Goal: Task Accomplishment & Management: Manage account settings

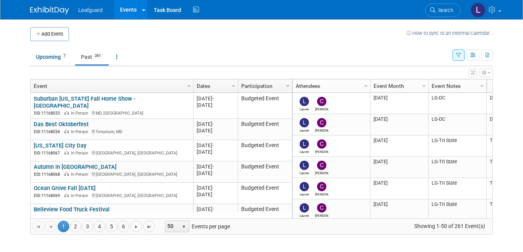
click at [23, 74] on body "Leafguard Events Add Event Bulk Upload Events Recently Viewed Events: The Maryl…" at bounding box center [261, 126] width 523 height 252
click at [149, 227] on span "Go to the last page" at bounding box center [149, 227] width 6 height 6
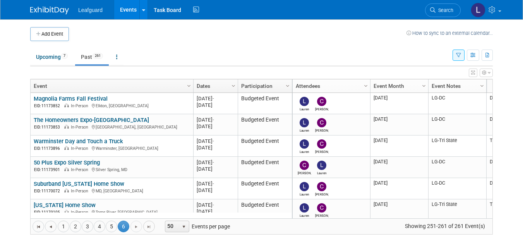
click at [149, 227] on span "Go to the last page" at bounding box center [149, 227] width 6 height 6
click at [149, 228] on span "Go to the last page" at bounding box center [149, 227] width 6 height 6
click at [124, 227] on span "6" at bounding box center [124, 227] width 12 height 12
click at [135, 228] on span "Go to the next page" at bounding box center [136, 227] width 6 height 6
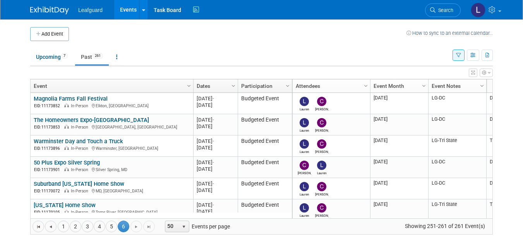
click at [96, 57] on span "261" at bounding box center [98, 56] width 10 height 6
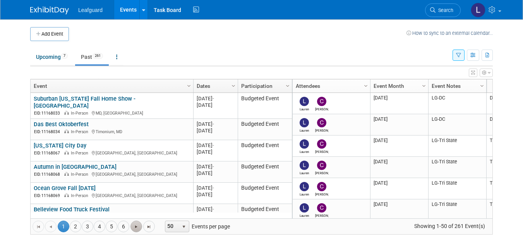
click at [135, 229] on span "Go to the next page" at bounding box center [136, 227] width 6 height 6
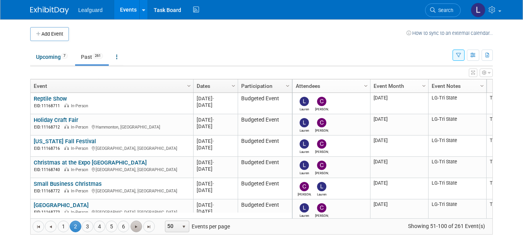
click at [135, 229] on span "Go to the next page" at bounding box center [136, 227] width 6 height 6
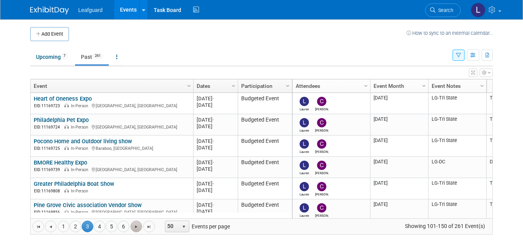
click at [135, 229] on span "Go to the next page" at bounding box center [136, 227] width 6 height 6
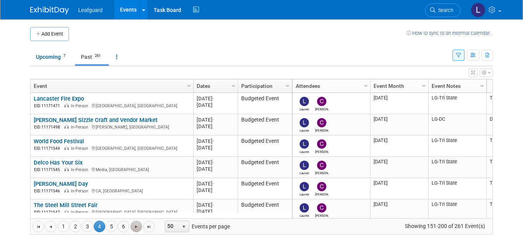
click at [135, 229] on span "Go to the next page" at bounding box center [136, 227] width 6 height 6
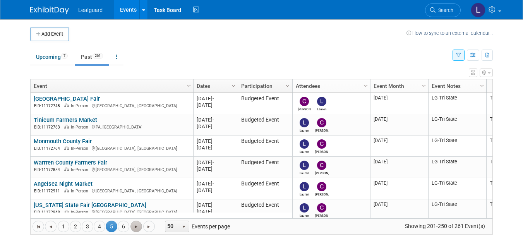
click at [135, 229] on span "Go to the next page" at bounding box center [136, 227] width 6 height 6
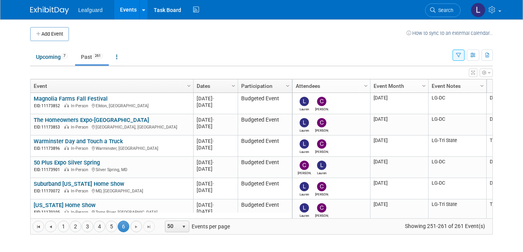
click at [135, 229] on span "Go to the next page" at bounding box center [136, 227] width 6 height 6
click at [152, 229] on span "Go to the last page" at bounding box center [149, 227] width 6 height 6
click at [139, 226] on span "Go to the next page" at bounding box center [136, 227] width 6 height 6
click at [482, 87] on span "Column Settings" at bounding box center [482, 86] width 6 height 6
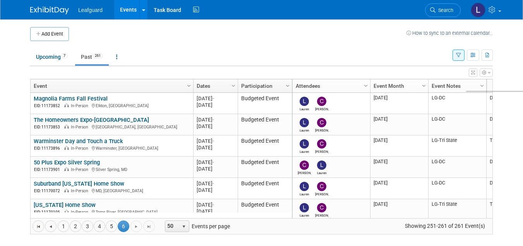
click at [369, 42] on td "Upcoming 7 Past 261 All Events 268 Past and Upcoming Grouped Annually Events gr…" at bounding box center [241, 53] width 422 height 25
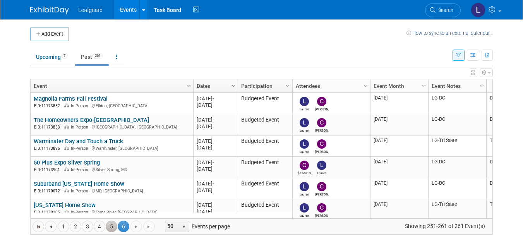
click at [115, 223] on link "5" at bounding box center [112, 227] width 12 height 12
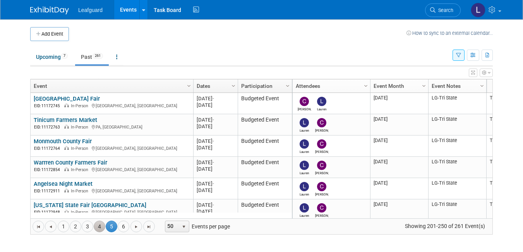
click at [101, 226] on link "4" at bounding box center [100, 227] width 12 height 12
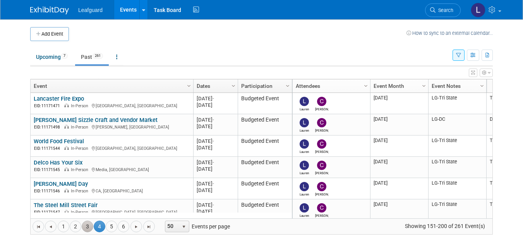
click at [86, 226] on link "3" at bounding box center [88, 227] width 12 height 12
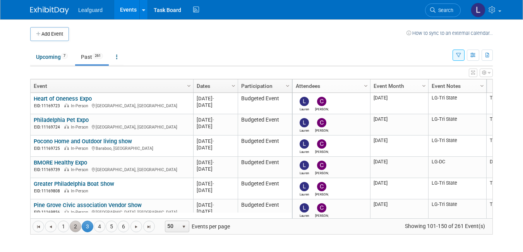
click at [73, 227] on link "2" at bounding box center [76, 227] width 12 height 12
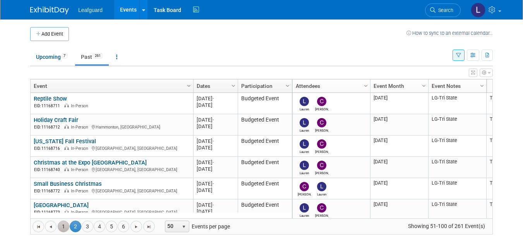
click at [63, 225] on link "1" at bounding box center [64, 227] width 12 height 12
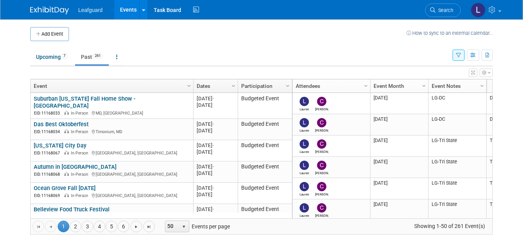
click at [94, 58] on link "Past 261" at bounding box center [92, 57] width 34 height 15
click at [125, 228] on link "6" at bounding box center [124, 227] width 12 height 12
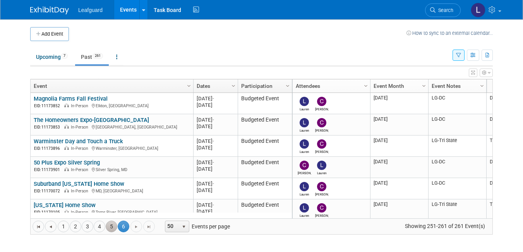
click at [111, 227] on link "5" at bounding box center [112, 227] width 12 height 12
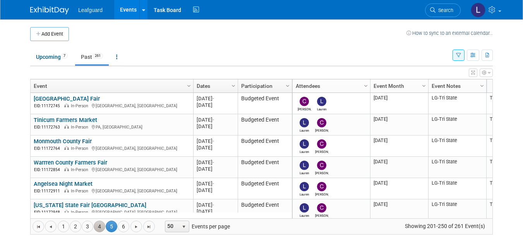
click at [101, 226] on link "4" at bounding box center [100, 227] width 12 height 12
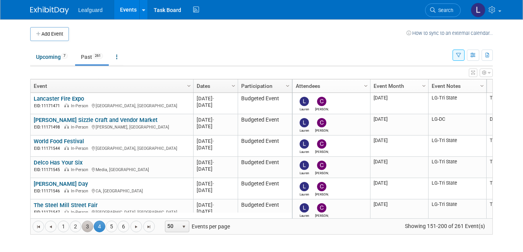
click at [86, 223] on link "3" at bounding box center [88, 227] width 12 height 12
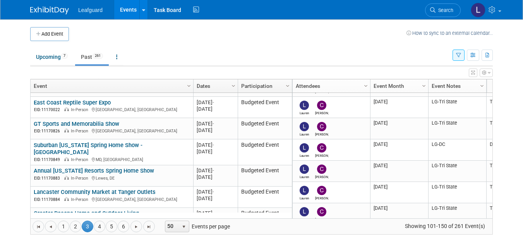
scroll to position [300, 0]
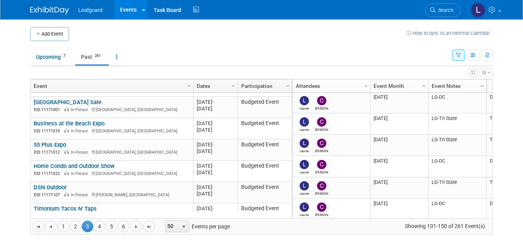
click at [481, 86] on span "Column Settings" at bounding box center [482, 86] width 6 height 6
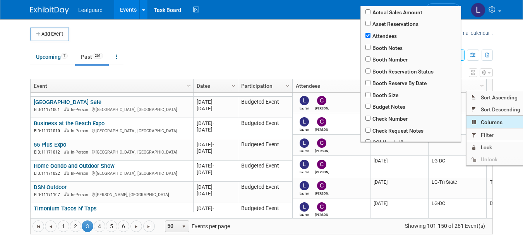
click at [486, 123] on span "Columns" at bounding box center [497, 122] width 62 height 12
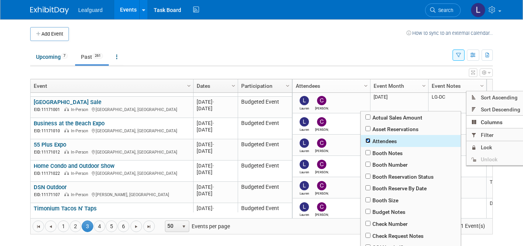
click at [367, 141] on input "checkbox" at bounding box center [367, 140] width 5 height 5
checkbox input "false"
checkbox input "true"
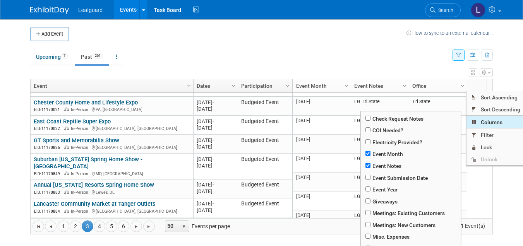
click at [475, 123] on span at bounding box center [474, 122] width 6 height 6
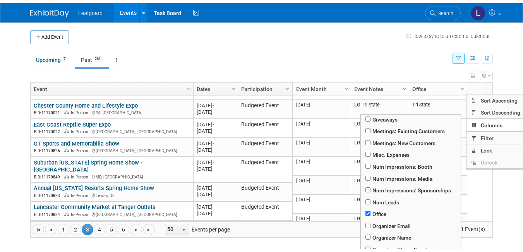
scroll to position [204, 0]
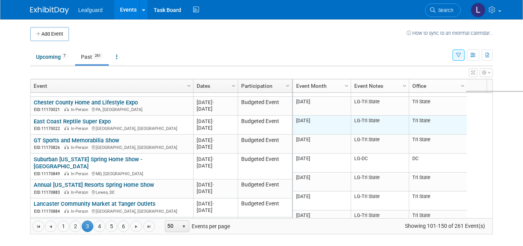
click at [338, 122] on td "M-2025-03 March 2025" at bounding box center [322, 125] width 58 height 19
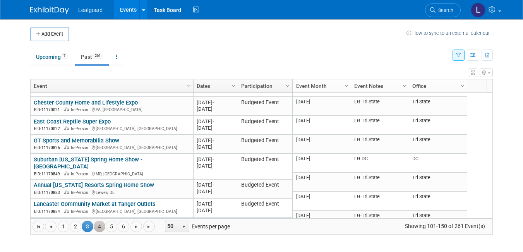
click at [99, 226] on link "4" at bounding box center [100, 227] width 12 height 12
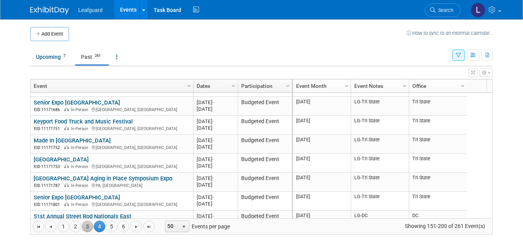
click at [86, 227] on link "3" at bounding box center [88, 227] width 12 height 12
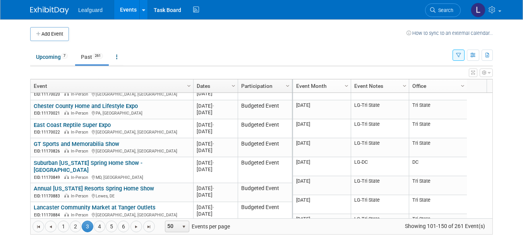
scroll to position [243, 0]
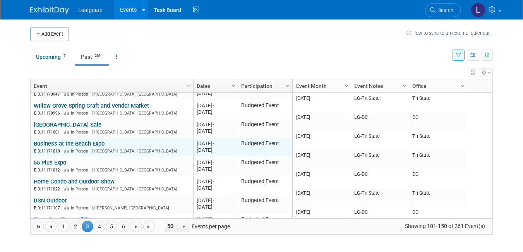
click at [72, 140] on link "Business at the Beach Expo" at bounding box center [69, 143] width 71 height 7
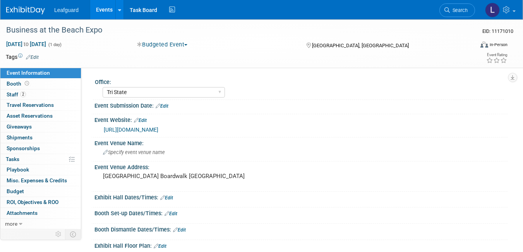
select select "Tri State"
click at [38, 182] on span "Misc. Expenses & Credits 0" at bounding box center [37, 180] width 60 height 6
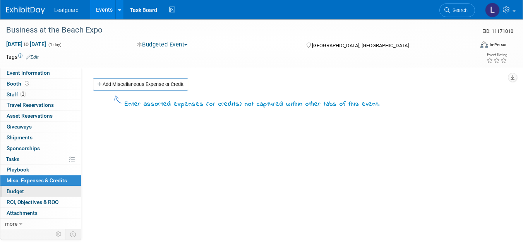
click at [34, 192] on link "Budget" at bounding box center [40, 191] width 81 height 10
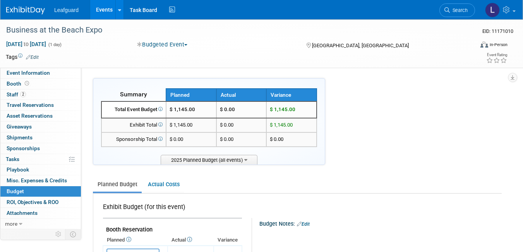
click at [103, 14] on link "Events" at bounding box center [104, 9] width 28 height 19
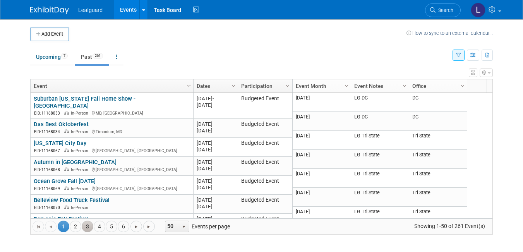
click at [86, 229] on link "3" at bounding box center [88, 227] width 12 height 12
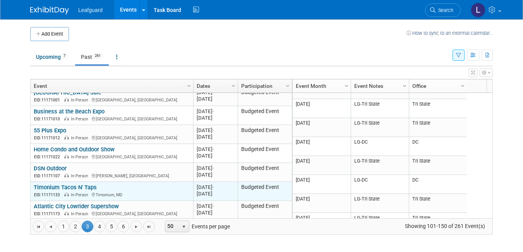
click at [53, 184] on link "Timonium Tacos N' Taps" at bounding box center [65, 187] width 63 height 7
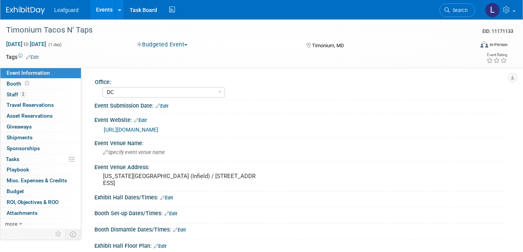
select select "DC"
click at [35, 190] on link "Budget" at bounding box center [40, 191] width 81 height 10
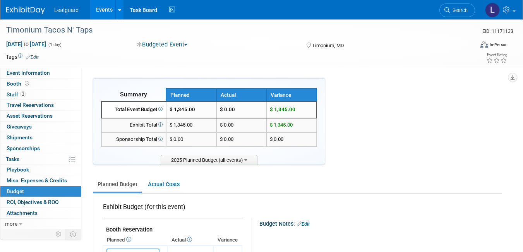
click at [103, 10] on link "Events" at bounding box center [104, 9] width 28 height 19
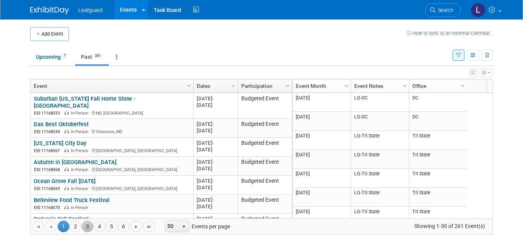
click at [85, 226] on link "3" at bounding box center [88, 227] width 12 height 12
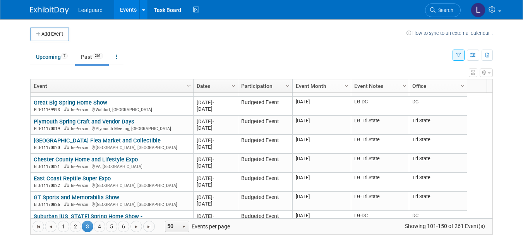
scroll to position [196, 0]
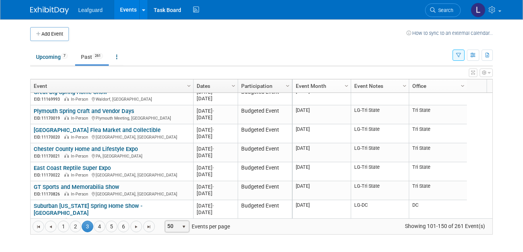
click at [183, 226] on span "select" at bounding box center [184, 227] width 6 height 6
click at [180, 183] on li "10" at bounding box center [177, 182] width 22 height 10
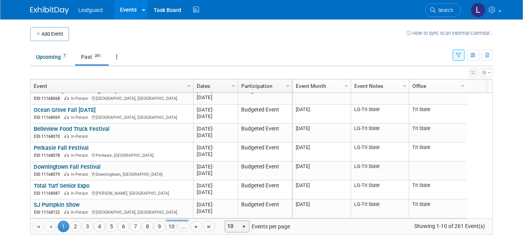
scroll to position [0, 0]
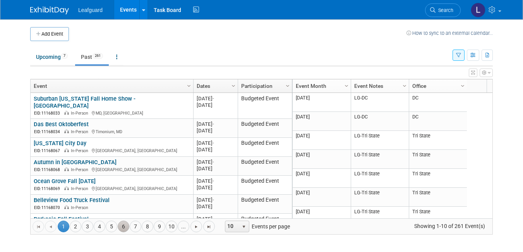
click at [122, 226] on link "6" at bounding box center [124, 227] width 12 height 12
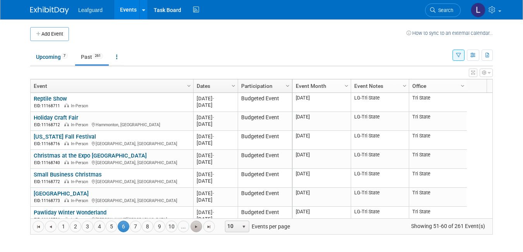
click at [198, 225] on span "Go to the next page" at bounding box center [196, 227] width 6 height 6
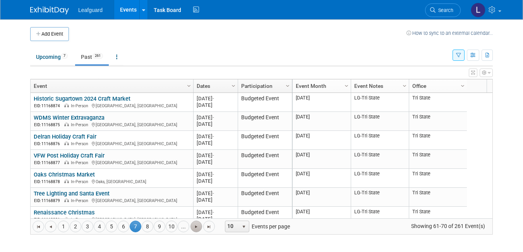
click at [198, 225] on span "Go to the next page" at bounding box center [196, 227] width 6 height 6
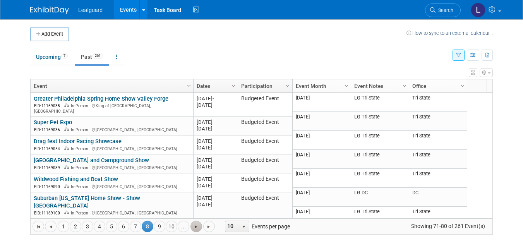
click at [198, 225] on span "Go to the next page" at bounding box center [196, 227] width 6 height 6
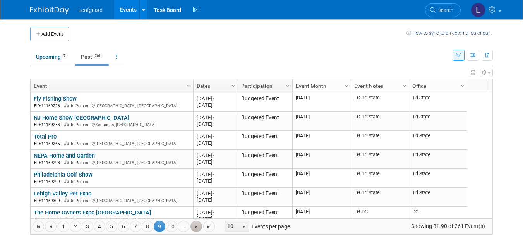
click at [198, 225] on span "Go to the next page" at bounding box center [196, 227] width 6 height 6
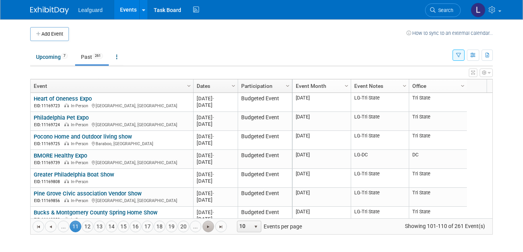
click at [198, 225] on link "..." at bounding box center [196, 227] width 12 height 12
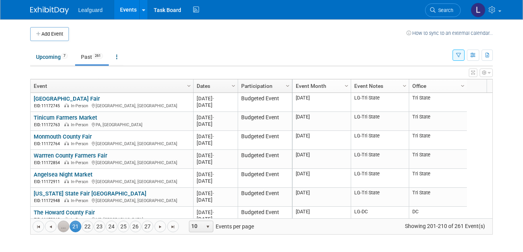
click at [63, 225] on link "..." at bounding box center [64, 227] width 12 height 12
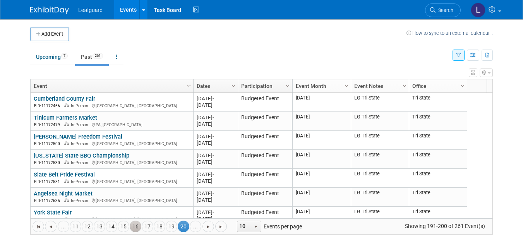
click at [134, 229] on link "16" at bounding box center [136, 227] width 12 height 12
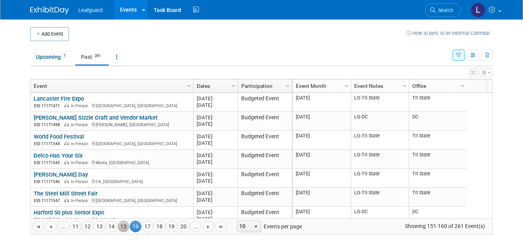
click at [122, 223] on link "15" at bounding box center [124, 227] width 12 height 12
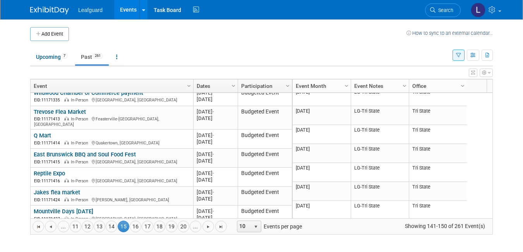
scroll to position [64, 0]
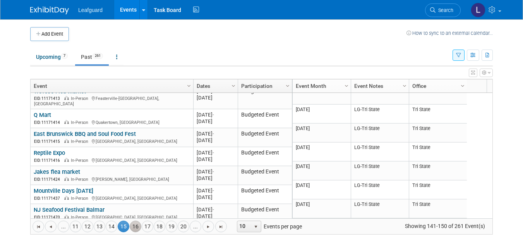
click at [139, 229] on link "16" at bounding box center [136, 227] width 12 height 12
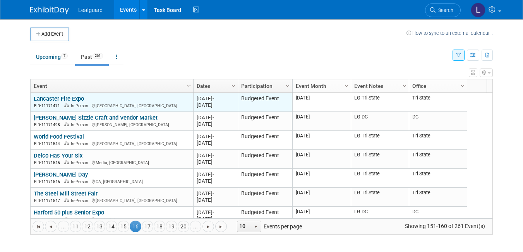
click at [63, 98] on link "Lancaster Fire Expo" at bounding box center [59, 98] width 50 height 7
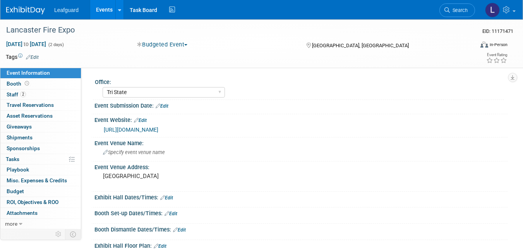
select select "Tri State"
click at [42, 190] on link "Budget" at bounding box center [40, 191] width 81 height 10
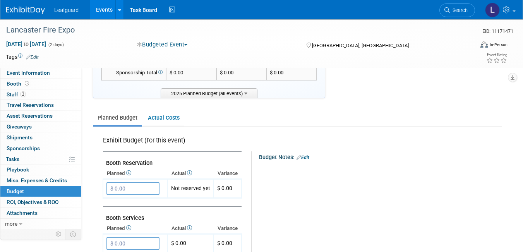
scroll to position [61, 0]
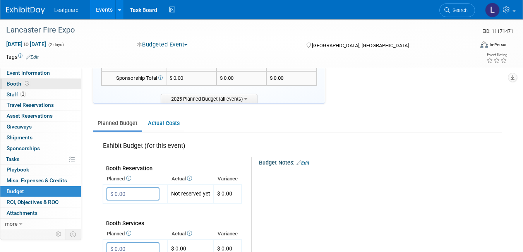
click at [31, 86] on link "Booth" at bounding box center [40, 84] width 81 height 10
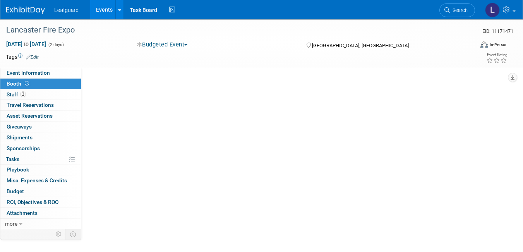
scroll to position [0, 0]
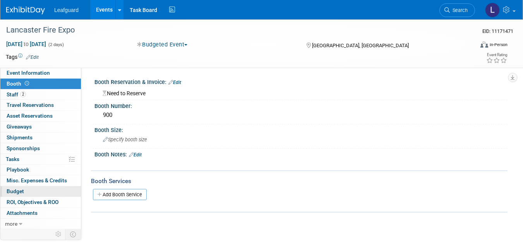
click at [39, 192] on link "Budget" at bounding box center [40, 191] width 81 height 10
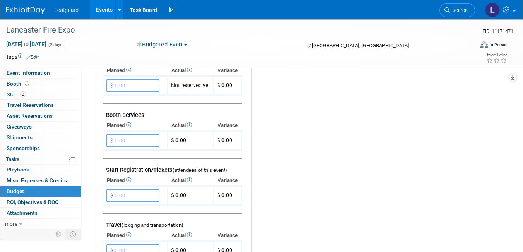
scroll to position [170, 0]
click at [121, 85] on input "$ 0.00" at bounding box center [132, 84] width 53 height 13
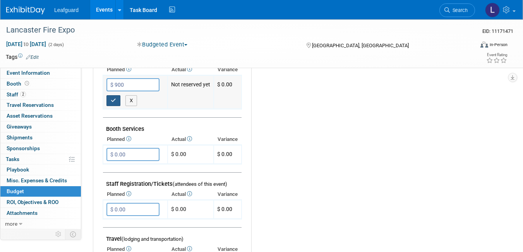
type input "$ 900.00"
click at [116, 99] on icon "button" at bounding box center [113, 100] width 5 height 5
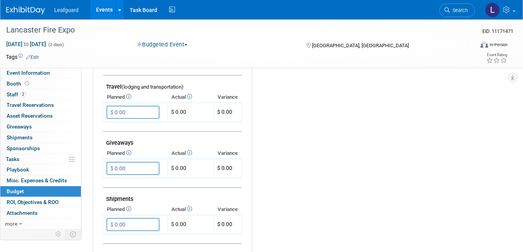
scroll to position [295, 0]
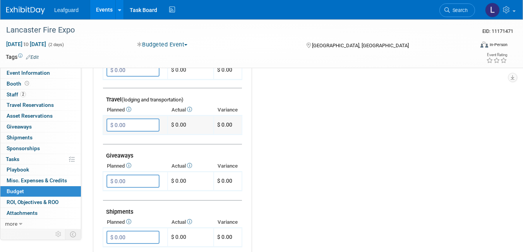
click at [114, 125] on input "$ 0.00" at bounding box center [132, 124] width 53 height 13
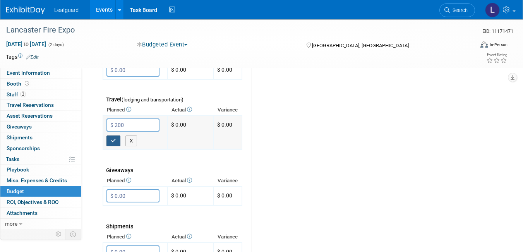
type input "$ 200.00"
click at [111, 138] on icon "button" at bounding box center [113, 140] width 5 height 5
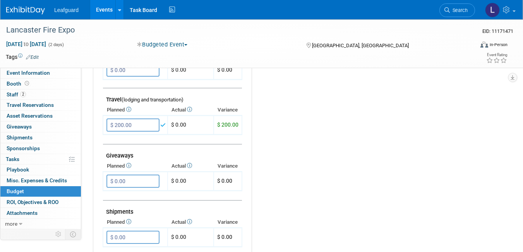
click at [357, 127] on div "Budget Notes: Edit X" at bounding box center [373, 123] width 243 height 401
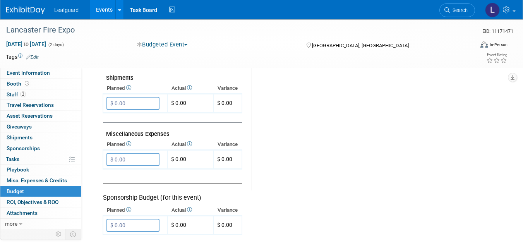
scroll to position [434, 0]
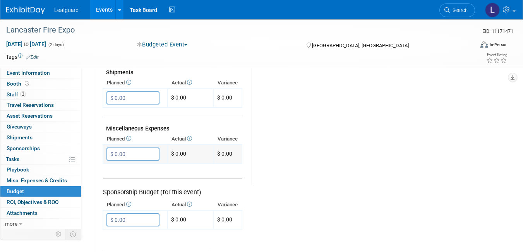
click at [125, 152] on input "$ 0.00" at bounding box center [132, 153] width 53 height 13
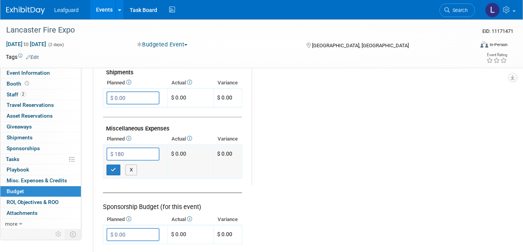
click at [129, 155] on input "$ 180" at bounding box center [132, 153] width 53 height 13
type input "$ 260.00"
click at [112, 169] on icon "button" at bounding box center [113, 169] width 5 height 5
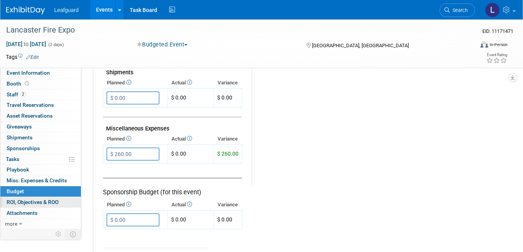
click at [35, 199] on span "ROI, Objectives & ROO 0" at bounding box center [33, 202] width 52 height 6
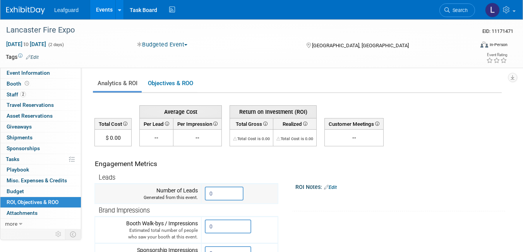
click at [218, 189] on input "0" at bounding box center [224, 194] width 39 height 14
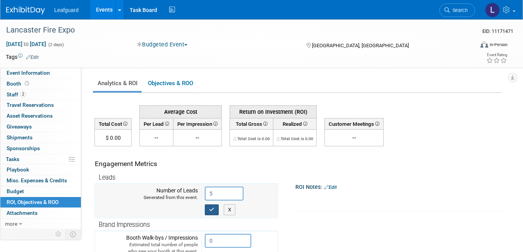
type input "5"
click at [210, 213] on button "button" at bounding box center [212, 209] width 14 height 11
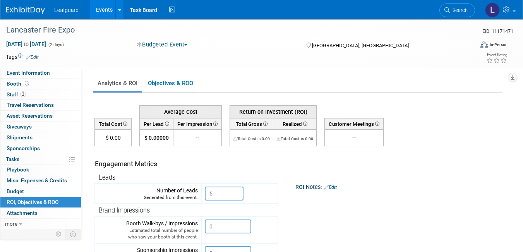
click at [105, 14] on link "Events" at bounding box center [104, 9] width 28 height 19
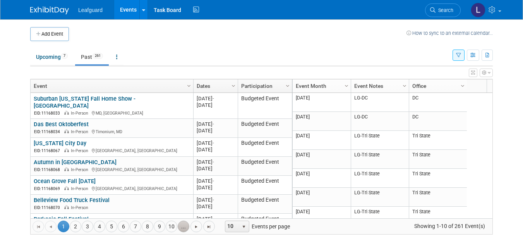
click at [183, 228] on link "..." at bounding box center [184, 227] width 12 height 12
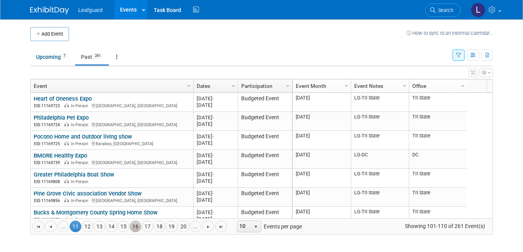
click at [139, 225] on link "16" at bounding box center [136, 227] width 12 height 12
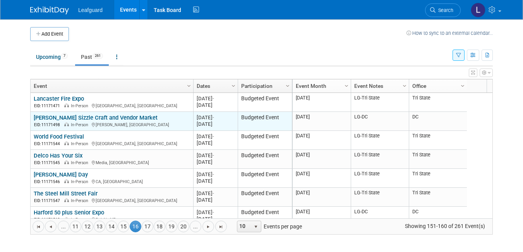
click at [60, 118] on link "[PERSON_NAME] Sizzle Craft and Vendor Market" at bounding box center [96, 117] width 124 height 7
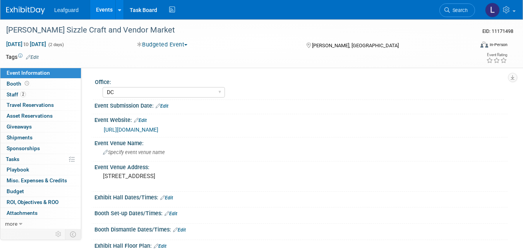
select select "DC"
click at [32, 86] on link "Booth" at bounding box center [40, 84] width 81 height 10
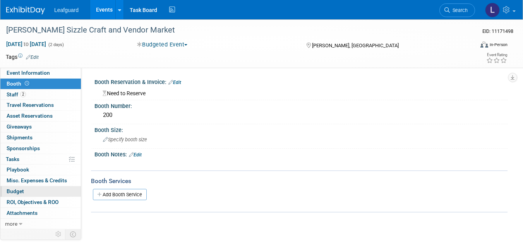
click at [52, 190] on link "Budget" at bounding box center [40, 191] width 81 height 10
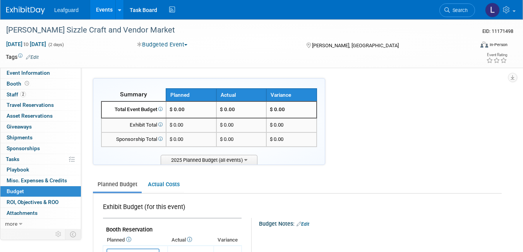
click at [335, 178] on ul "Planned Budget Actual Costs" at bounding box center [297, 185] width 409 height 17
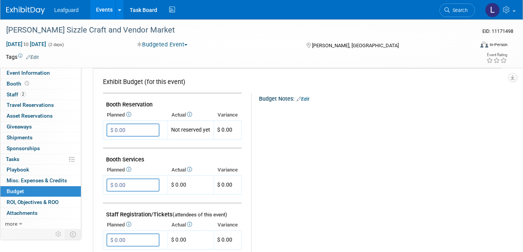
scroll to position [139, 0]
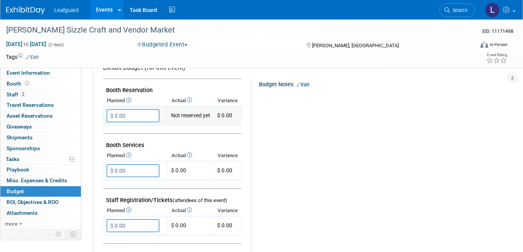
click at [132, 111] on input "$ 0.00" at bounding box center [132, 115] width 53 height 13
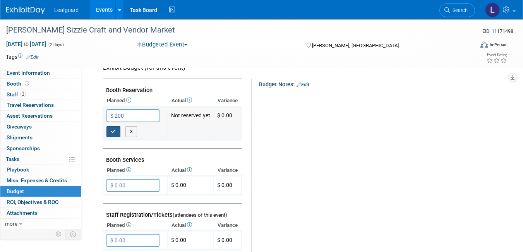
type input "$ 200.00"
click at [117, 132] on button "button" at bounding box center [113, 131] width 14 height 11
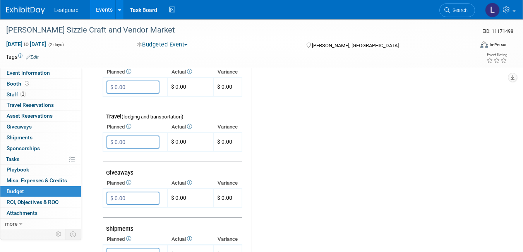
scroll to position [279, 0]
click at [125, 144] on input "$ 0.00" at bounding box center [132, 141] width 53 height 13
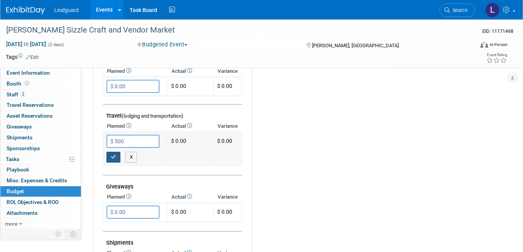
type input "$ 500.00"
click at [115, 156] on icon "button" at bounding box center [113, 156] width 5 height 5
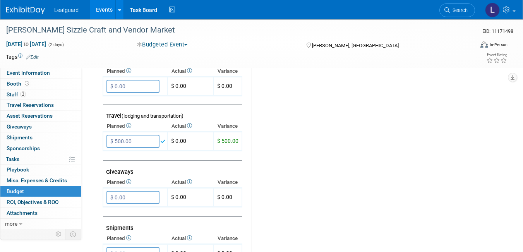
click at [300, 127] on div "Budget Notes: Edit X" at bounding box center [373, 139] width 243 height 401
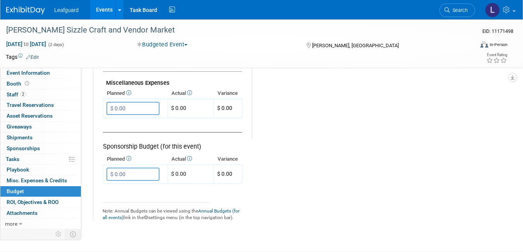
scroll to position [495, 0]
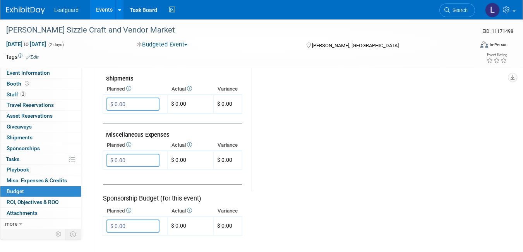
scroll to position [418, 0]
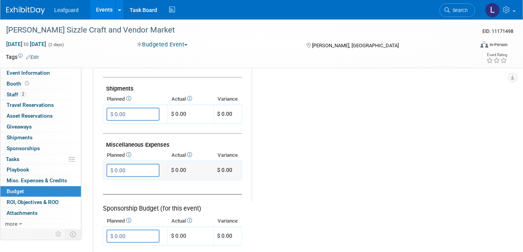
click at [117, 172] on input "$ 0.00" at bounding box center [132, 170] width 53 height 13
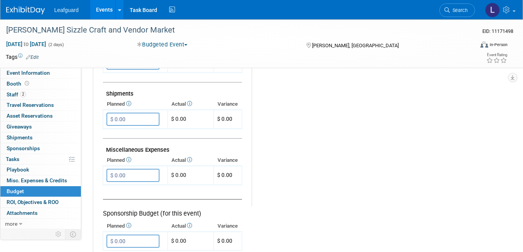
scroll to position [414, 0]
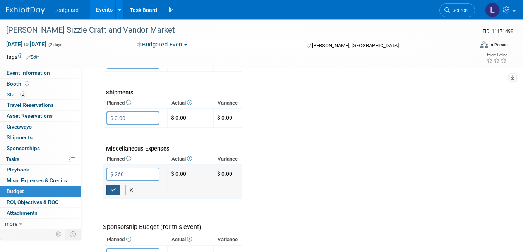
type input "$ 260.00"
click at [117, 190] on button "button" at bounding box center [113, 190] width 14 height 11
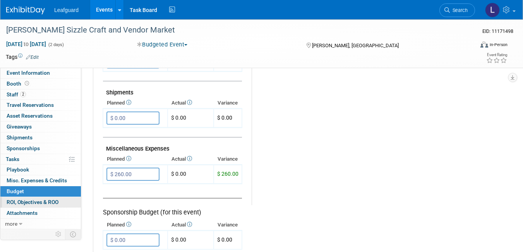
click at [51, 201] on span "ROI, Objectives & ROO 0" at bounding box center [33, 202] width 52 height 6
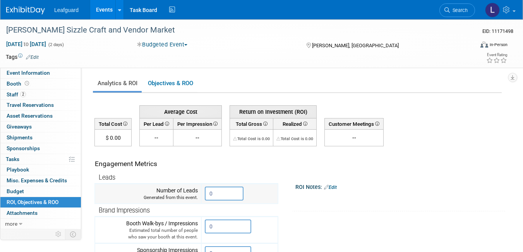
click at [218, 193] on input "0" at bounding box center [224, 194] width 39 height 14
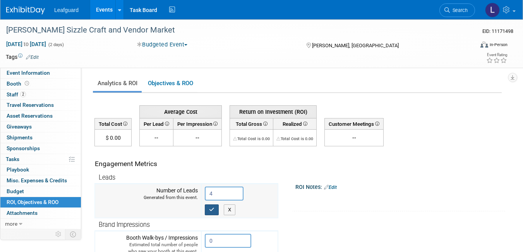
type input "4"
click at [214, 211] on icon "button" at bounding box center [211, 209] width 5 height 5
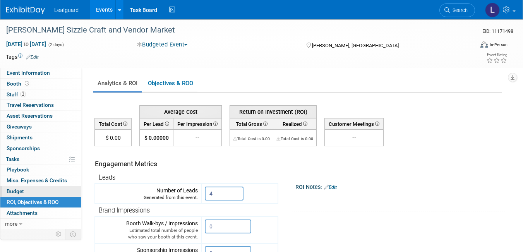
click at [30, 188] on link "Budget" at bounding box center [40, 191] width 81 height 10
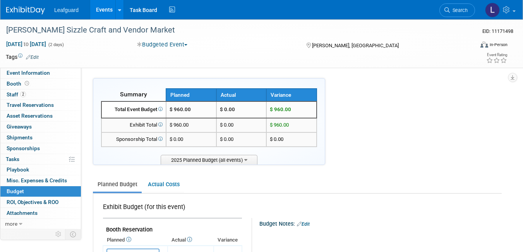
click at [107, 14] on link "Events" at bounding box center [104, 9] width 28 height 19
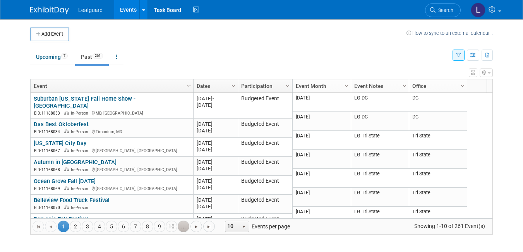
click at [184, 227] on link "..." at bounding box center [184, 227] width 12 height 12
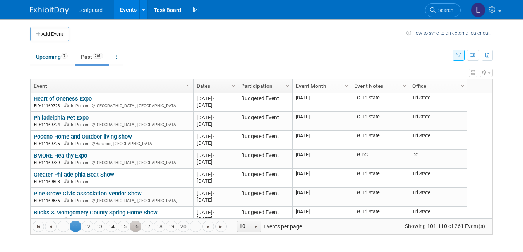
click at [136, 229] on link "16" at bounding box center [136, 227] width 12 height 12
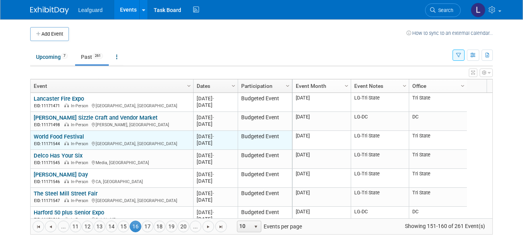
click at [57, 137] on link "World Food Festival" at bounding box center [59, 136] width 50 height 7
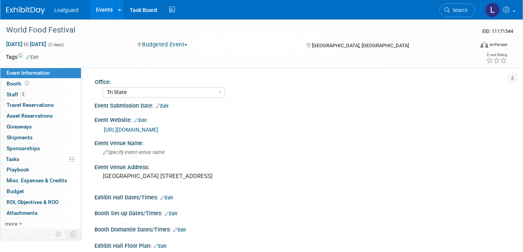
select select "Tri State"
click at [35, 194] on link "Budget" at bounding box center [40, 191] width 81 height 10
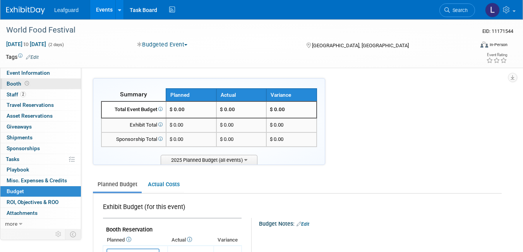
click at [21, 79] on link "Booth" at bounding box center [40, 84] width 81 height 10
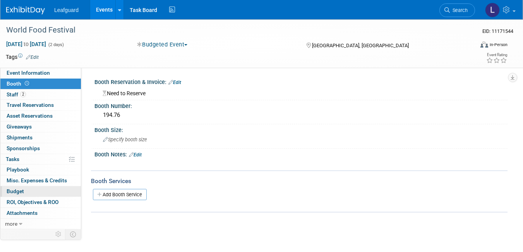
click at [50, 193] on link "Budget" at bounding box center [40, 191] width 81 height 10
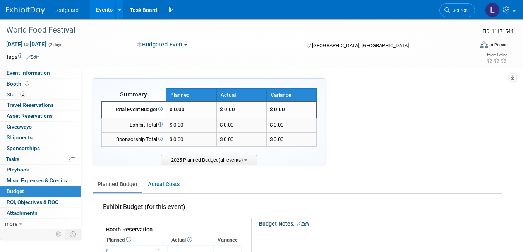
click at [382, 182] on ul "Planned Budget Actual Costs" at bounding box center [297, 185] width 409 height 17
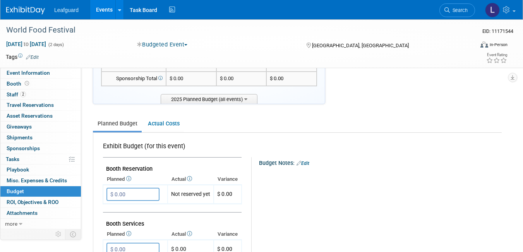
scroll to position [62, 0]
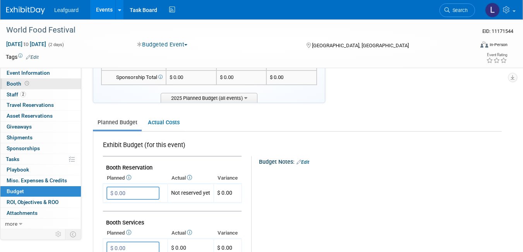
click at [21, 84] on span "Booth" at bounding box center [19, 84] width 24 height 6
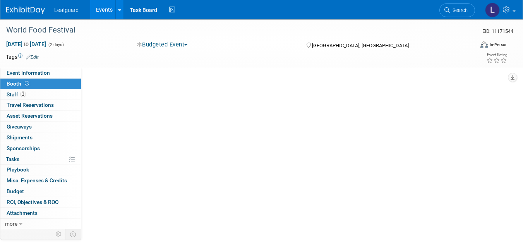
scroll to position [0, 0]
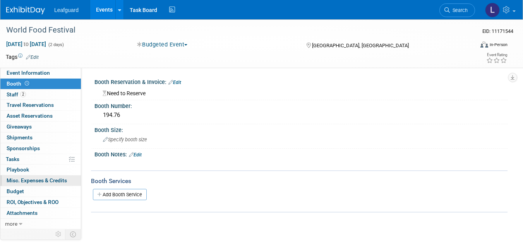
click at [39, 181] on span "Misc. Expenses & Credits 0" at bounding box center [37, 180] width 60 height 6
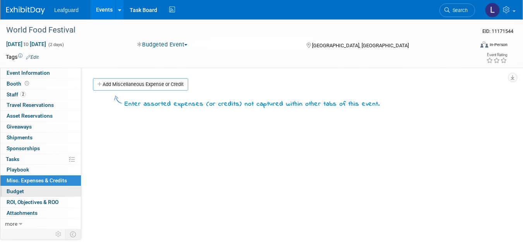
click at [45, 193] on link "Budget" at bounding box center [40, 191] width 81 height 10
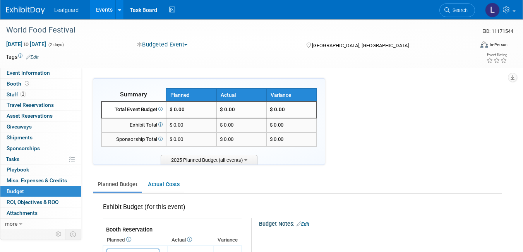
click at [326, 191] on ul "Planned Budget Actual Costs" at bounding box center [297, 185] width 409 height 17
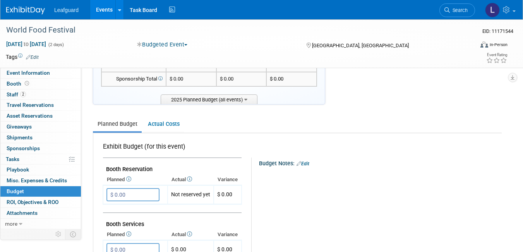
scroll to position [62, 0]
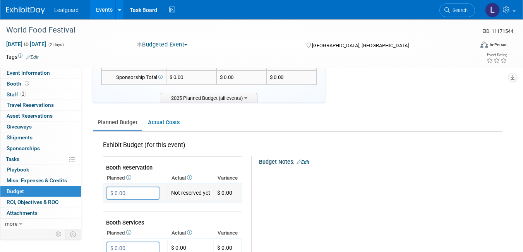
click at [133, 192] on input "$ 0.00" at bounding box center [132, 193] width 53 height 13
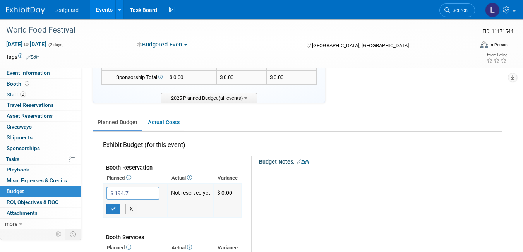
type input "$ 194.76"
click at [110, 213] on button "button" at bounding box center [113, 209] width 14 height 11
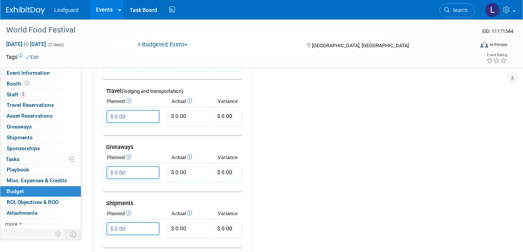
scroll to position [301, 0]
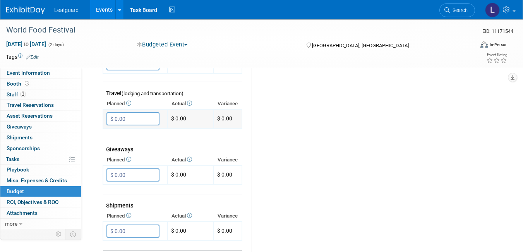
click at [119, 122] on input "$ 0.00" at bounding box center [132, 118] width 53 height 13
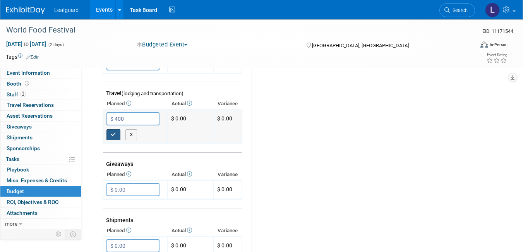
type input "$ 400.00"
click at [117, 130] on button "button" at bounding box center [113, 134] width 14 height 11
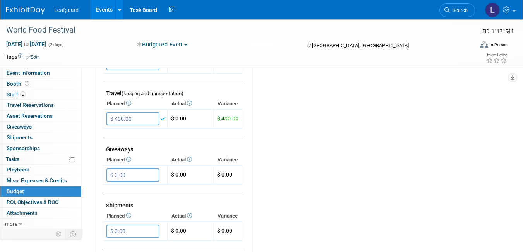
click at [281, 164] on div "Budget Notes: Edit X" at bounding box center [373, 117] width 243 height 401
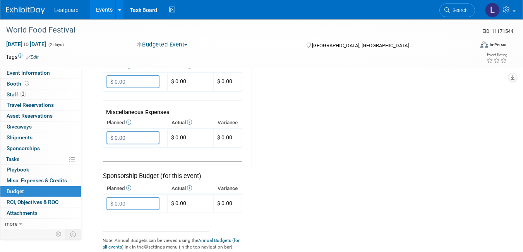
scroll to position [456, 0]
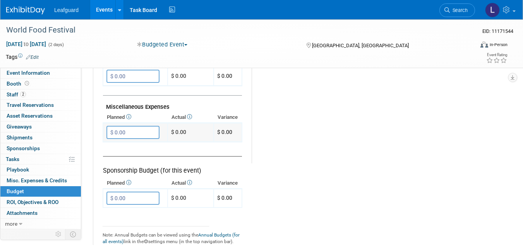
click at [132, 130] on input "$ 0.00" at bounding box center [132, 132] width 53 height 13
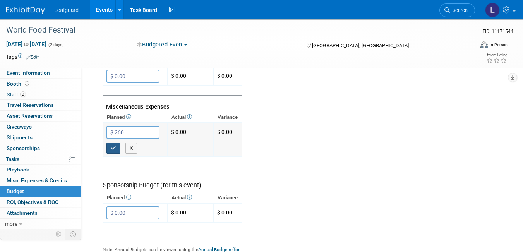
type input "$ 260.00"
click at [111, 146] on icon "button" at bounding box center [113, 148] width 5 height 5
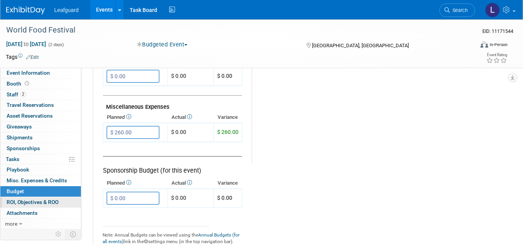
click at [51, 201] on span "ROI, Objectives & ROO 0" at bounding box center [33, 202] width 52 height 6
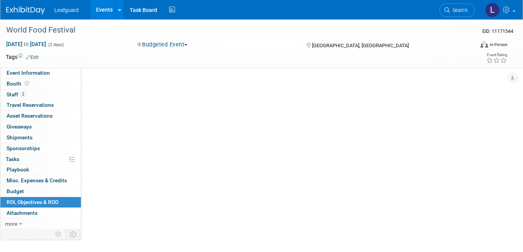
scroll to position [0, 0]
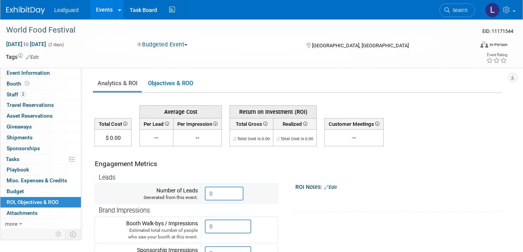
click at [213, 194] on input "0" at bounding box center [224, 194] width 39 height 14
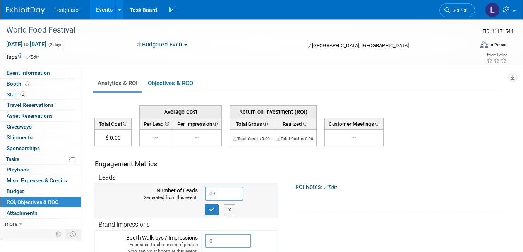
click at [222, 194] on input "03" at bounding box center [224, 194] width 39 height 14
type input "0"
type input "3"
click at [214, 210] on icon "button" at bounding box center [211, 209] width 5 height 5
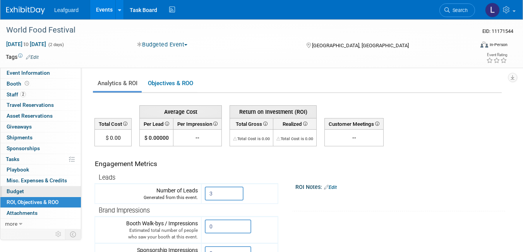
click at [51, 193] on link "Budget" at bounding box center [40, 191] width 81 height 10
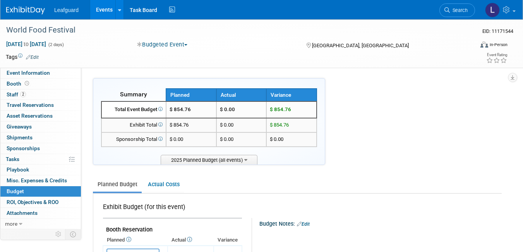
click at [99, 9] on link "Events" at bounding box center [104, 9] width 28 height 19
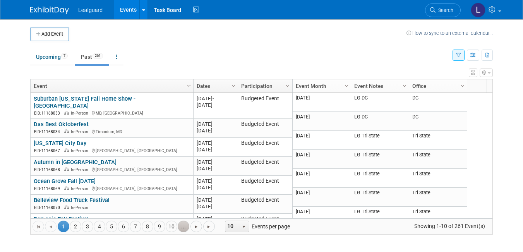
click at [181, 227] on link "..." at bounding box center [184, 227] width 12 height 12
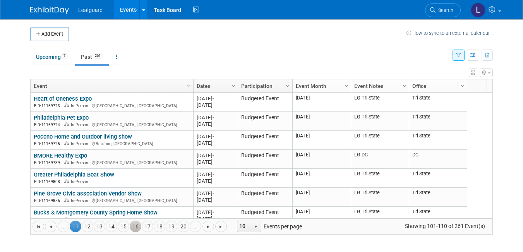
click at [135, 225] on link "16" at bounding box center [136, 227] width 12 height 12
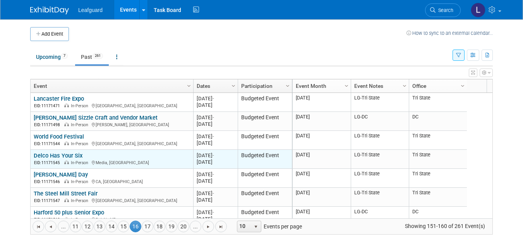
click at [65, 154] on link "Delco Has Your Six" at bounding box center [58, 155] width 49 height 7
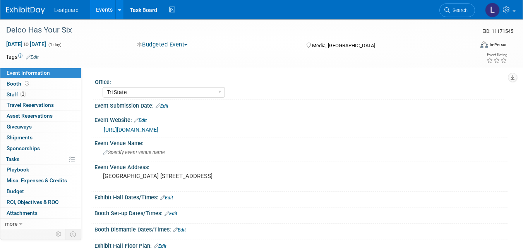
select select "Tri State"
click at [25, 82] on icon at bounding box center [27, 83] width 4 height 4
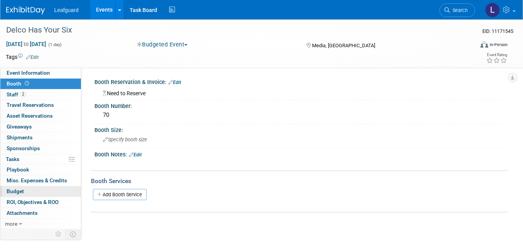
click at [44, 188] on link "Budget" at bounding box center [40, 191] width 81 height 10
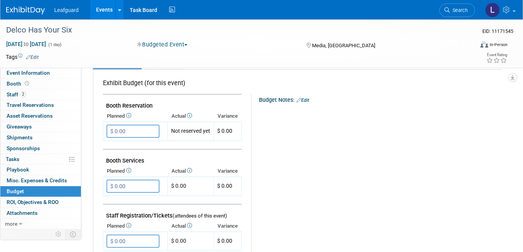
scroll to position [139, 0]
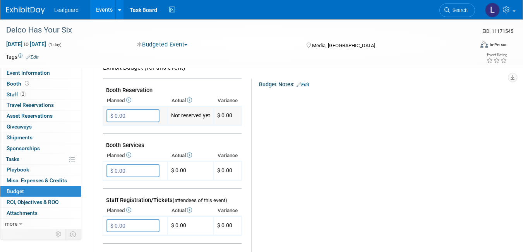
click at [125, 113] on input "$ 0.00" at bounding box center [132, 115] width 53 height 13
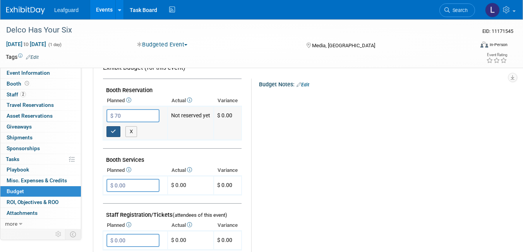
type input "$ 70.00"
click at [111, 136] on button "button" at bounding box center [113, 131] width 14 height 11
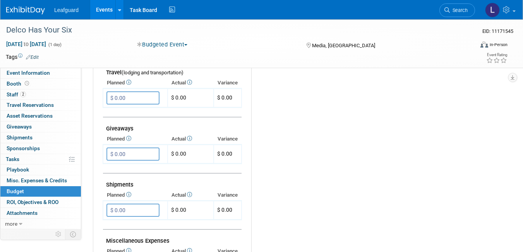
scroll to position [325, 0]
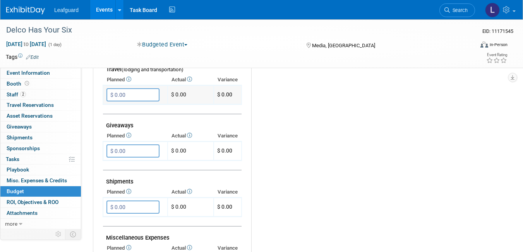
click at [120, 97] on input "$ 0.00" at bounding box center [132, 94] width 53 height 13
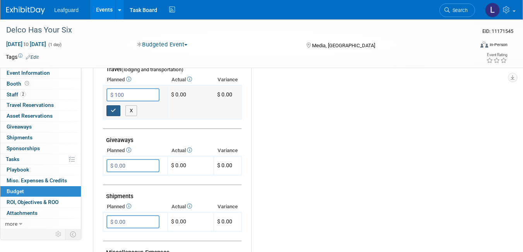
type input "$ 100.00"
click at [116, 110] on icon "button" at bounding box center [113, 110] width 5 height 5
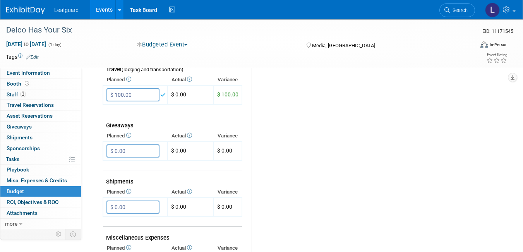
click at [280, 180] on div "Budget Notes: Edit X" at bounding box center [373, 93] width 243 height 401
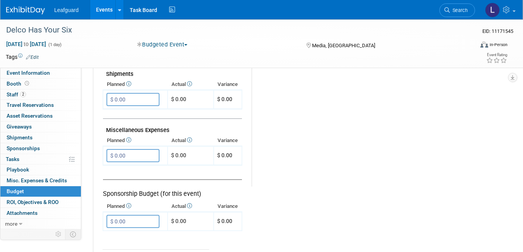
scroll to position [449, 0]
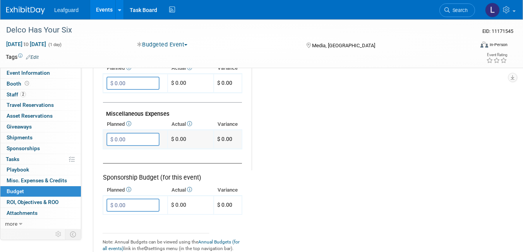
click at [125, 141] on input "$ 0.00" at bounding box center [132, 139] width 53 height 13
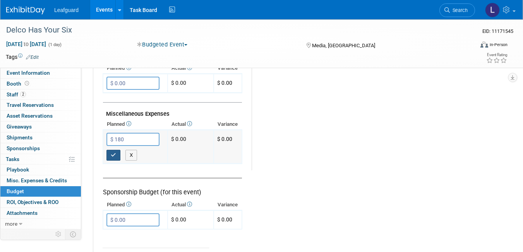
type input "$ 180.00"
click at [117, 153] on button "button" at bounding box center [113, 155] width 14 height 11
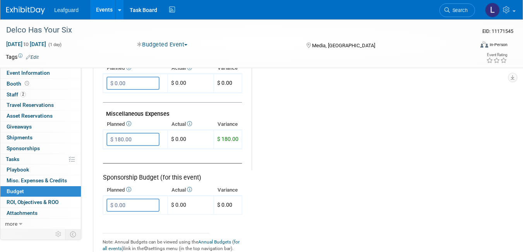
click at [101, 12] on link "Events" at bounding box center [104, 9] width 28 height 19
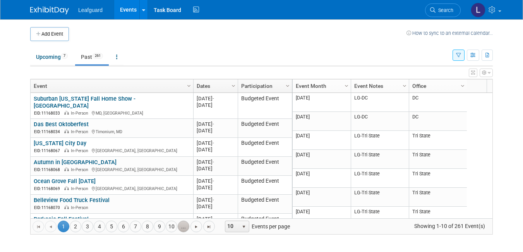
click at [183, 227] on link "..." at bounding box center [184, 227] width 12 height 12
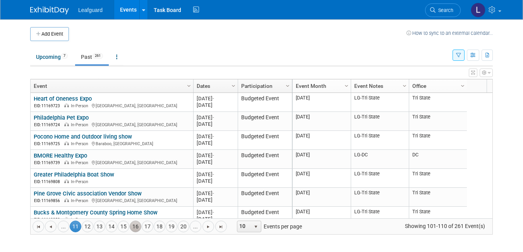
click at [136, 226] on link "16" at bounding box center [136, 227] width 12 height 12
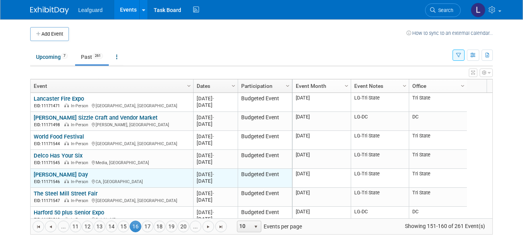
click at [58, 177] on link "[PERSON_NAME] Day" at bounding box center [61, 174] width 54 height 7
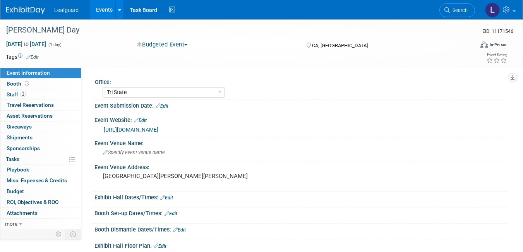
select select "Tri State"
click at [36, 84] on link "Booth" at bounding box center [40, 84] width 81 height 10
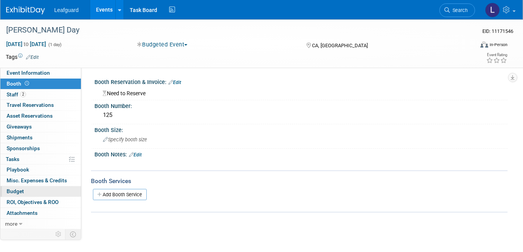
click at [36, 188] on link "Budget" at bounding box center [40, 191] width 81 height 10
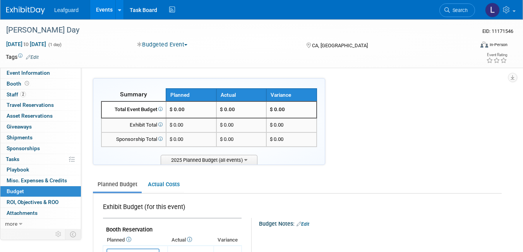
click at [291, 177] on ul "Planned Budget Actual Costs" at bounding box center [297, 185] width 409 height 17
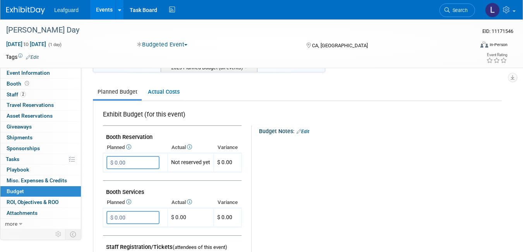
scroll to position [93, 0]
click at [142, 164] on input "$ 0.00" at bounding box center [132, 162] width 53 height 13
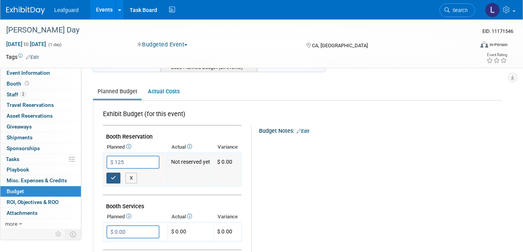
type input "$ 125.00"
click at [114, 179] on icon "button" at bounding box center [113, 177] width 5 height 5
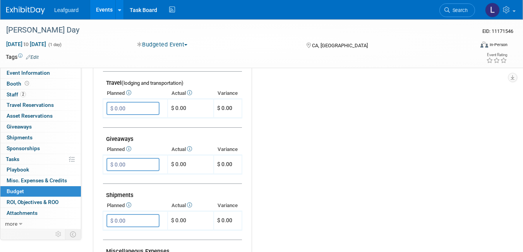
scroll to position [310, 0]
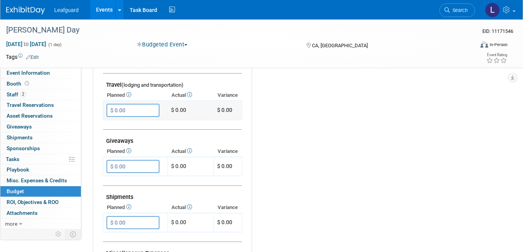
click at [130, 113] on input "$ 0.00" at bounding box center [132, 110] width 53 height 13
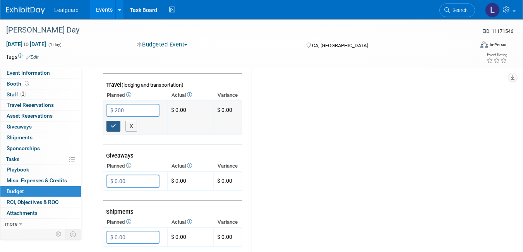
type input "$ 200.00"
click at [115, 128] on icon "button" at bounding box center [113, 125] width 5 height 5
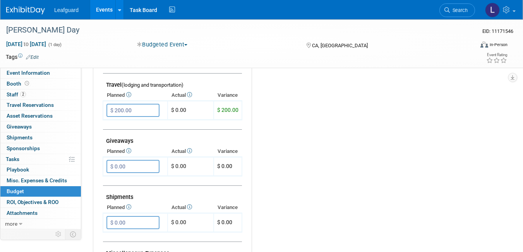
click at [295, 173] on div "Budget Notes: Edit X" at bounding box center [373, 108] width 243 height 401
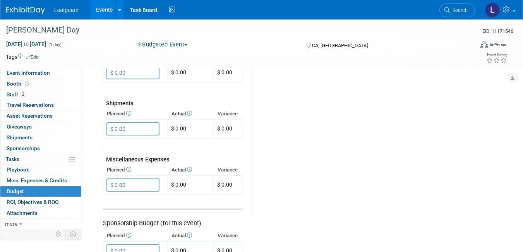
scroll to position [403, 0]
click at [125, 187] on input "$ 0.00" at bounding box center [132, 185] width 53 height 13
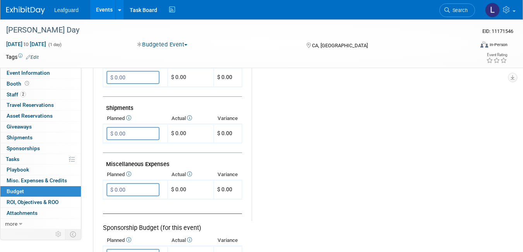
scroll to position [404, 0]
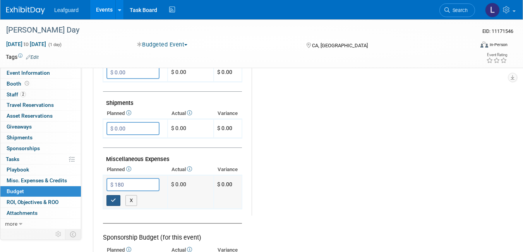
type input "$ 180.00"
click at [111, 203] on icon "button" at bounding box center [113, 200] width 5 height 5
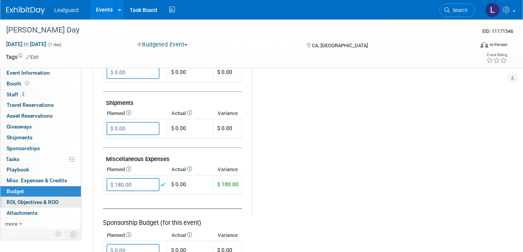
click at [58, 198] on link "0 ROI, Objectives & ROO 0" at bounding box center [40, 202] width 81 height 10
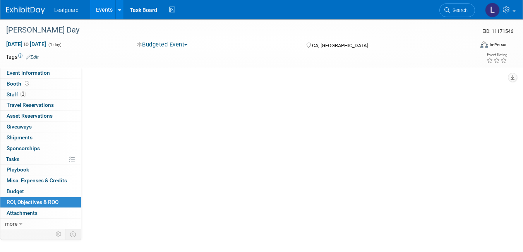
scroll to position [0, 0]
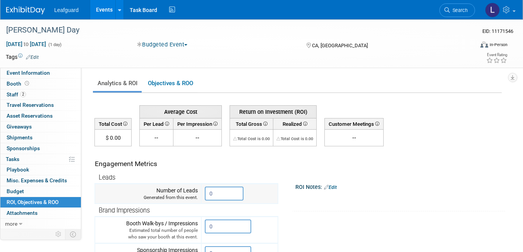
click at [213, 197] on input "0" at bounding box center [224, 194] width 39 height 14
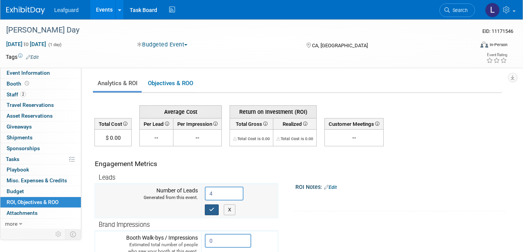
type input "4"
click at [213, 215] on button "button" at bounding box center [212, 209] width 14 height 11
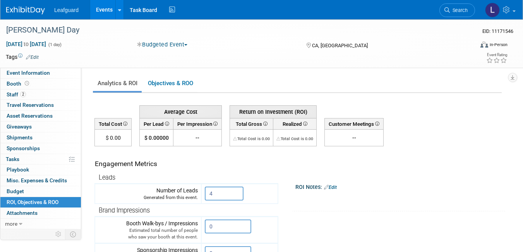
click at [97, 9] on link "Events" at bounding box center [104, 9] width 28 height 19
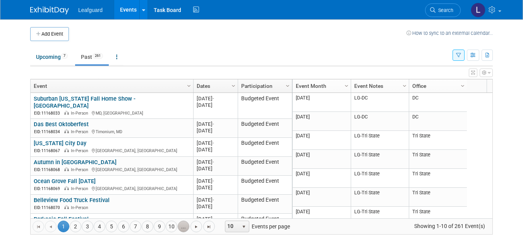
click at [183, 228] on link "..." at bounding box center [184, 227] width 12 height 12
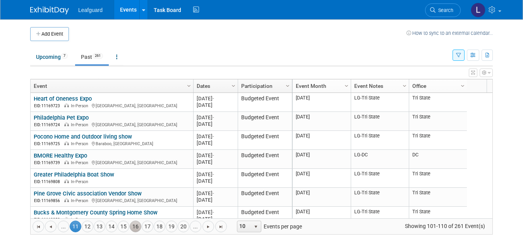
click at [134, 227] on link "16" at bounding box center [136, 227] width 12 height 12
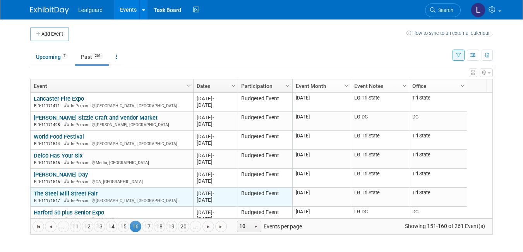
click at [66, 193] on link "The Steel Mill Street Fair" at bounding box center [66, 193] width 64 height 7
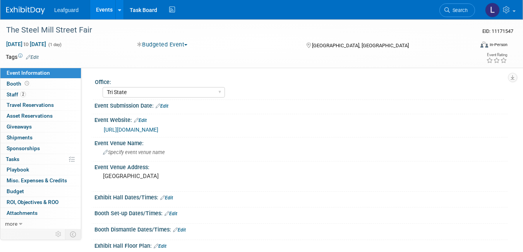
select select "Tri State"
click at [41, 82] on link "Booth" at bounding box center [40, 84] width 81 height 10
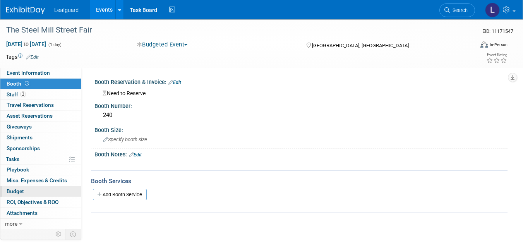
click at [35, 189] on link "Budget" at bounding box center [40, 191] width 81 height 10
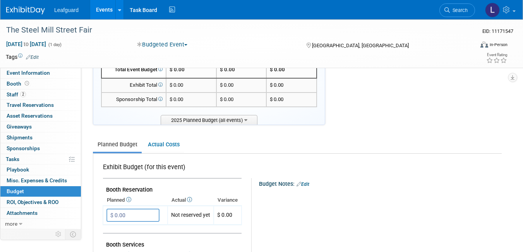
scroll to position [108, 0]
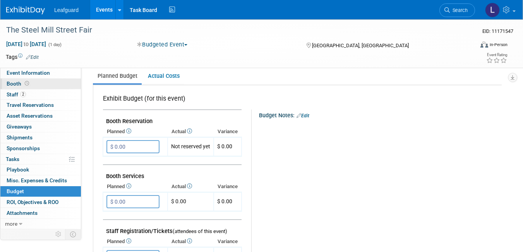
click at [28, 82] on icon at bounding box center [27, 83] width 4 height 4
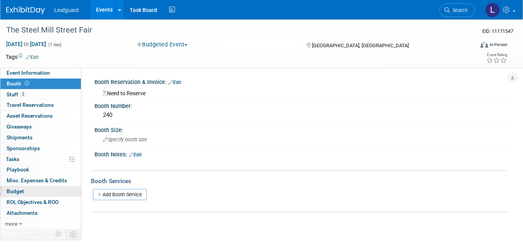
click at [39, 193] on link "Budget" at bounding box center [40, 191] width 81 height 10
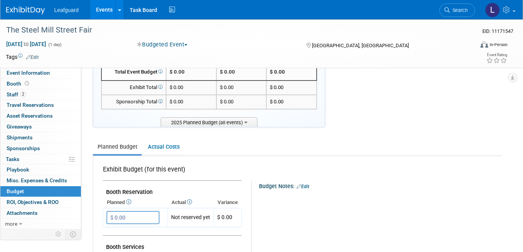
scroll to position [108, 0]
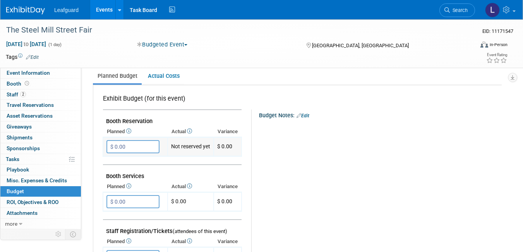
click at [123, 149] on input "$ 0.00" at bounding box center [132, 146] width 53 height 13
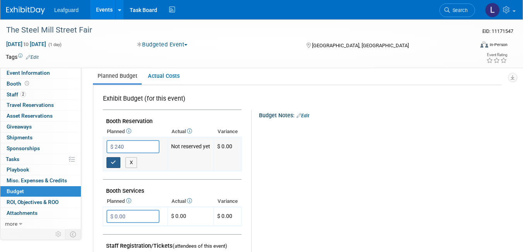
type input "$ 240.00"
click at [117, 161] on button "button" at bounding box center [113, 162] width 14 height 11
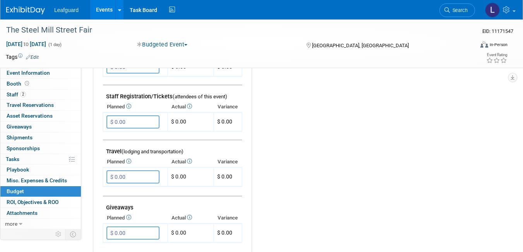
scroll to position [263, 0]
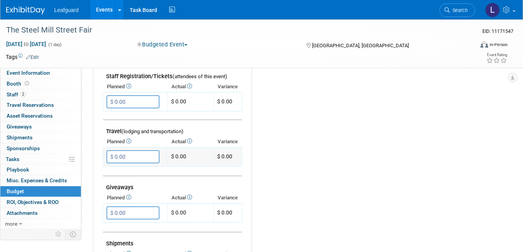
click at [134, 159] on input "$ 0.00" at bounding box center [132, 156] width 53 height 13
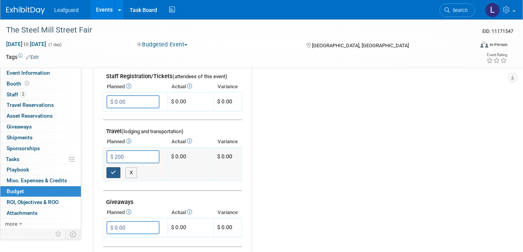
type input "$ 200.00"
click at [115, 175] on icon "button" at bounding box center [113, 172] width 5 height 5
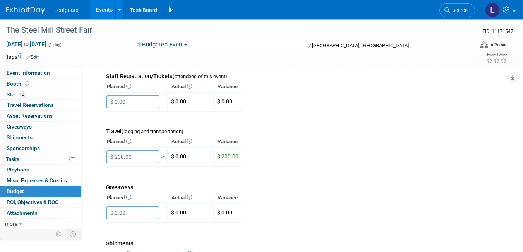
click at [320, 161] on div "Budget Notes: Edit X" at bounding box center [373, 155] width 243 height 401
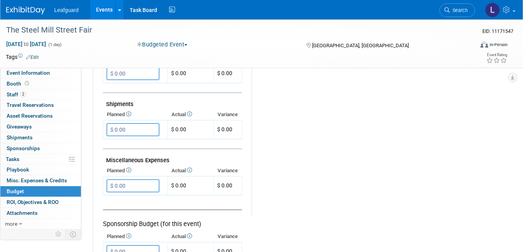
scroll to position [418, 0]
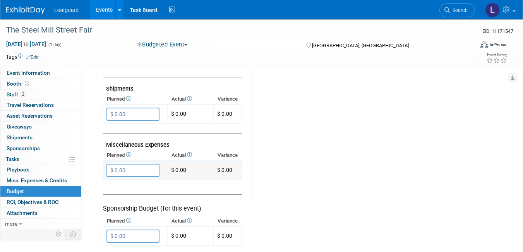
click at [117, 171] on input "$ 0.00" at bounding box center [132, 170] width 53 height 13
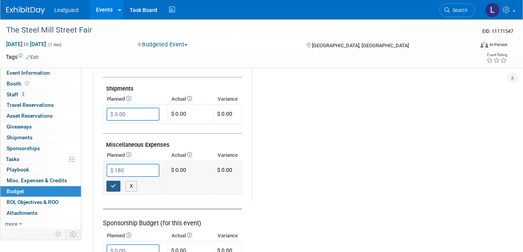
type input "$ 180.00"
click at [114, 191] on button "button" at bounding box center [113, 186] width 14 height 11
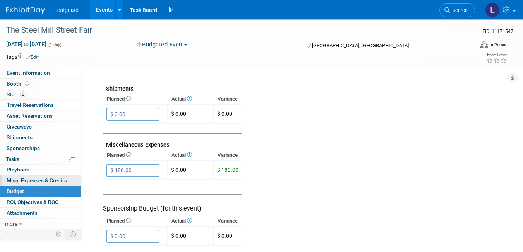
click at [39, 181] on span "Misc. Expenses & Credits 0" at bounding box center [37, 180] width 60 height 6
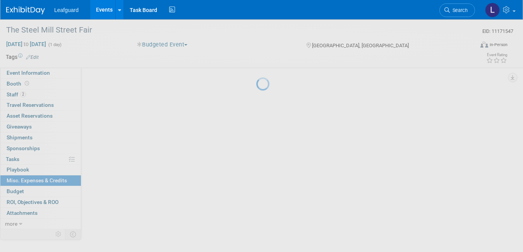
scroll to position [0, 0]
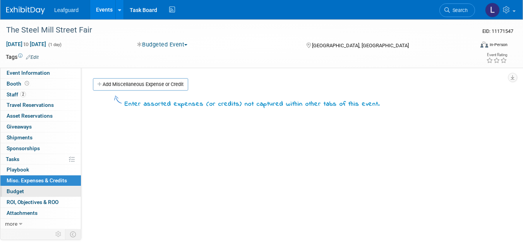
click at [26, 195] on link "Budget" at bounding box center [40, 191] width 81 height 10
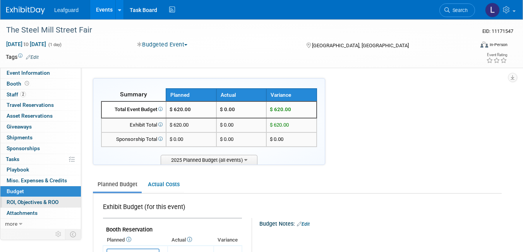
click at [28, 203] on span "ROI, Objectives & ROO 0" at bounding box center [33, 202] width 52 height 6
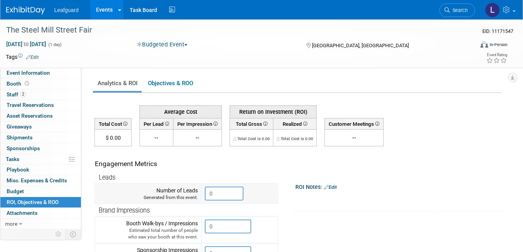
click at [216, 193] on input "0" at bounding box center [224, 194] width 39 height 14
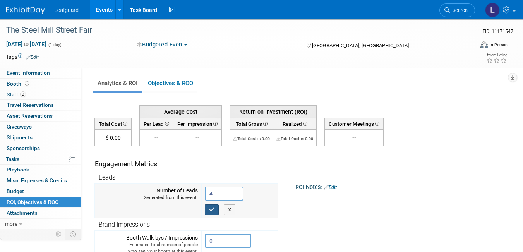
type input "4"
click at [213, 212] on icon "button" at bounding box center [211, 209] width 5 height 5
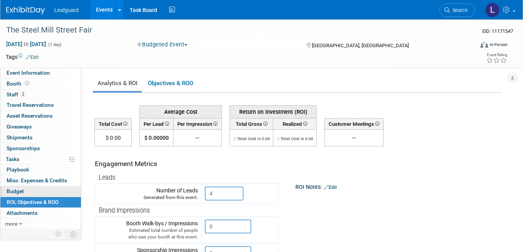
click at [44, 192] on link "Budget" at bounding box center [40, 191] width 81 height 10
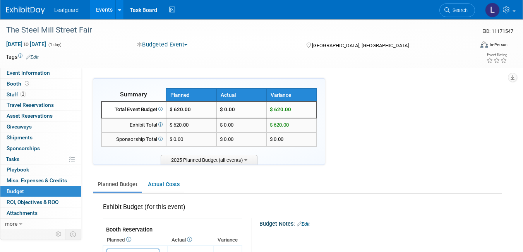
click at [103, 12] on link "Events" at bounding box center [104, 9] width 28 height 19
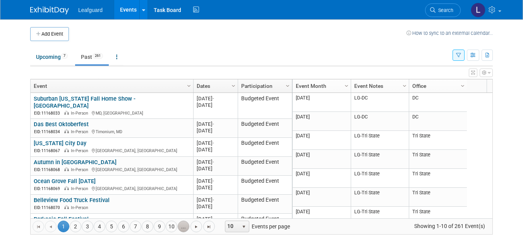
click at [183, 222] on link "..." at bounding box center [184, 227] width 12 height 12
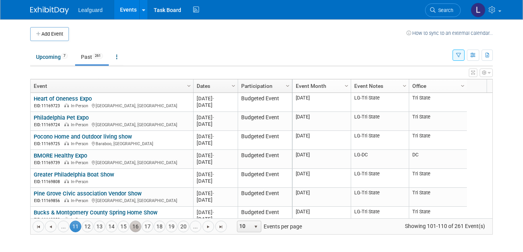
click at [137, 227] on link "16" at bounding box center [136, 227] width 12 height 12
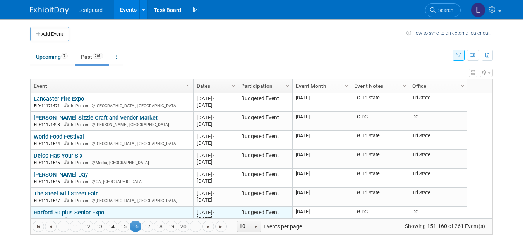
click at [72, 211] on link "Harford 50 plus Senior Expo" at bounding box center [69, 212] width 70 height 7
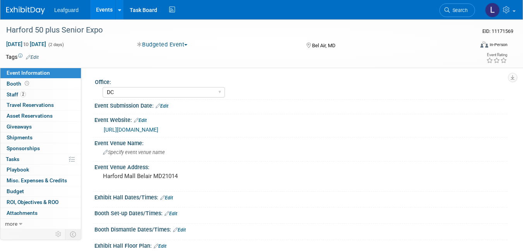
select select "DC"
click at [30, 79] on link "Booth" at bounding box center [40, 84] width 81 height 10
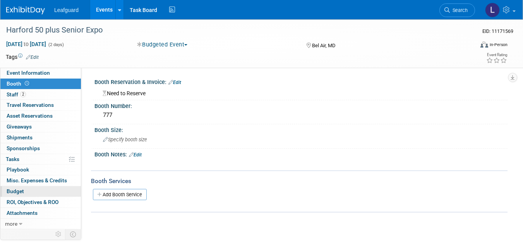
click at [36, 192] on link "Budget" at bounding box center [40, 191] width 81 height 10
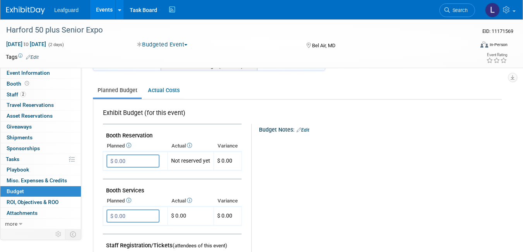
scroll to position [108, 0]
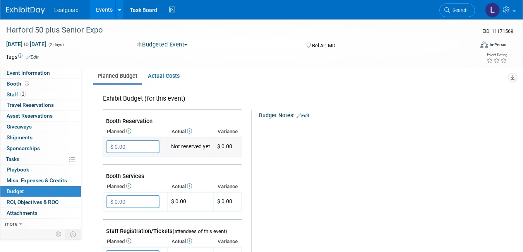
click at [129, 147] on input "$ 0.00" at bounding box center [132, 146] width 53 height 13
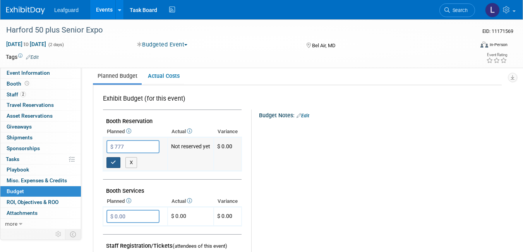
type input "$ 777.00"
click at [117, 165] on button "button" at bounding box center [113, 162] width 14 height 11
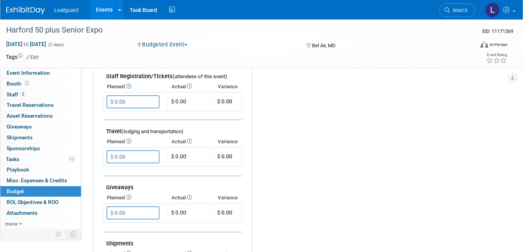
scroll to position [279, 0]
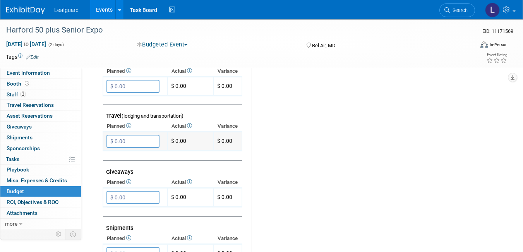
click at [118, 143] on input "$ 0.00" at bounding box center [132, 141] width 53 height 13
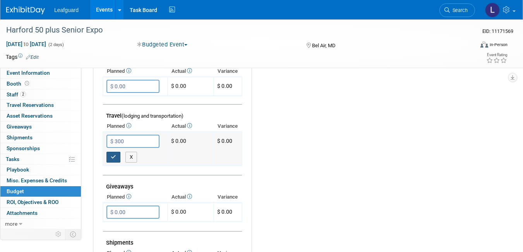
type input "$ 300.00"
click at [116, 157] on icon "button" at bounding box center [113, 156] width 5 height 5
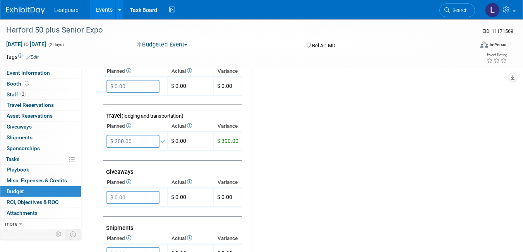
click at [307, 188] on div "Budget Notes: Edit X" at bounding box center [373, 139] width 243 height 401
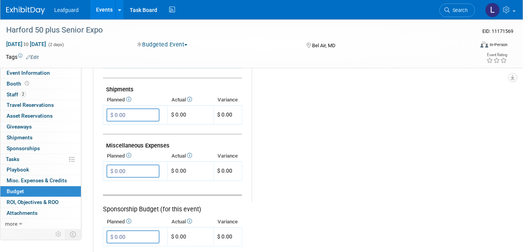
scroll to position [418, 0]
click at [123, 167] on input "$ 0.00" at bounding box center [132, 170] width 53 height 13
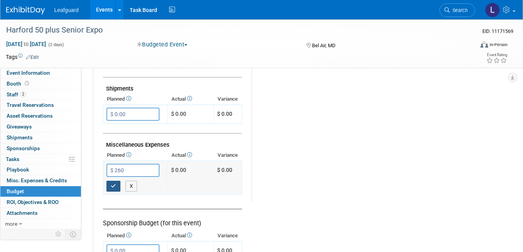
type input "$ 260.00"
click at [114, 186] on icon "button" at bounding box center [113, 185] width 5 height 5
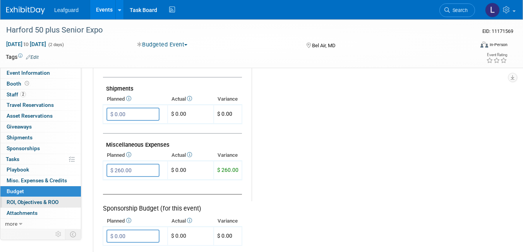
click at [39, 205] on span "ROI, Objectives & ROO 0" at bounding box center [33, 202] width 52 height 6
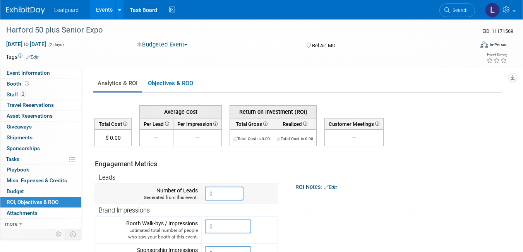
click at [220, 195] on input "0" at bounding box center [224, 194] width 39 height 14
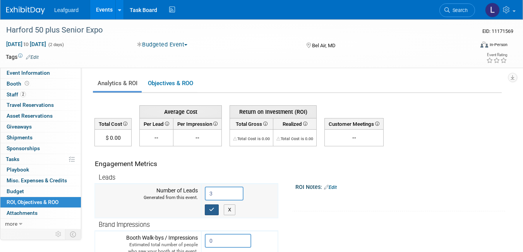
type input "3"
click at [216, 211] on button "button" at bounding box center [212, 209] width 14 height 11
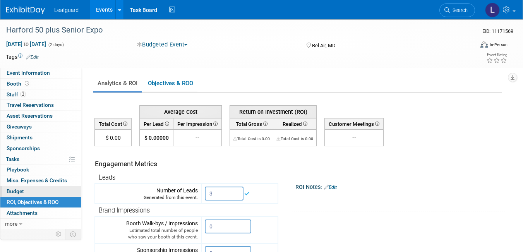
click at [40, 188] on link "Budget" at bounding box center [40, 191] width 81 height 10
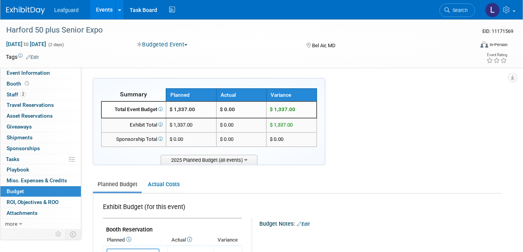
click at [102, 10] on link "Events" at bounding box center [104, 9] width 28 height 19
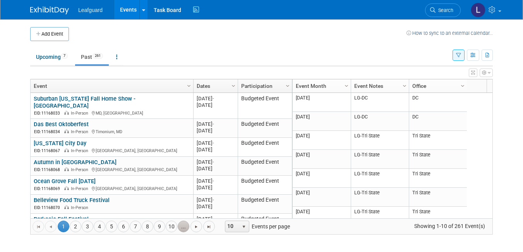
click at [187, 225] on link "..." at bounding box center [184, 227] width 12 height 12
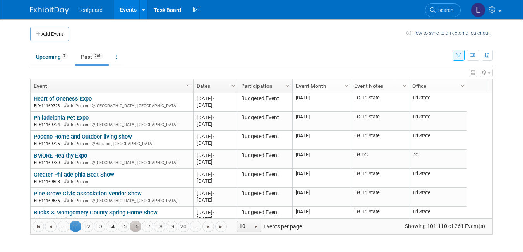
click at [131, 228] on link "16" at bounding box center [136, 227] width 12 height 12
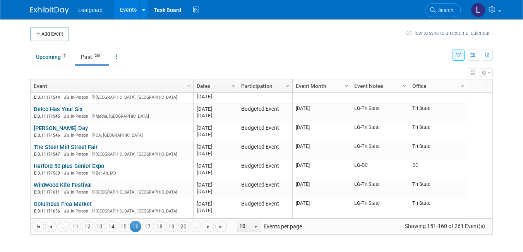
scroll to position [64, 0]
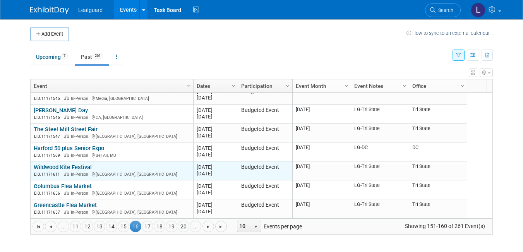
click at [86, 167] on link "Wildwood Kite Festival" at bounding box center [63, 167] width 58 height 7
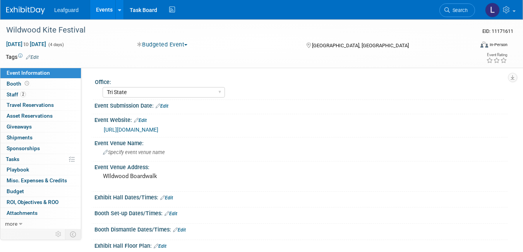
select select "Tri State"
click at [37, 85] on link "Booth" at bounding box center [40, 84] width 81 height 10
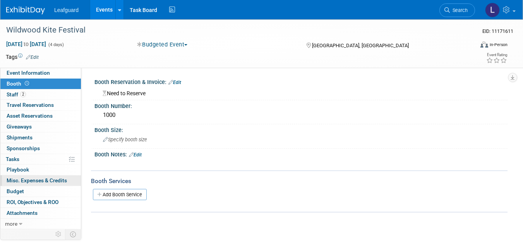
click at [41, 180] on span "Misc. Expenses & Credits 0" at bounding box center [37, 180] width 60 height 6
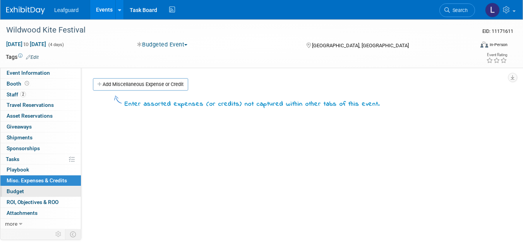
click at [34, 192] on link "Budget" at bounding box center [40, 191] width 81 height 10
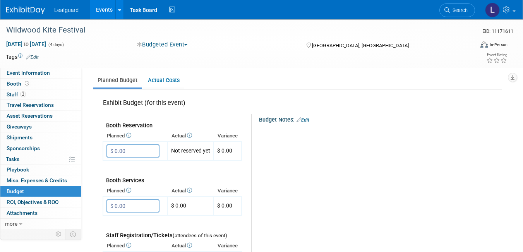
scroll to position [108, 0]
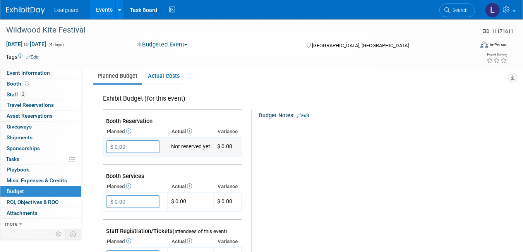
click at [121, 148] on input "$ 0.00" at bounding box center [132, 146] width 53 height 13
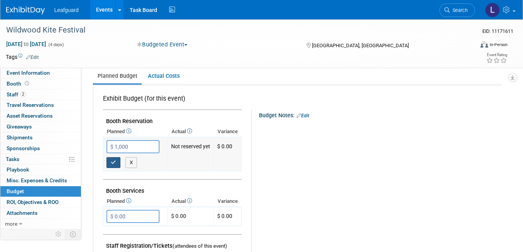
type input "$ 1,000.00"
click at [117, 163] on button "button" at bounding box center [113, 162] width 14 height 11
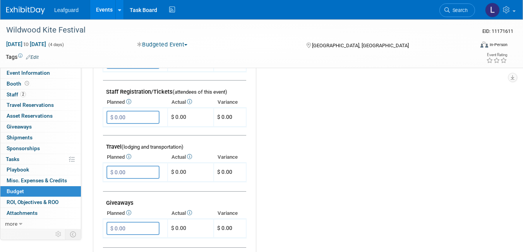
scroll to position [263, 0]
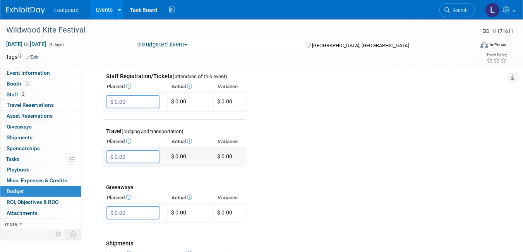
click at [124, 155] on input "$ 0.00" at bounding box center [132, 156] width 53 height 13
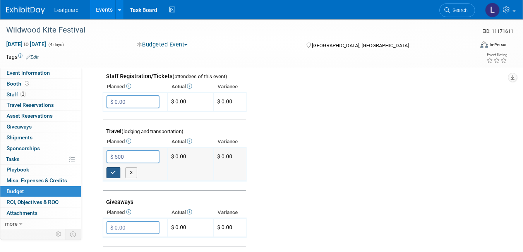
type input "$ 500.00"
click at [112, 176] on button "button" at bounding box center [113, 172] width 14 height 11
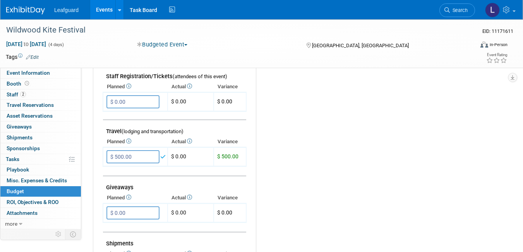
click at [290, 175] on div "Budget Notes: Edit X" at bounding box center [376, 155] width 240 height 401
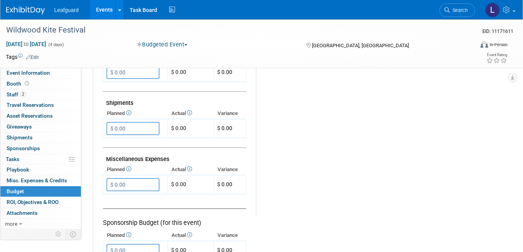
scroll to position [418, 0]
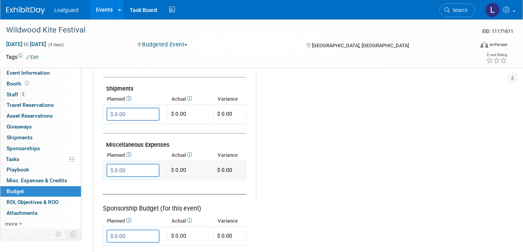
click at [123, 173] on input "$ 0.00" at bounding box center [132, 170] width 53 height 13
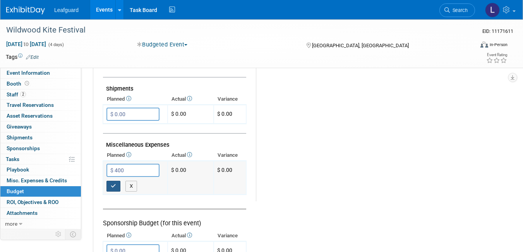
type input "$ 400.00"
click at [112, 185] on icon "button" at bounding box center [113, 185] width 5 height 5
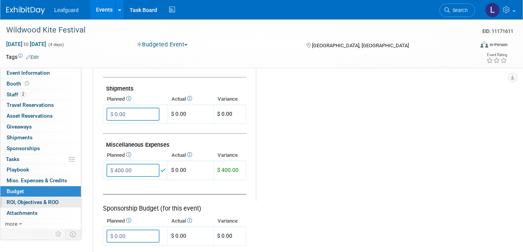
click at [60, 200] on link "0 ROI, Objectives & ROO 0" at bounding box center [40, 202] width 81 height 10
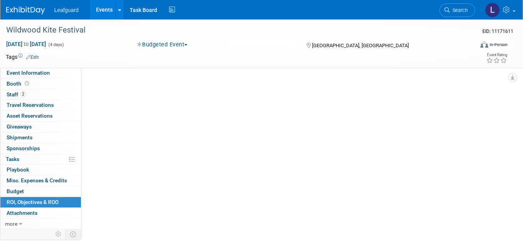
scroll to position [0, 0]
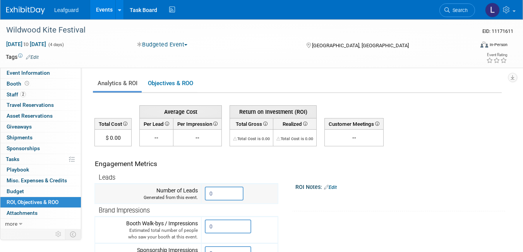
click at [214, 191] on input "0" at bounding box center [224, 194] width 39 height 14
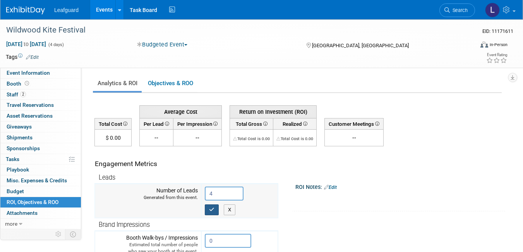
type input "4"
click at [211, 212] on icon "button" at bounding box center [211, 209] width 5 height 5
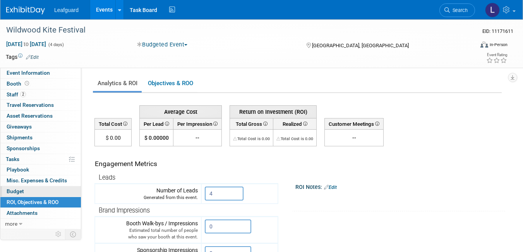
click at [33, 193] on link "Budget" at bounding box center [40, 191] width 81 height 10
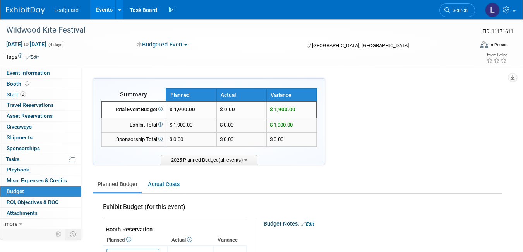
click at [111, 4] on link "Events" at bounding box center [104, 9] width 28 height 19
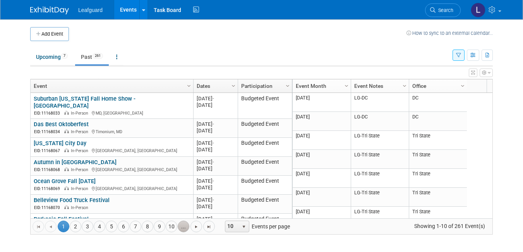
click at [182, 225] on link "..." at bounding box center [184, 227] width 12 height 12
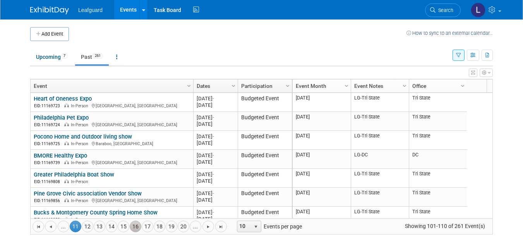
click at [135, 228] on link "16" at bounding box center [136, 227] width 12 height 12
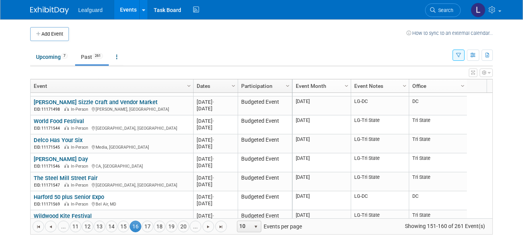
scroll to position [64, 0]
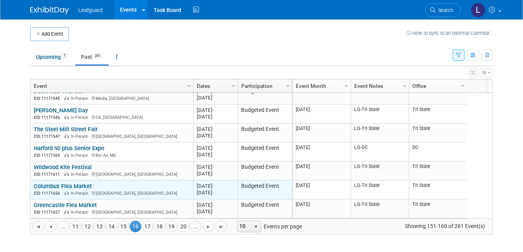
click at [60, 189] on link "Columbus Flea Market" at bounding box center [63, 186] width 58 height 7
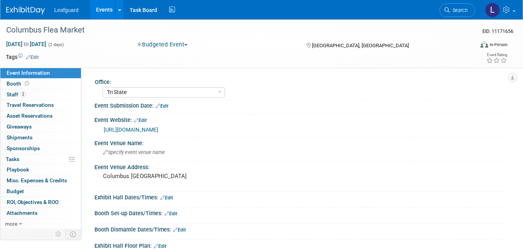
select select "Tri State"
click at [34, 85] on link "Booth" at bounding box center [40, 84] width 81 height 10
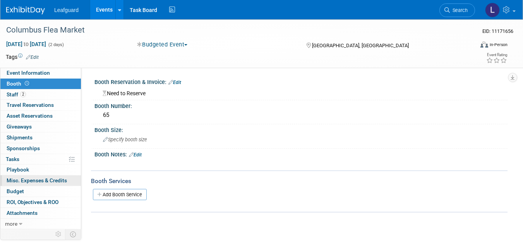
click at [42, 183] on span "Misc. Expenses & Credits 0" at bounding box center [37, 180] width 60 height 6
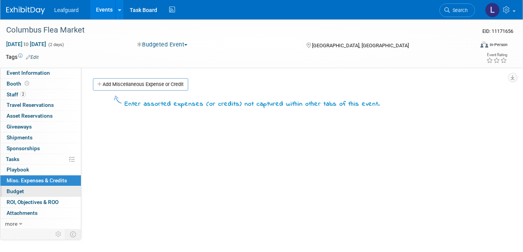
click at [25, 192] on link "Budget" at bounding box center [40, 191] width 81 height 10
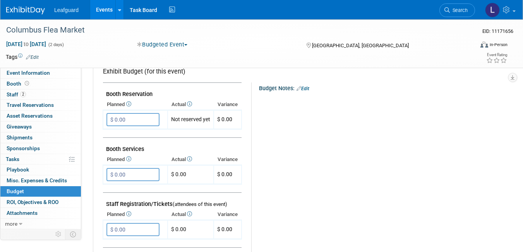
scroll to position [155, 0]
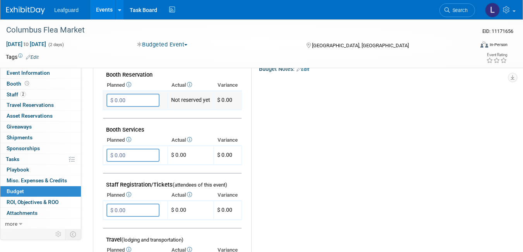
click at [117, 101] on input "$ 0.00" at bounding box center [132, 100] width 53 height 13
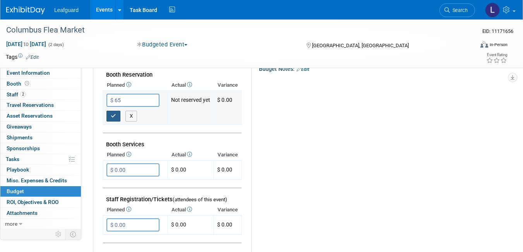
type input "$ 65.00"
click at [114, 114] on icon "button" at bounding box center [113, 115] width 5 height 5
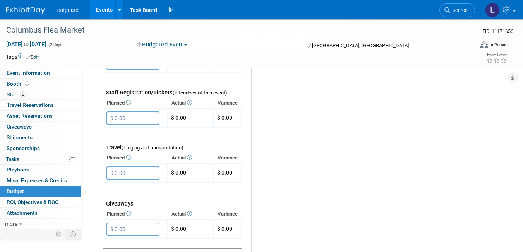
scroll to position [248, 0]
click at [119, 175] on input "$ 0.00" at bounding box center [132, 172] width 53 height 13
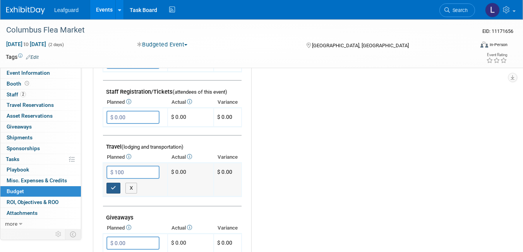
type input "$ 100.00"
click at [115, 185] on button "button" at bounding box center [113, 188] width 14 height 11
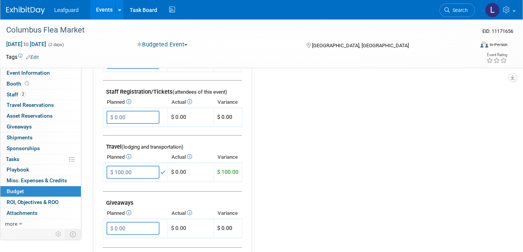
click at [291, 197] on div "Budget Notes: Edit X" at bounding box center [373, 170] width 243 height 401
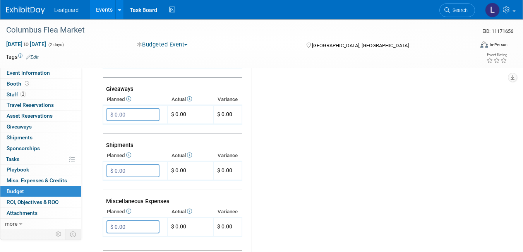
scroll to position [387, 0]
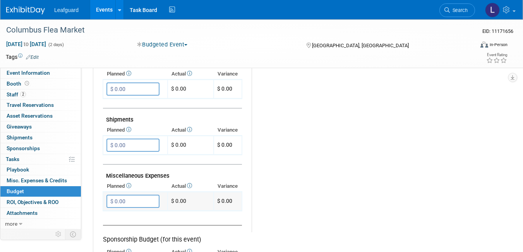
click at [129, 202] on input "$ 0.00" at bounding box center [132, 201] width 53 height 13
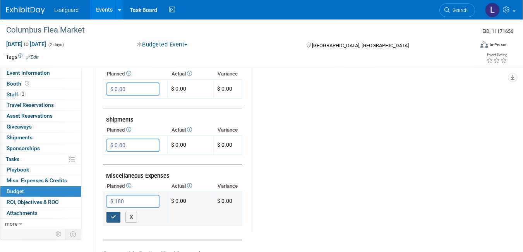
type input "$ 180.00"
click at [115, 219] on icon "button" at bounding box center [113, 216] width 5 height 5
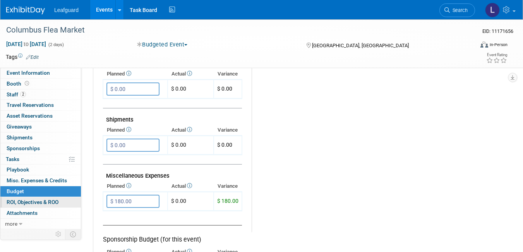
click at [40, 204] on span "ROI, Objectives & ROO 0" at bounding box center [33, 202] width 52 height 6
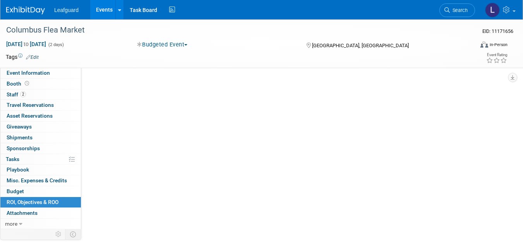
scroll to position [0, 0]
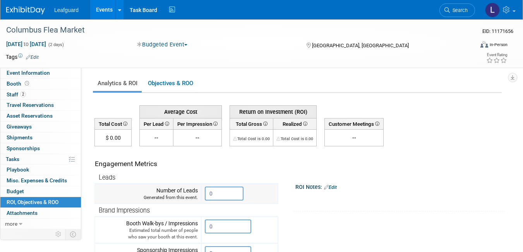
click at [220, 194] on input "0" at bounding box center [224, 194] width 39 height 14
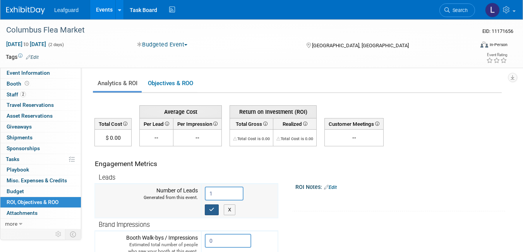
type input "1"
click at [216, 211] on button "button" at bounding box center [212, 209] width 14 height 11
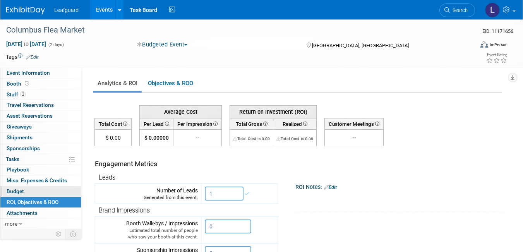
click at [38, 195] on link "Budget" at bounding box center [40, 191] width 81 height 10
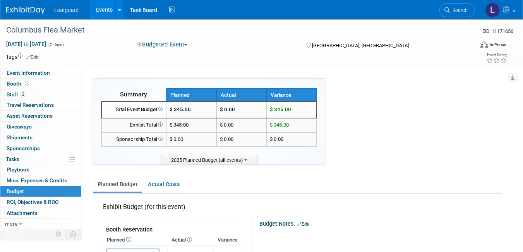
click at [103, 13] on link "Events" at bounding box center [104, 9] width 28 height 19
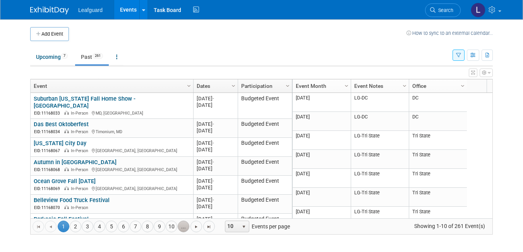
click at [181, 226] on link "..." at bounding box center [184, 227] width 12 height 12
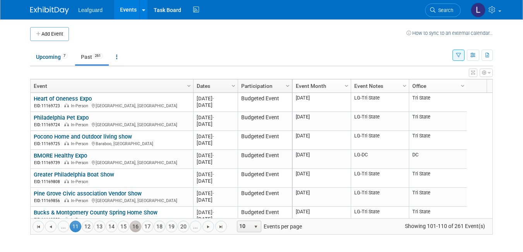
click at [132, 229] on link "16" at bounding box center [136, 227] width 12 height 12
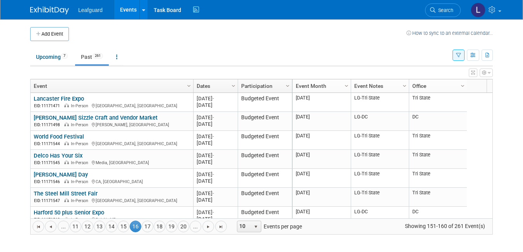
drag, startPoint x: 492, startPoint y: 145, endPoint x: 467, endPoint y: 199, distance: 59.4
click at [467, 199] on div "Column Settings Event Column Settings Dates Column Settings Participation Colum…" at bounding box center [261, 157] width 463 height 156
drag, startPoint x: 492, startPoint y: 164, endPoint x: 490, endPoint y: 195, distance: 31.1
click at [490, 199] on div "Column Settings Event Column Settings Dates Column Settings Participation Colum…" at bounding box center [261, 157] width 463 height 156
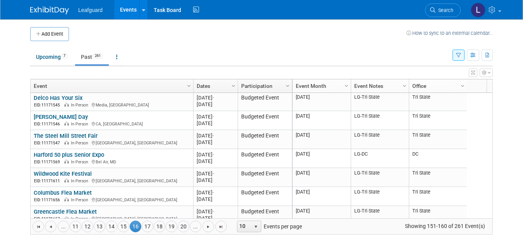
scroll to position [64, 0]
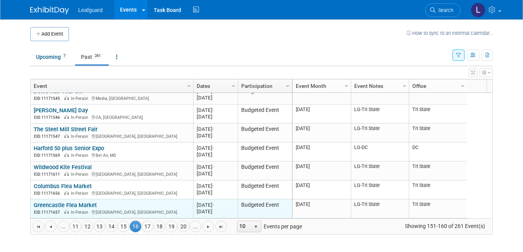
click at [89, 207] on link "Greencastle Flea Market" at bounding box center [65, 205] width 63 height 7
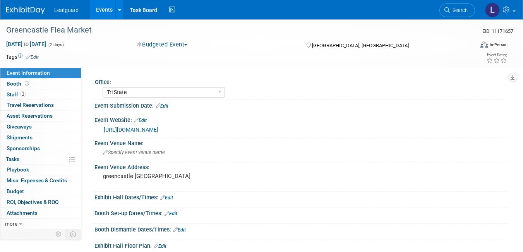
select select "Tri State"
click at [26, 86] on span at bounding box center [26, 84] width 7 height 6
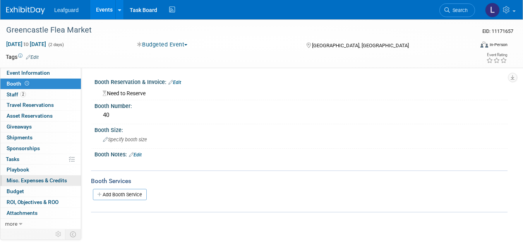
click at [31, 180] on span "Misc. Expenses & Credits 0" at bounding box center [37, 180] width 60 height 6
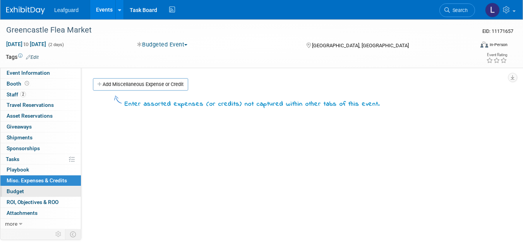
click at [68, 190] on link "Budget" at bounding box center [40, 191] width 81 height 10
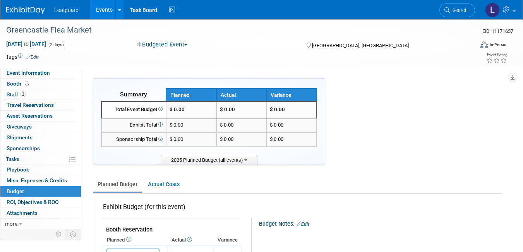
click at [345, 188] on ul "Planned Budget Actual Costs" at bounding box center [297, 185] width 409 height 17
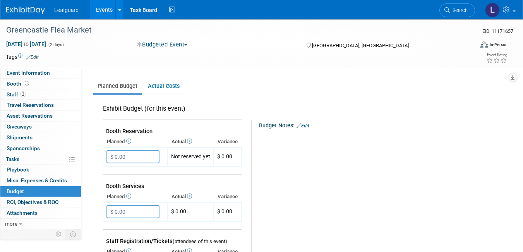
scroll to position [124, 0]
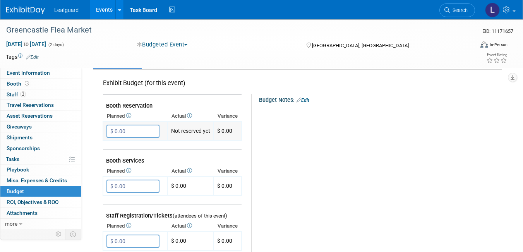
click at [120, 132] on input "$ 0.00" at bounding box center [132, 131] width 53 height 13
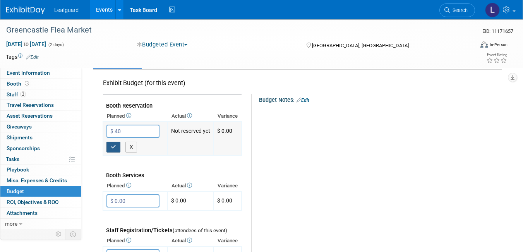
type input "$ 40.00"
click at [110, 146] on button "button" at bounding box center [113, 147] width 14 height 11
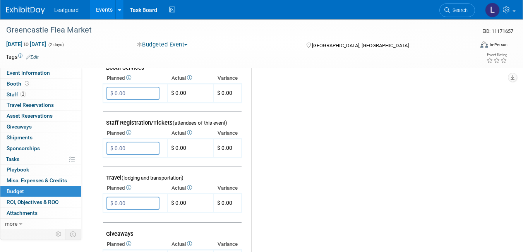
scroll to position [232, 0]
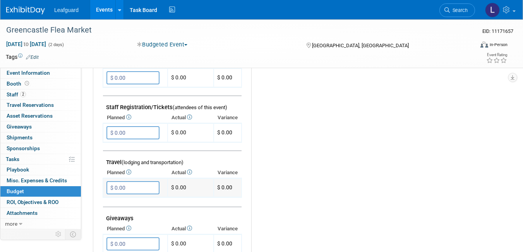
click at [119, 190] on input "$ 0.00" at bounding box center [132, 187] width 53 height 13
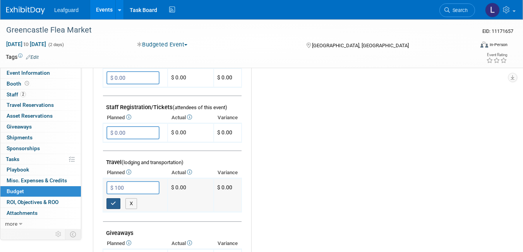
type input "$ 100.00"
click at [110, 200] on button "button" at bounding box center [113, 203] width 14 height 11
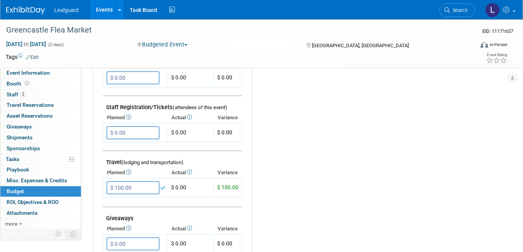
click at [270, 208] on div "Budget Notes: Edit X" at bounding box center [373, 186] width 243 height 401
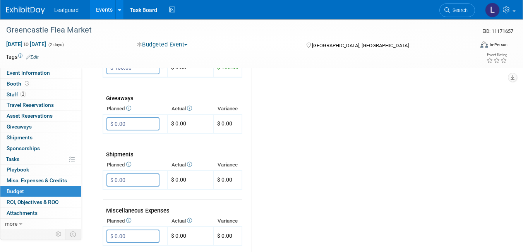
scroll to position [387, 0]
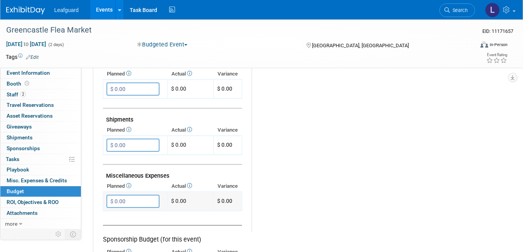
click at [125, 200] on input "$ 0.00" at bounding box center [132, 201] width 53 height 13
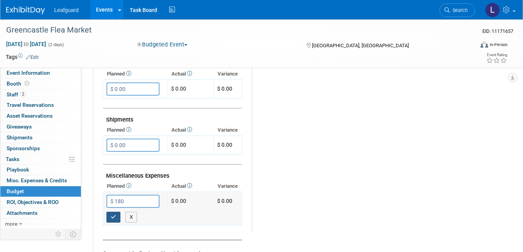
type input "$ 180.00"
click at [112, 216] on icon "button" at bounding box center [113, 216] width 5 height 5
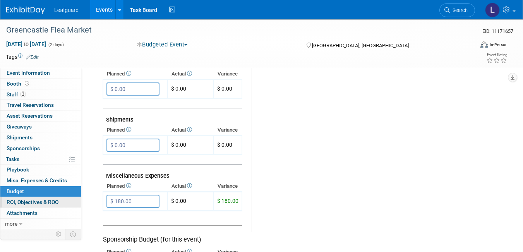
click at [39, 202] on span "ROI, Objectives & ROO 0" at bounding box center [33, 202] width 52 height 6
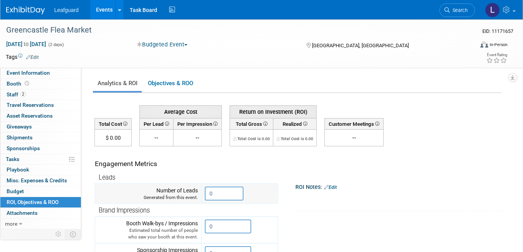
click at [216, 192] on input "0" at bounding box center [224, 194] width 39 height 14
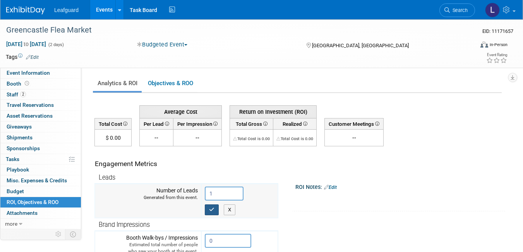
type input "1"
click at [214, 207] on icon "button" at bounding box center [211, 209] width 5 height 5
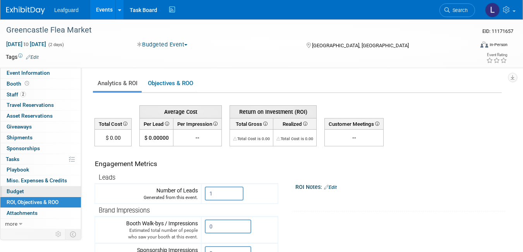
click at [47, 192] on link "Budget" at bounding box center [40, 191] width 81 height 10
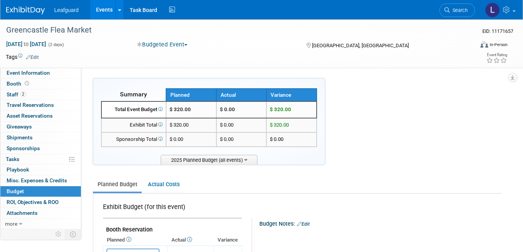
click at [108, 10] on link "Events" at bounding box center [104, 9] width 28 height 19
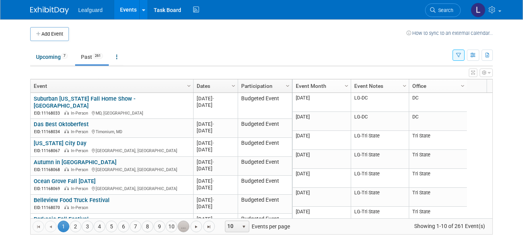
click at [185, 226] on link "..." at bounding box center [184, 227] width 12 height 12
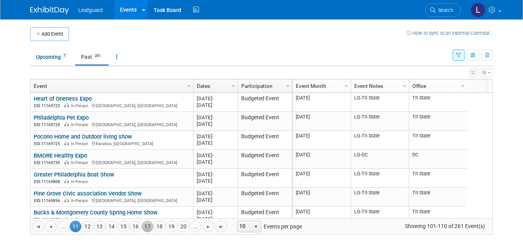
click at [144, 228] on link "17" at bounding box center [148, 227] width 12 height 12
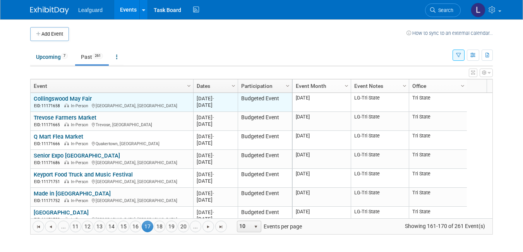
click at [71, 98] on link "Collingswood May Fair" at bounding box center [63, 98] width 58 height 7
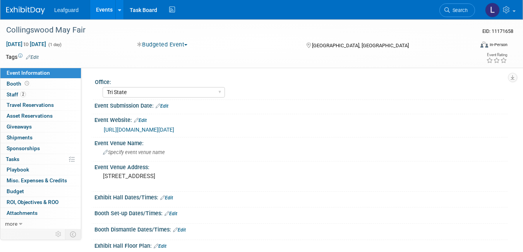
select select "Tri State"
click at [42, 85] on link "Booth" at bounding box center [40, 84] width 81 height 10
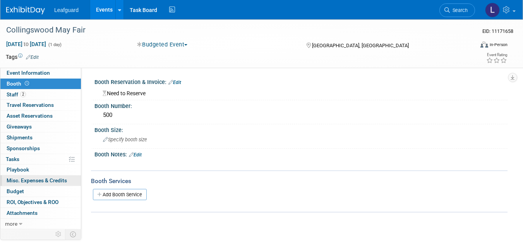
click at [44, 185] on link "0 Misc. Expenses & Credits 0" at bounding box center [40, 180] width 81 height 10
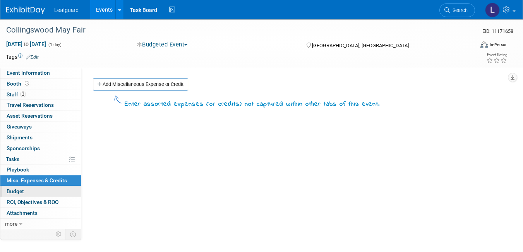
click at [45, 188] on link "Budget" at bounding box center [40, 191] width 81 height 10
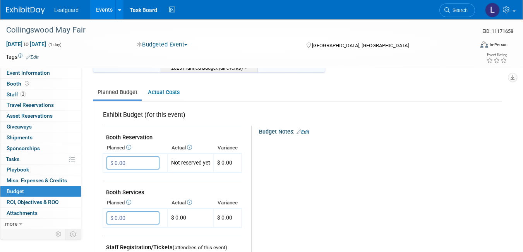
scroll to position [93, 0]
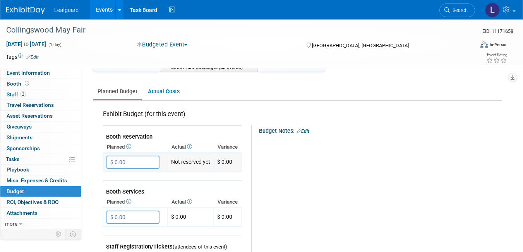
click at [119, 161] on input "$ 0.00" at bounding box center [132, 162] width 53 height 13
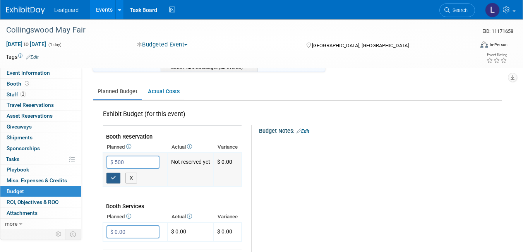
type input "$ 500.00"
click at [113, 177] on icon "button" at bounding box center [113, 177] width 5 height 5
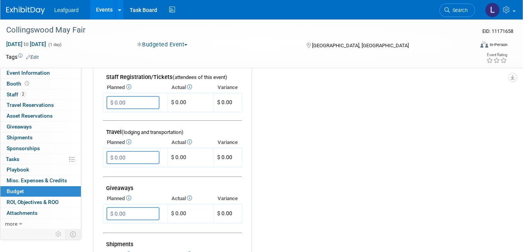
scroll to position [263, 0]
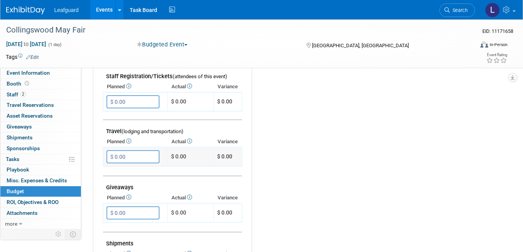
click at [121, 158] on input "$ 0.00" at bounding box center [132, 156] width 53 height 13
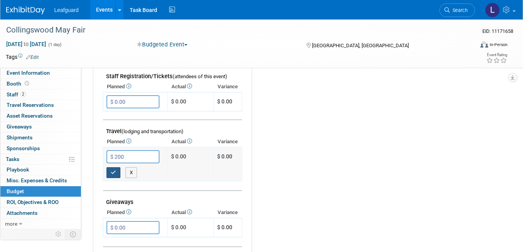
type input "$ 200.00"
click at [115, 171] on icon "button" at bounding box center [113, 172] width 5 height 5
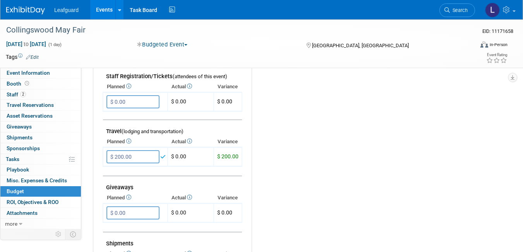
click at [277, 180] on div "Budget Notes: Edit X" at bounding box center [373, 155] width 243 height 401
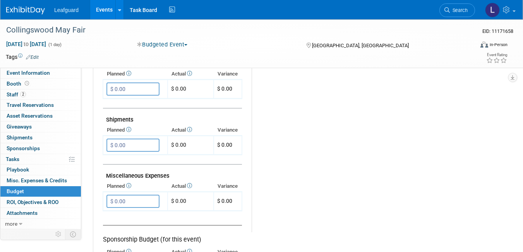
scroll to position [403, 0]
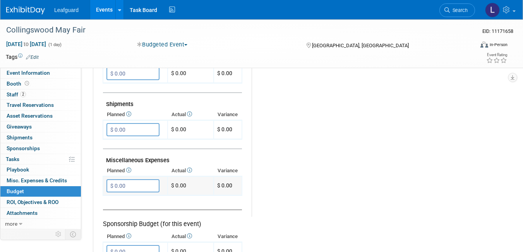
click at [124, 189] on input "$ 0.00" at bounding box center [132, 185] width 53 height 13
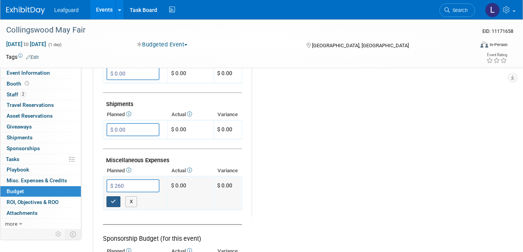
type input "$ 260.00"
click at [115, 200] on icon "button" at bounding box center [113, 201] width 5 height 5
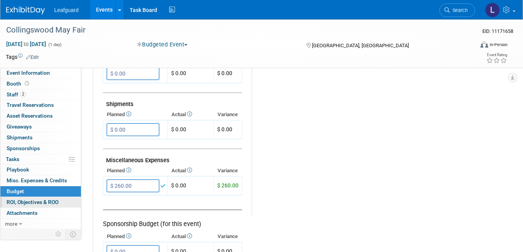
click at [63, 201] on link "0 ROI, Objectives & ROO 0" at bounding box center [40, 202] width 81 height 10
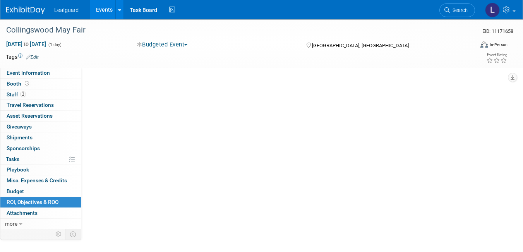
scroll to position [0, 0]
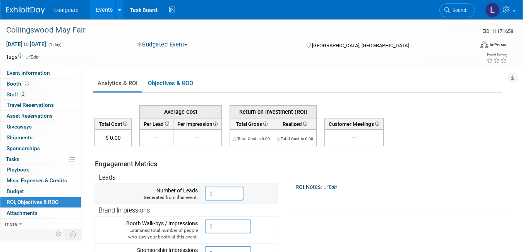
click at [223, 194] on input "0" at bounding box center [224, 194] width 39 height 14
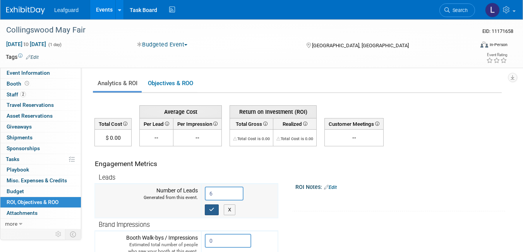
type input "6"
click at [214, 210] on icon "button" at bounding box center [211, 209] width 5 height 5
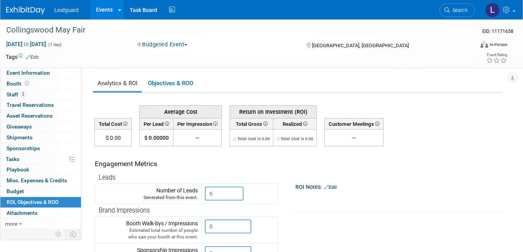
click at [101, 7] on link "Events" at bounding box center [104, 9] width 28 height 19
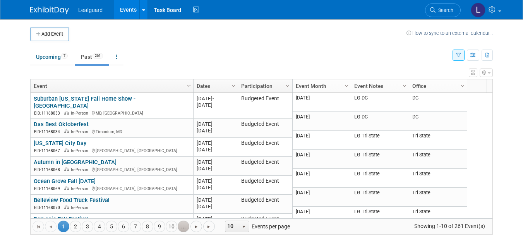
click at [183, 225] on link "..." at bounding box center [184, 227] width 12 height 12
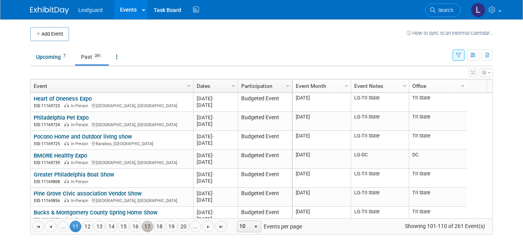
click at [152, 228] on link "17" at bounding box center [148, 227] width 12 height 12
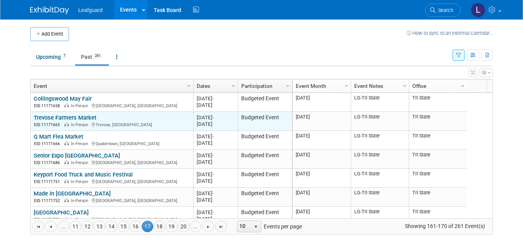
click at [83, 119] on link "Trevose Farmers Market" at bounding box center [65, 117] width 63 height 7
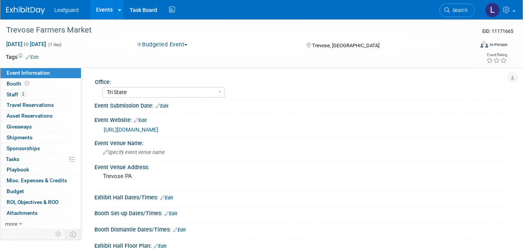
select select "Tri State"
click at [40, 87] on link "Booth" at bounding box center [40, 84] width 81 height 10
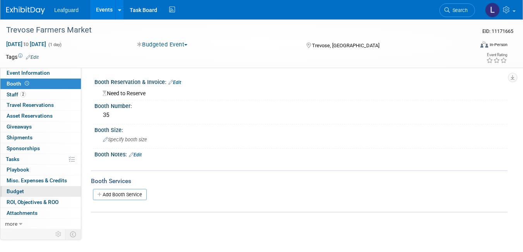
click at [43, 191] on link "Budget" at bounding box center [40, 191] width 81 height 10
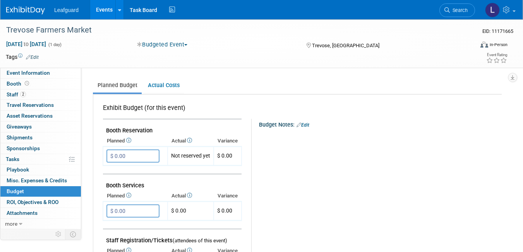
scroll to position [108, 0]
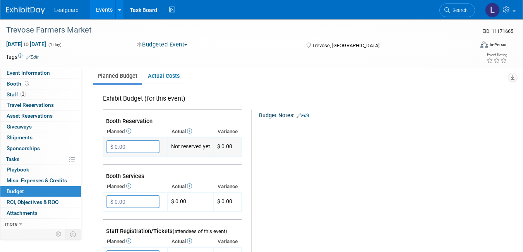
click at [129, 149] on input "$ 0.00" at bounding box center [132, 146] width 53 height 13
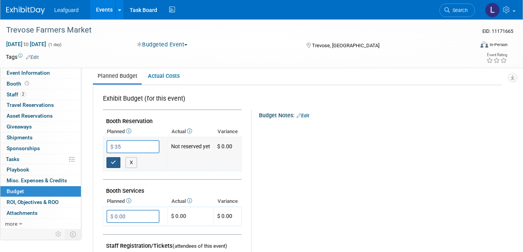
type input "$ 35.00"
click at [117, 164] on button "button" at bounding box center [113, 162] width 14 height 11
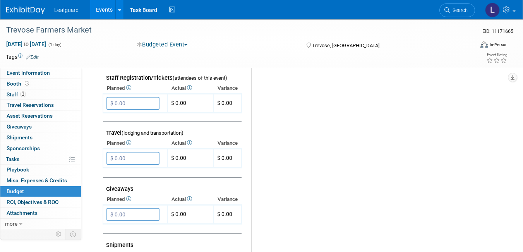
scroll to position [263, 0]
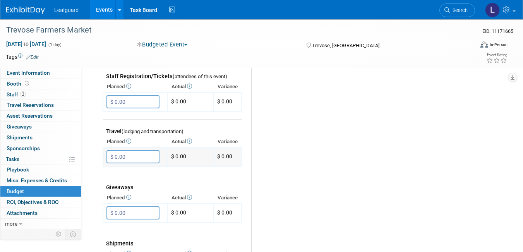
click at [130, 156] on input "$ 0.00" at bounding box center [132, 156] width 53 height 13
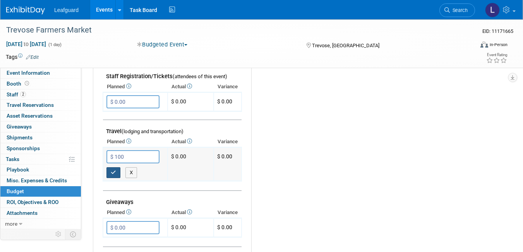
type input "$ 100.00"
click at [111, 175] on button "button" at bounding box center [113, 172] width 14 height 11
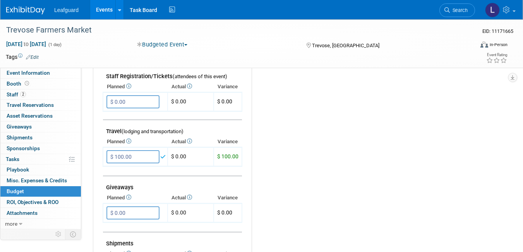
click at [273, 188] on div "Budget Notes: Edit X" at bounding box center [373, 155] width 243 height 401
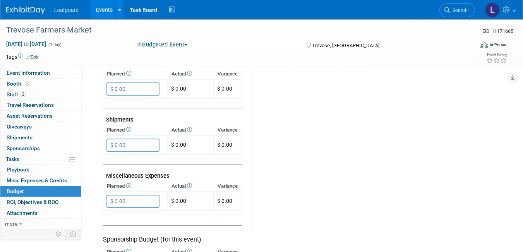
scroll to position [418, 0]
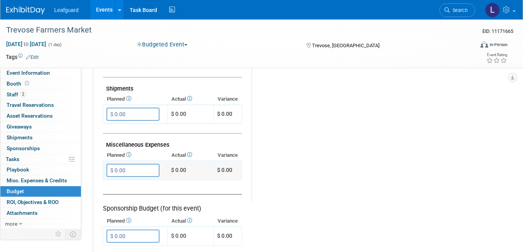
click at [139, 171] on input "$ 0.00" at bounding box center [132, 170] width 53 height 13
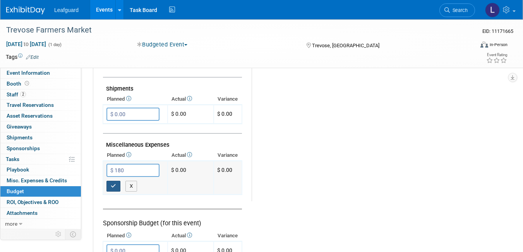
type input "$ 180.00"
click at [110, 189] on button "button" at bounding box center [113, 186] width 14 height 11
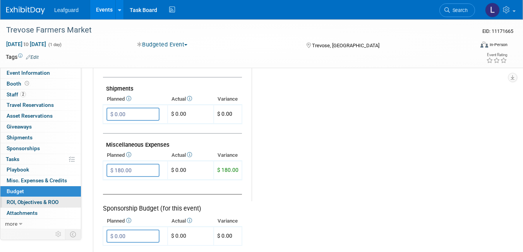
click at [34, 202] on span "ROI, Objectives & ROO 0" at bounding box center [33, 202] width 52 height 6
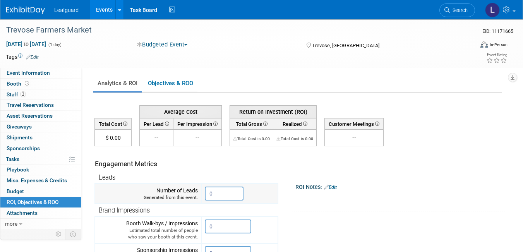
click at [218, 190] on input "0" at bounding box center [224, 194] width 39 height 14
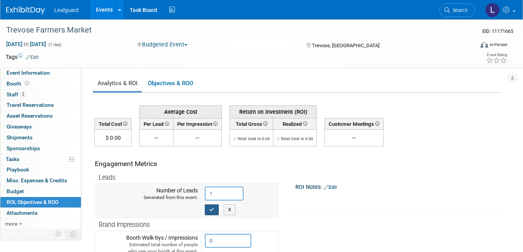
type input "1"
click at [217, 212] on button "button" at bounding box center [212, 209] width 14 height 11
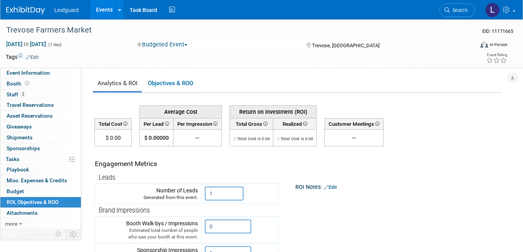
click at [98, 12] on link "Events" at bounding box center [104, 9] width 28 height 19
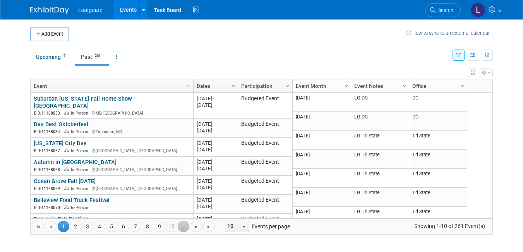
click at [184, 224] on link "..." at bounding box center [184, 227] width 12 height 12
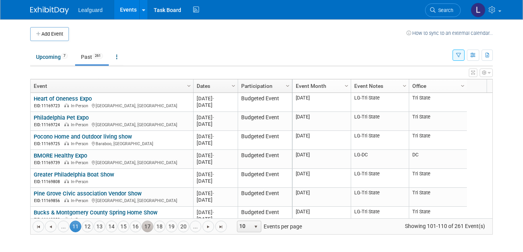
click at [147, 227] on link "17" at bounding box center [148, 227] width 12 height 12
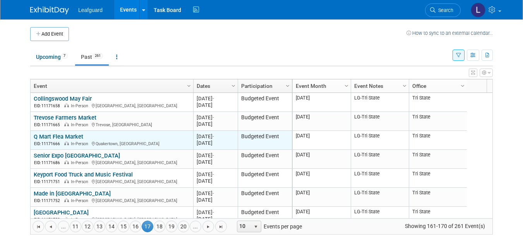
click at [72, 136] on link "Q Mart Flea Market" at bounding box center [59, 136] width 50 height 7
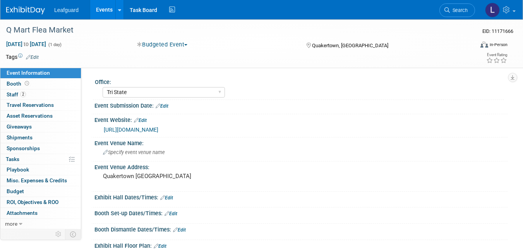
select select "Tri State"
click at [47, 86] on link "Booth" at bounding box center [40, 84] width 81 height 10
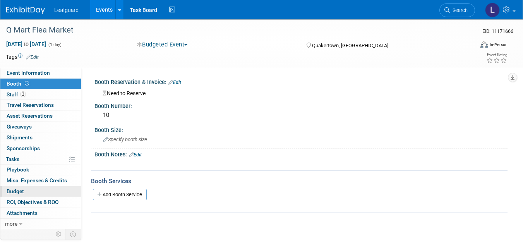
click at [39, 190] on link "Budget" at bounding box center [40, 191] width 81 height 10
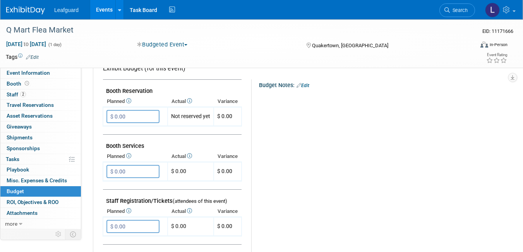
scroll to position [139, 0]
click at [119, 120] on input "$ 0.00" at bounding box center [132, 115] width 53 height 13
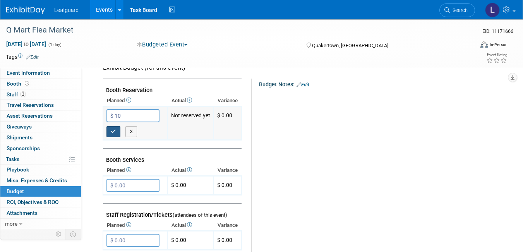
type input "$ 10.00"
click at [110, 131] on button "button" at bounding box center [113, 131] width 14 height 11
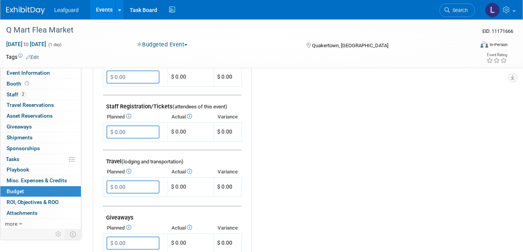
scroll to position [248, 0]
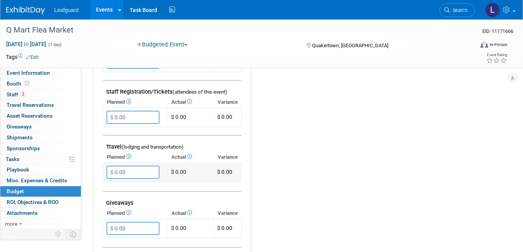
click at [138, 167] on input "$ 0.00" at bounding box center [132, 172] width 53 height 13
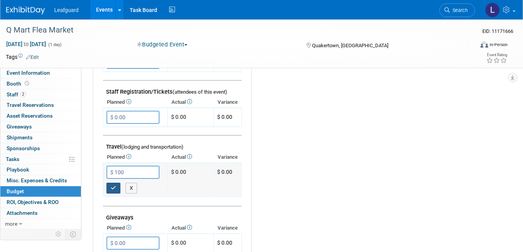
type input "$ 100.00"
click at [116, 190] on icon "button" at bounding box center [113, 187] width 5 height 5
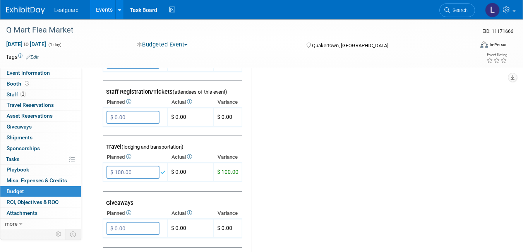
click at [290, 178] on div "Budget Notes: Edit X" at bounding box center [373, 170] width 243 height 401
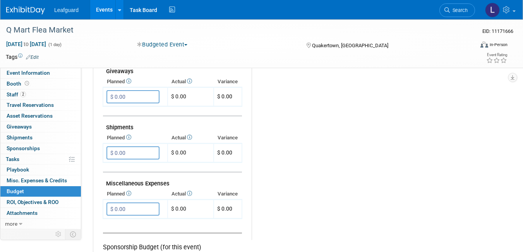
scroll to position [403, 0]
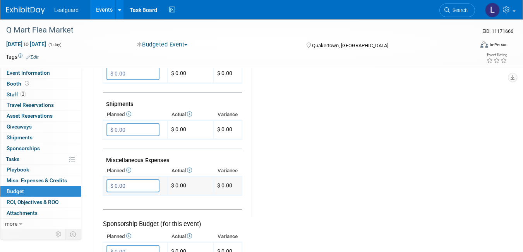
click at [118, 184] on input "$ 0.00" at bounding box center [132, 185] width 53 height 13
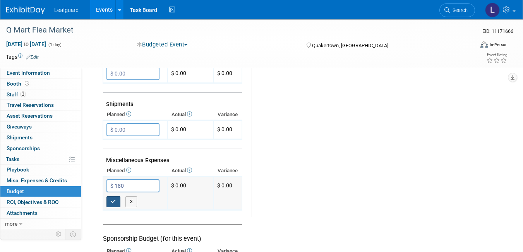
type input "$ 180.00"
click at [116, 204] on icon "button" at bounding box center [113, 201] width 5 height 5
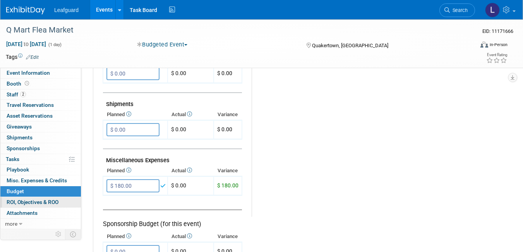
click at [70, 203] on link "0 ROI, Objectives & ROO 0" at bounding box center [40, 202] width 81 height 10
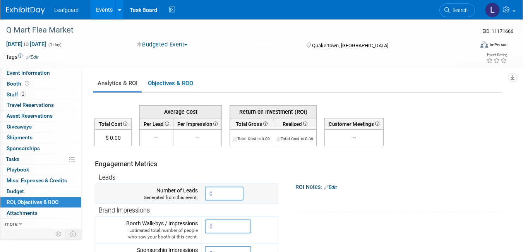
click at [214, 191] on input "0" at bounding box center [224, 194] width 39 height 14
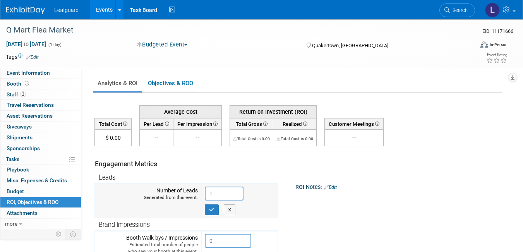
type input "1"
click at [211, 217] on td "1 X" at bounding box center [239, 201] width 77 height 34
click at [214, 210] on icon "button" at bounding box center [211, 209] width 5 height 5
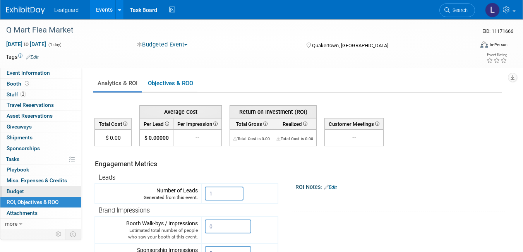
click at [50, 190] on link "Budget" at bounding box center [40, 191] width 81 height 10
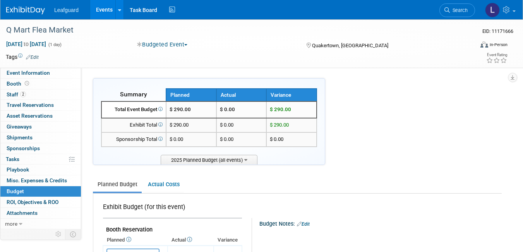
click at [104, 11] on link "Events" at bounding box center [104, 9] width 28 height 19
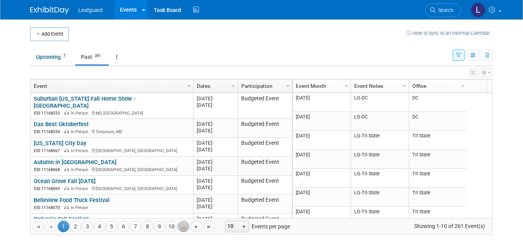
click at [189, 225] on link "..." at bounding box center [184, 227] width 12 height 12
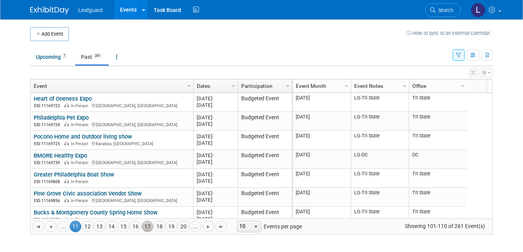
click at [148, 227] on link "17" at bounding box center [148, 227] width 12 height 12
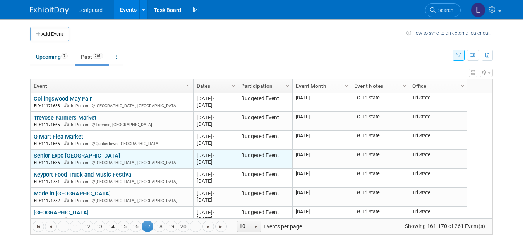
click at [60, 157] on link "Senior Expo [GEOGRAPHIC_DATA]" at bounding box center [77, 155] width 86 height 7
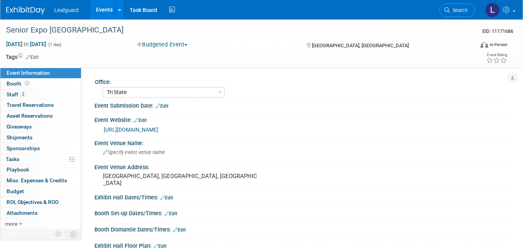
select select "Tri State"
click at [39, 85] on link "Booth" at bounding box center [40, 84] width 81 height 10
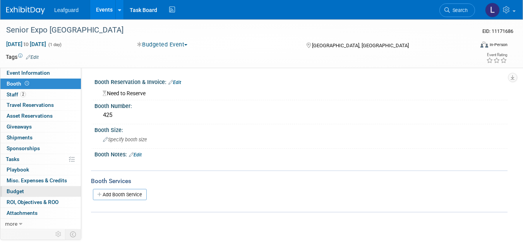
click at [34, 191] on link "Budget" at bounding box center [40, 191] width 81 height 10
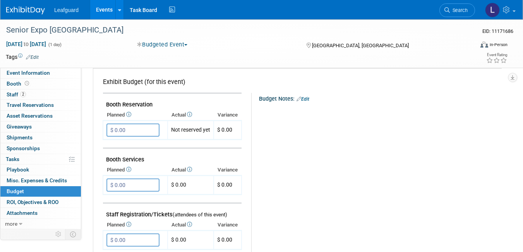
scroll to position [139, 0]
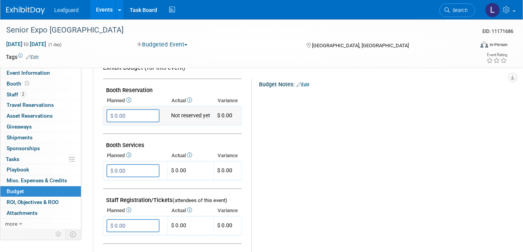
click at [127, 117] on input "$ 0.00" at bounding box center [132, 115] width 53 height 13
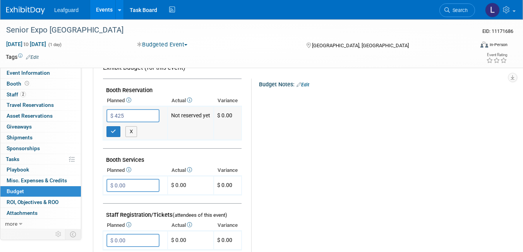
type input "$ 425.00"
click at [106, 130] on td "$ 425.00" at bounding box center [135, 123] width 65 height 34
click at [110, 136] on button "button" at bounding box center [113, 131] width 14 height 11
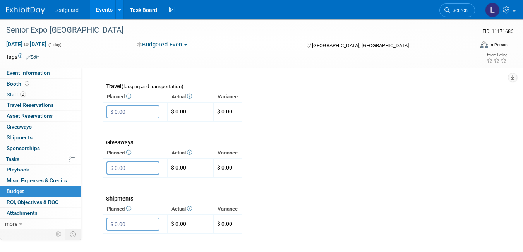
scroll to position [310, 0]
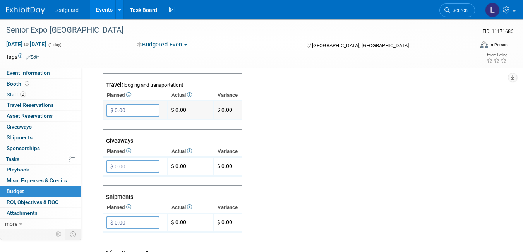
click at [123, 110] on input "$ 0.00" at bounding box center [132, 110] width 53 height 13
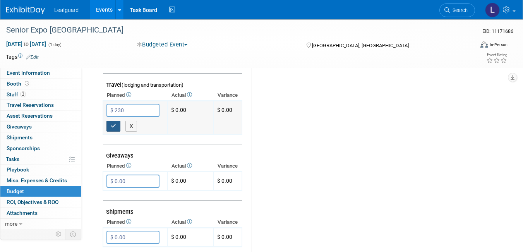
type input "$ 230.00"
click at [112, 122] on button "button" at bounding box center [113, 126] width 14 height 11
click at [270, 160] on div "Budget Notes: Edit X" at bounding box center [373, 108] width 243 height 401
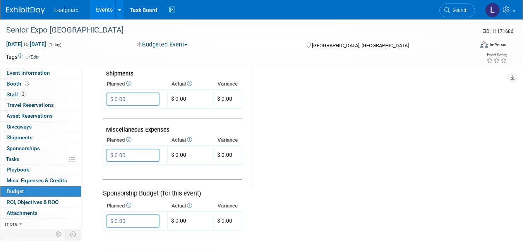
scroll to position [449, 0]
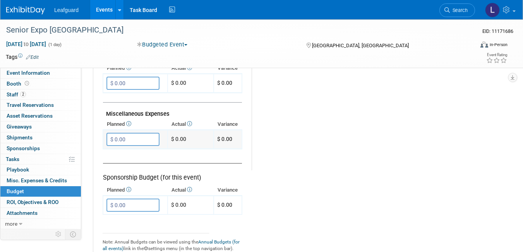
click at [137, 136] on input "$ 0.00" at bounding box center [132, 139] width 53 height 13
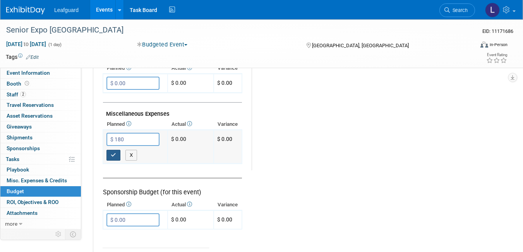
type input "$ 180.00"
click at [114, 155] on icon "button" at bounding box center [113, 155] width 5 height 5
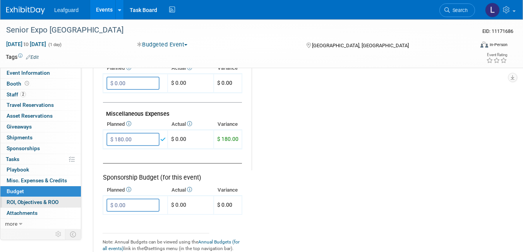
click at [69, 203] on link "0 ROI, Objectives & ROO 0" at bounding box center [40, 202] width 81 height 10
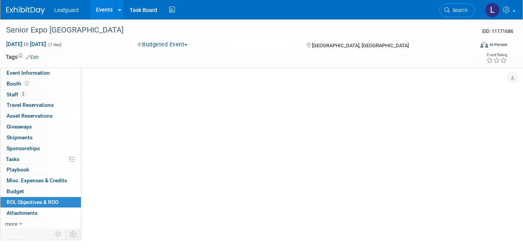
scroll to position [0, 0]
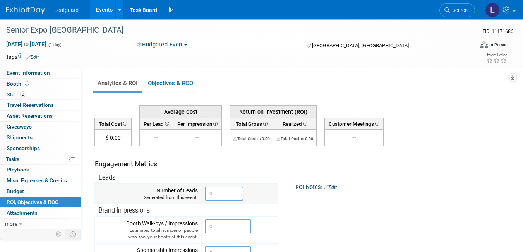
click at [221, 192] on input "0" at bounding box center [224, 194] width 39 height 14
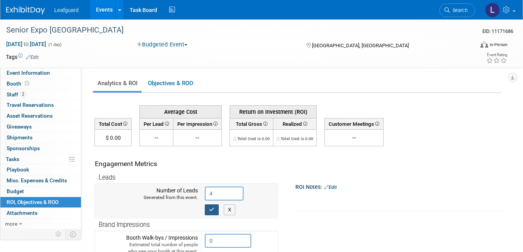
type input "4"
click at [211, 213] on button "button" at bounding box center [212, 209] width 14 height 11
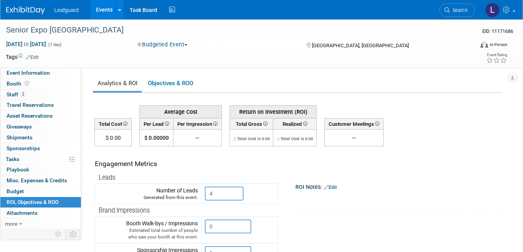
click at [106, 9] on link "Events" at bounding box center [104, 9] width 28 height 19
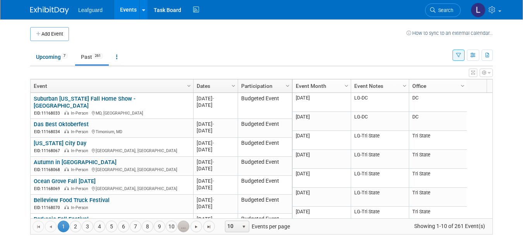
click at [188, 228] on link "..." at bounding box center [184, 227] width 12 height 12
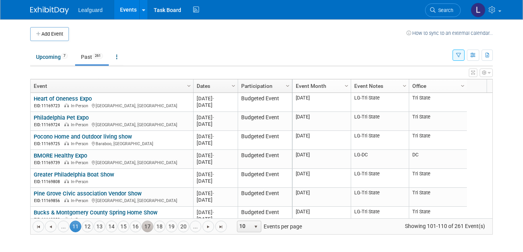
click at [149, 226] on link "17" at bounding box center [148, 227] width 12 height 12
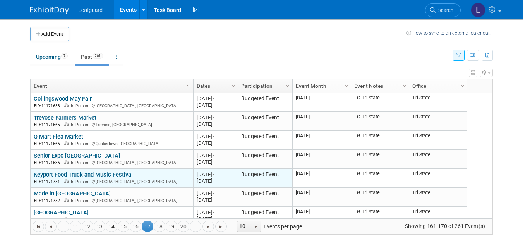
click at [90, 175] on link "Keyport Food Truck and Music Festival" at bounding box center [83, 174] width 99 height 7
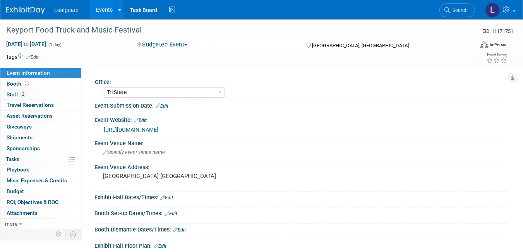
select select "Tri State"
click at [43, 86] on link "Booth" at bounding box center [40, 84] width 81 height 10
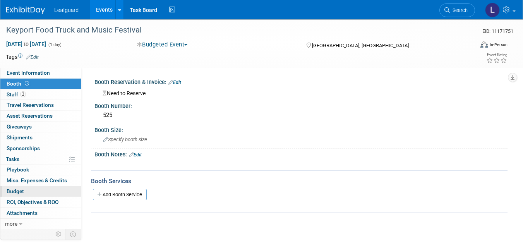
click at [58, 189] on link "Budget" at bounding box center [40, 191] width 81 height 10
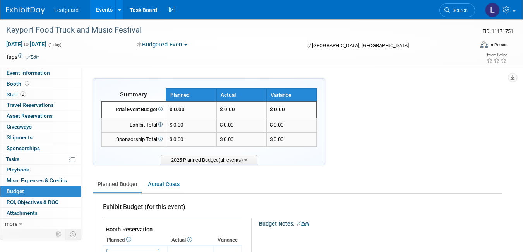
click at [276, 183] on ul "Planned Budget Actual Costs" at bounding box center [297, 185] width 409 height 17
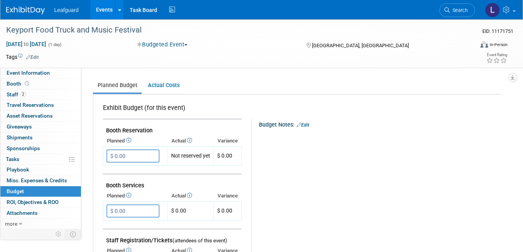
scroll to position [108, 0]
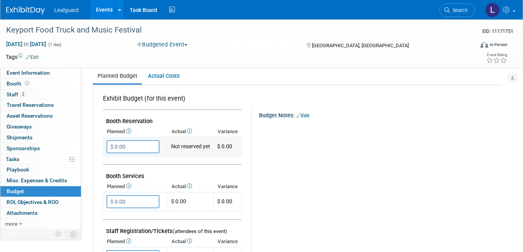
click at [132, 149] on input "$ 0.00" at bounding box center [132, 146] width 53 height 13
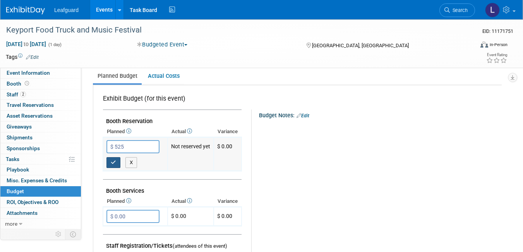
type input "$ 525.00"
click at [117, 161] on button "button" at bounding box center [113, 162] width 14 height 11
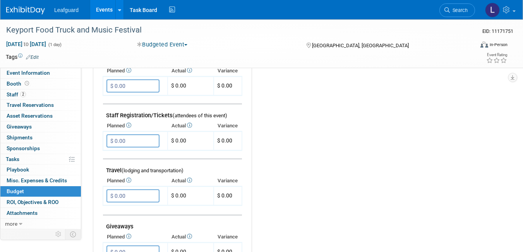
scroll to position [232, 0]
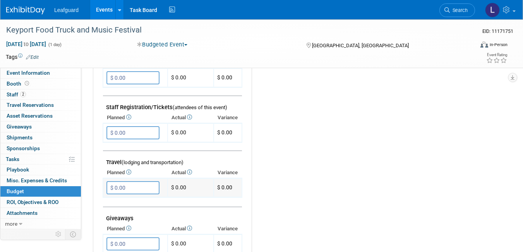
click at [133, 192] on input "$ 0.00" at bounding box center [132, 187] width 53 height 13
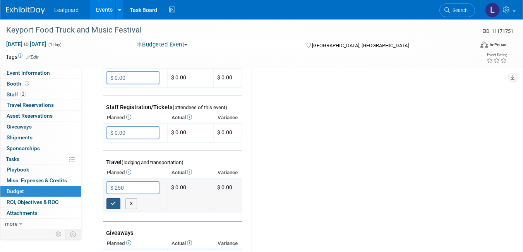
type input "$ 250.00"
click at [110, 202] on button "button" at bounding box center [113, 203] width 14 height 11
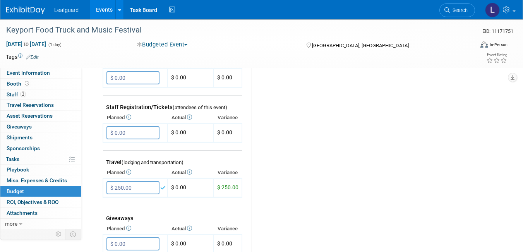
click at [318, 185] on div "Budget Notes: Edit X" at bounding box center [373, 186] width 243 height 401
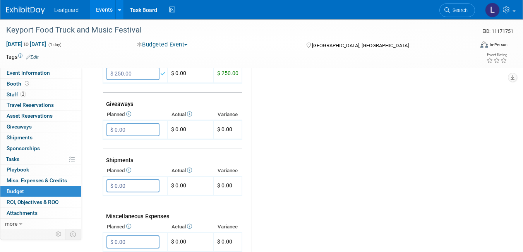
scroll to position [372, 0]
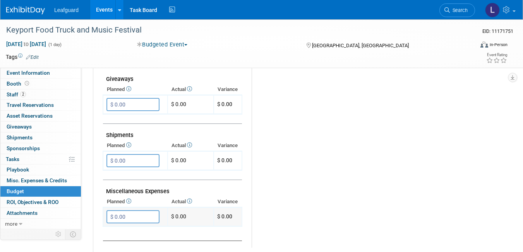
click at [136, 225] on td "$ 0.00 X" at bounding box center [135, 216] width 65 height 19
click at [132, 219] on input "$ 0.00" at bounding box center [132, 216] width 53 height 13
type input "$ 180.00"
click at [112, 231] on icon "button" at bounding box center [113, 232] width 5 height 5
click at [100, 17] on link "Events" at bounding box center [104, 9] width 28 height 19
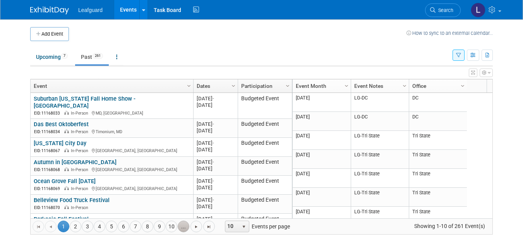
click at [180, 226] on link "..." at bounding box center [184, 227] width 12 height 12
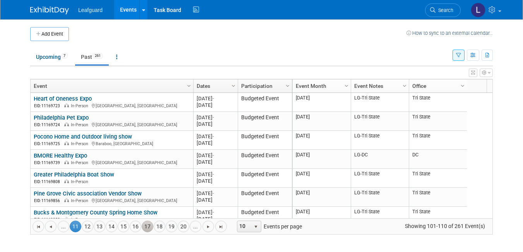
click at [148, 226] on link "17" at bounding box center [148, 227] width 12 height 12
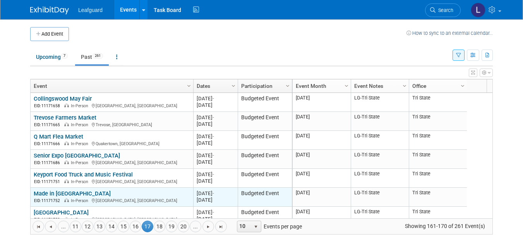
click at [64, 192] on link "Made in [GEOGRAPHIC_DATA]" at bounding box center [72, 193] width 77 height 7
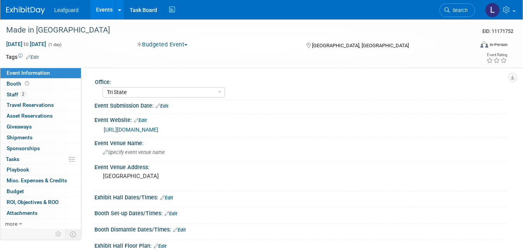
select select "Tri State"
click at [25, 84] on icon at bounding box center [27, 83] width 4 height 4
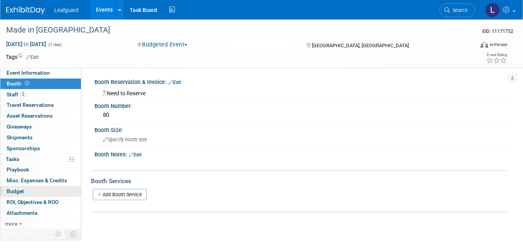
click at [53, 190] on link "Budget" at bounding box center [40, 191] width 81 height 10
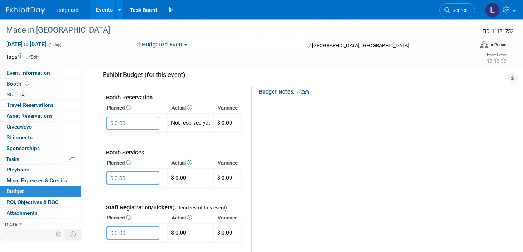
scroll to position [139, 0]
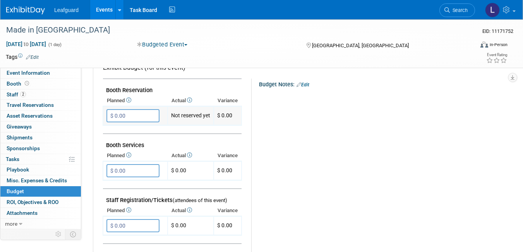
click at [129, 118] on input "$ 0.00" at bounding box center [132, 115] width 53 height 13
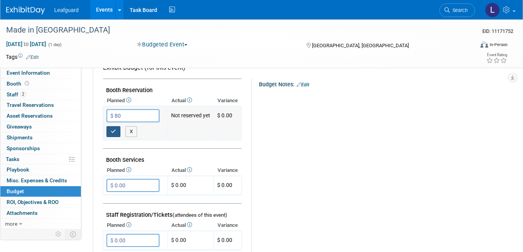
type input "$ 80.00"
click at [118, 129] on button "button" at bounding box center [113, 131] width 14 height 11
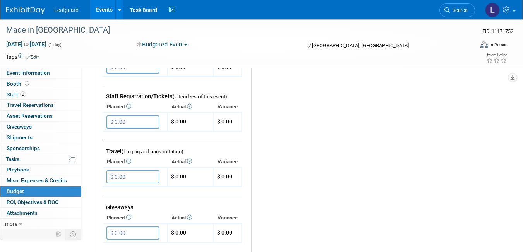
scroll to position [248, 0]
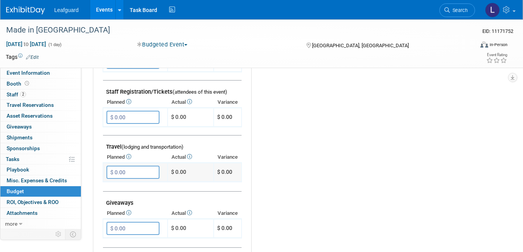
click at [140, 171] on input "$ 0.00" at bounding box center [132, 172] width 53 height 13
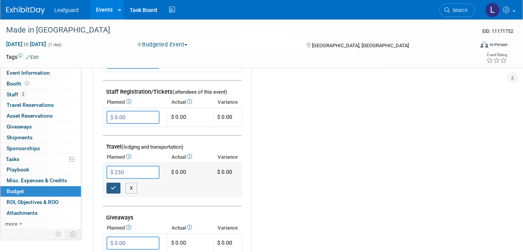
type input "$ 230.00"
click at [110, 188] on button "button" at bounding box center [113, 188] width 14 height 11
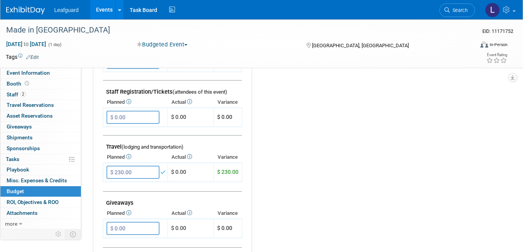
click at [331, 188] on div "Budget Notes: Edit X" at bounding box center [373, 170] width 243 height 401
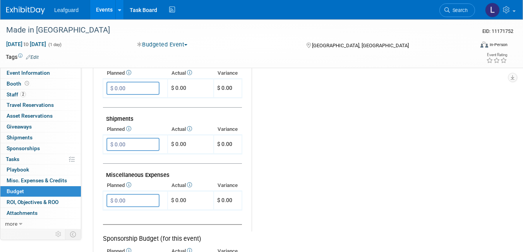
scroll to position [403, 0]
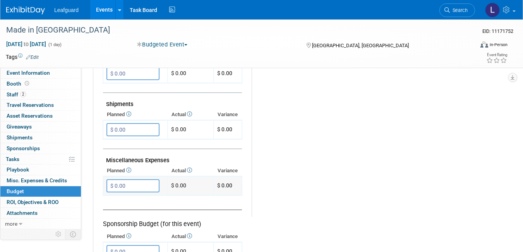
click at [119, 183] on input "$ 0.00" at bounding box center [132, 185] width 53 height 13
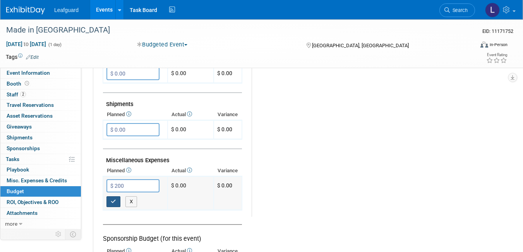
type input "$ 200.00"
click at [114, 202] on icon "button" at bounding box center [113, 201] width 5 height 5
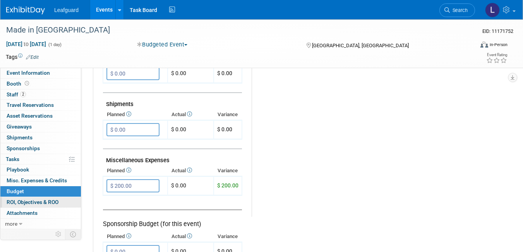
click at [45, 199] on span "ROI, Objectives & ROO 0" at bounding box center [33, 202] width 52 height 6
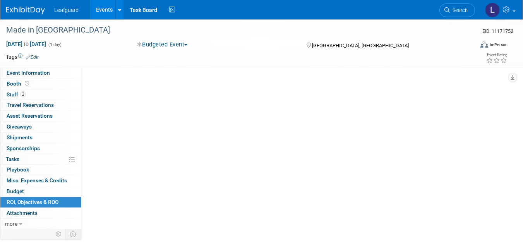
scroll to position [0, 0]
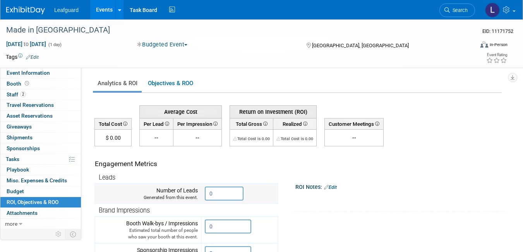
click at [218, 194] on input "0" at bounding box center [224, 194] width 39 height 14
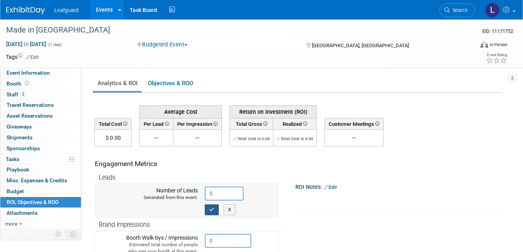
type input "5"
click at [209, 214] on button "button" at bounding box center [212, 209] width 14 height 11
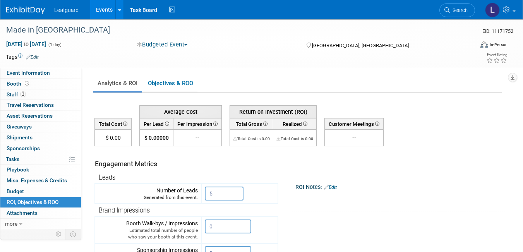
click at [106, 13] on link "Events" at bounding box center [104, 9] width 28 height 19
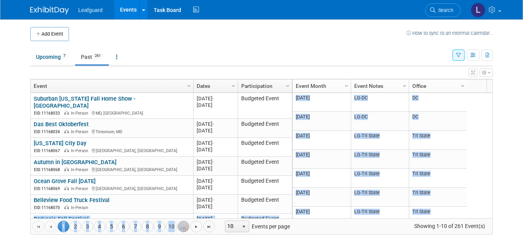
drag, startPoint x: 279, startPoint y: 192, endPoint x: 183, endPoint y: 231, distance: 104.1
click at [183, 231] on div "Column Settings Event Column Settings Dates Column Settings Participation Colum…" at bounding box center [261, 157] width 463 height 156
click at [183, 231] on link "..." at bounding box center [184, 227] width 12 height 12
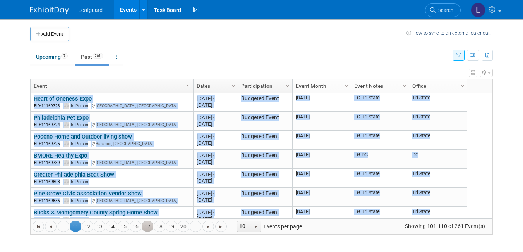
click at [146, 226] on link "17" at bounding box center [148, 227] width 12 height 12
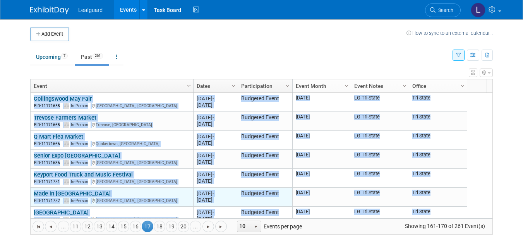
click at [146, 192] on div "Made in [GEOGRAPHIC_DATA] EID: 11171752 In-Person [GEOGRAPHIC_DATA], [GEOGRAPHI…" at bounding box center [112, 197] width 156 height 14
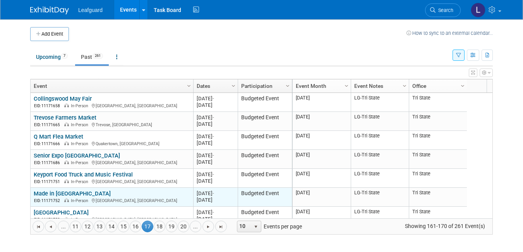
click at [70, 194] on link "Made in [GEOGRAPHIC_DATA]" at bounding box center [72, 193] width 77 height 7
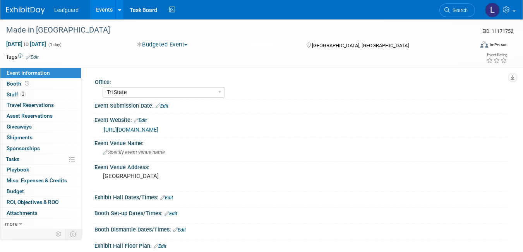
select select "Tri State"
click at [32, 189] on link "Budget" at bounding box center [40, 191] width 81 height 10
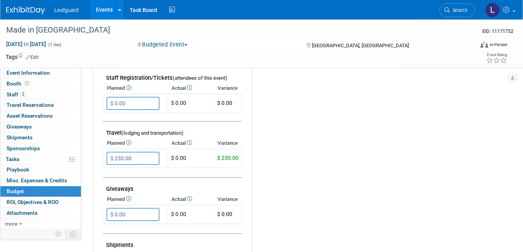
scroll to position [263, 0]
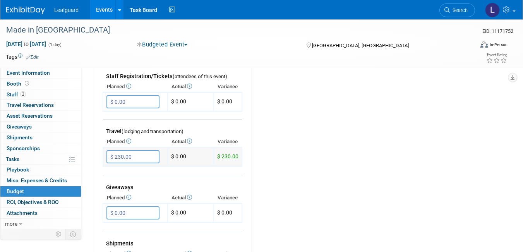
click at [133, 158] on input "$ 230.00" at bounding box center [132, 156] width 53 height 13
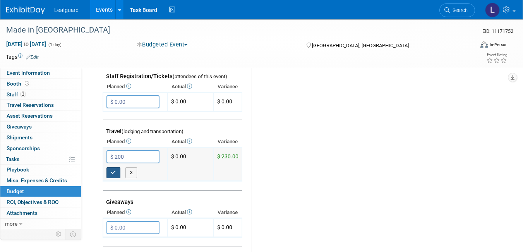
type input "$ 200.00"
click at [111, 175] on icon "button" at bounding box center [113, 172] width 5 height 5
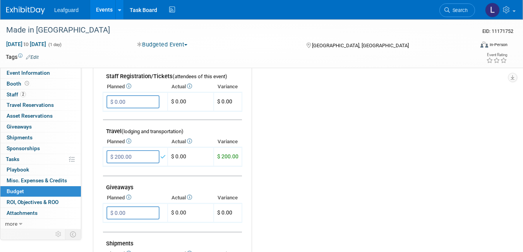
click at [302, 180] on div "Budget Notes: Edit X" at bounding box center [373, 155] width 243 height 401
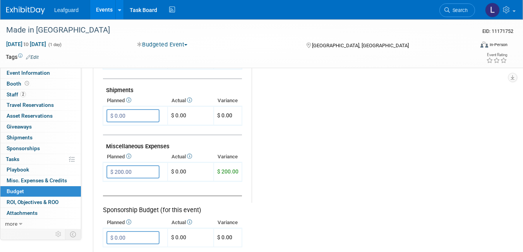
scroll to position [418, 0]
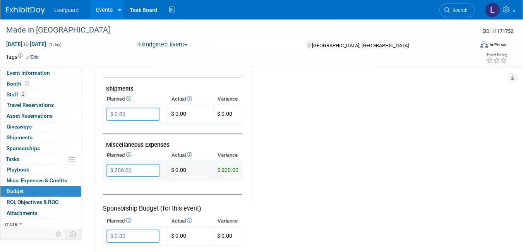
click at [120, 174] on input "$ 200.00" at bounding box center [132, 170] width 53 height 13
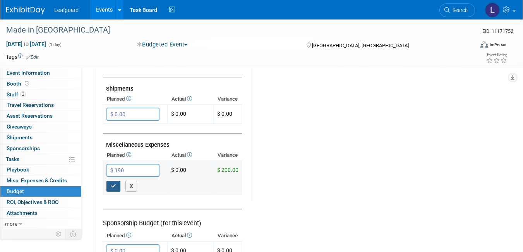
type input "$ 190.00"
click at [119, 184] on button "button" at bounding box center [113, 186] width 14 height 11
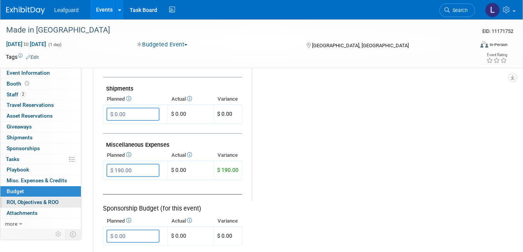
click at [41, 205] on span "ROI, Objectives & ROO 0" at bounding box center [33, 202] width 52 height 6
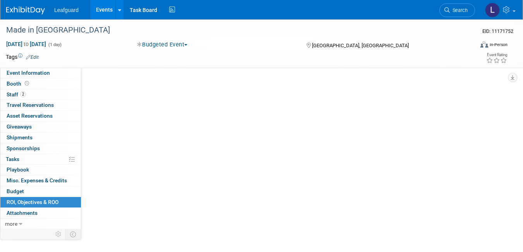
scroll to position [0, 0]
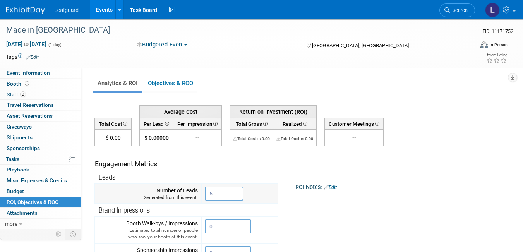
click at [215, 194] on input "5" at bounding box center [224, 194] width 39 height 14
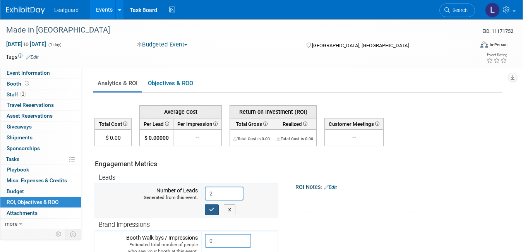
type input "2"
click at [214, 209] on icon "button" at bounding box center [211, 209] width 5 height 5
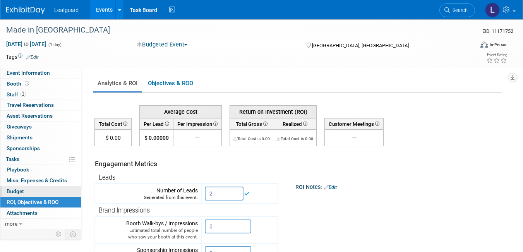
click at [30, 193] on link "Budget" at bounding box center [40, 191] width 81 height 10
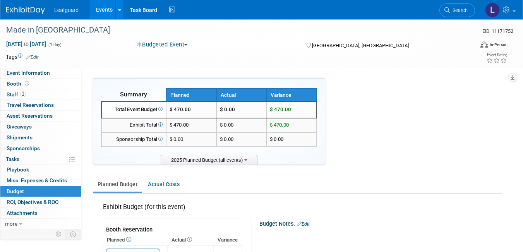
click at [96, 10] on link "Events" at bounding box center [104, 9] width 28 height 19
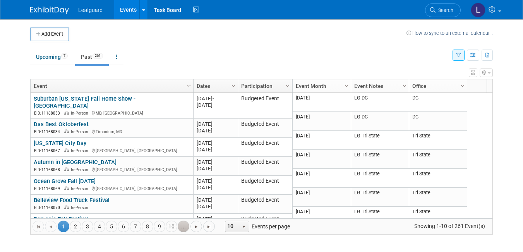
click at [183, 228] on link "..." at bounding box center [184, 227] width 12 height 12
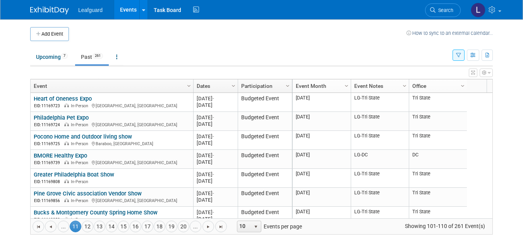
click at [142, 230] on li "17" at bounding box center [148, 227] width 12 height 12
click at [145, 228] on link "17" at bounding box center [148, 227] width 12 height 12
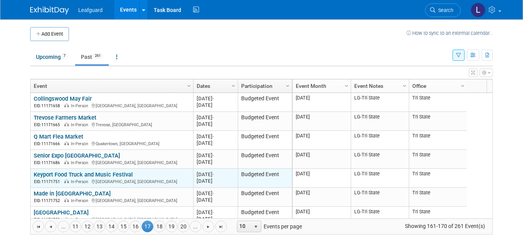
click at [108, 170] on td "Keyport Food Truck and Music Festival Keyport Food Truck and Music Festival EID…" at bounding box center [112, 178] width 163 height 19
click at [111, 177] on link "Keyport Food Truck and Music Festival" at bounding box center [83, 174] width 99 height 7
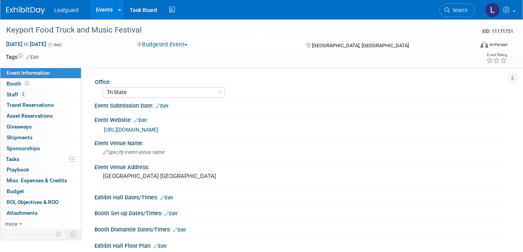
select select "Tri State"
click at [36, 195] on link "Budget" at bounding box center [40, 191] width 81 height 10
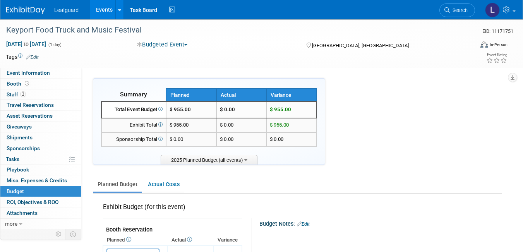
click at [326, 187] on ul "Planned Budget Actual Costs" at bounding box center [297, 185] width 409 height 17
click at [43, 196] on link "Budget" at bounding box center [40, 191] width 81 height 10
click at [46, 201] on span "ROI, Objectives & ROO 0" at bounding box center [33, 202] width 52 height 6
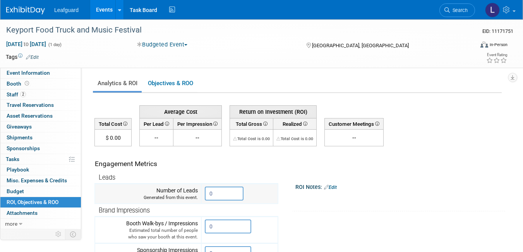
click at [219, 191] on input "0" at bounding box center [224, 194] width 39 height 14
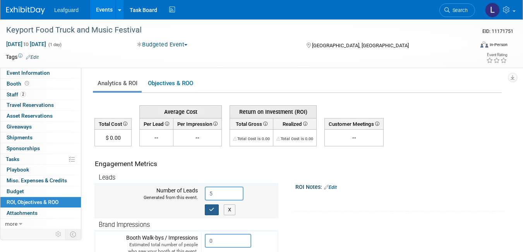
type input "5"
click at [209, 210] on button "button" at bounding box center [212, 209] width 14 height 11
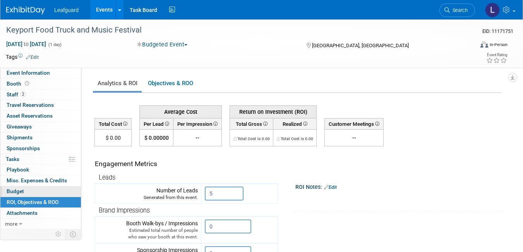
click at [33, 190] on link "Budget" at bounding box center [40, 191] width 81 height 10
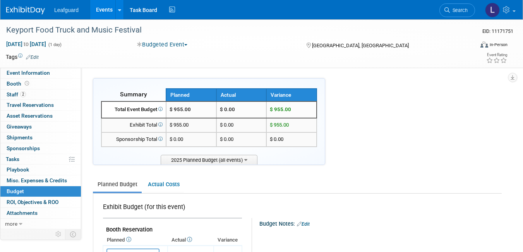
click at [376, 172] on div "Planned Budget Actual Costs" at bounding box center [297, 181] width 409 height 25
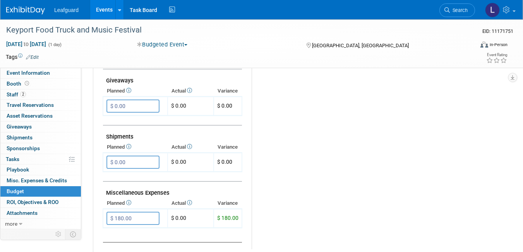
scroll to position [387, 0]
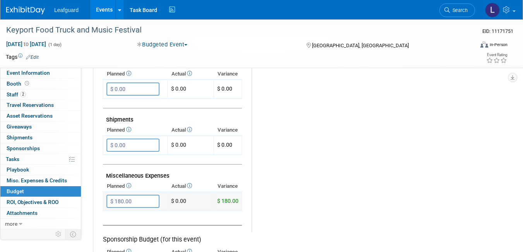
click at [129, 201] on input "$ 180.00" at bounding box center [132, 201] width 53 height 13
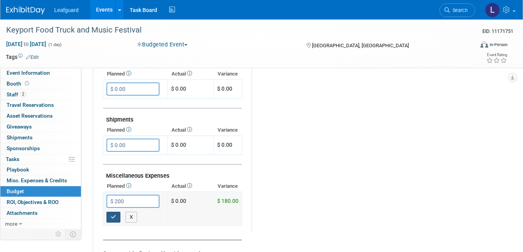
type input "$ 200.00"
click at [113, 218] on icon "button" at bounding box center [113, 216] width 5 height 5
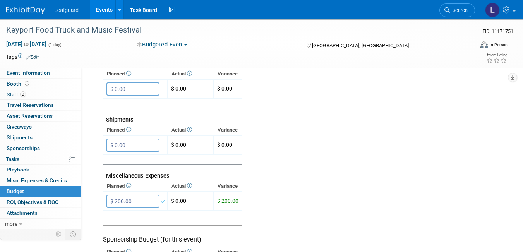
click at [102, 12] on link "Events" at bounding box center [104, 9] width 28 height 19
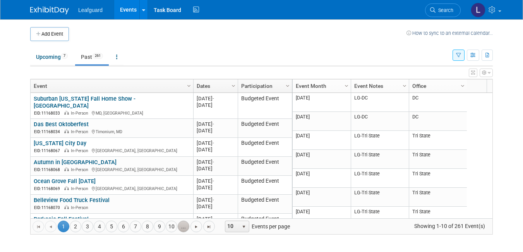
click at [185, 227] on link "..." at bounding box center [184, 227] width 12 height 12
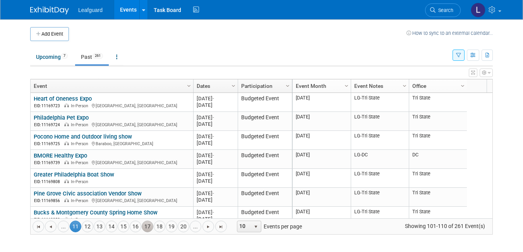
click at [149, 226] on link "17" at bounding box center [148, 227] width 12 height 12
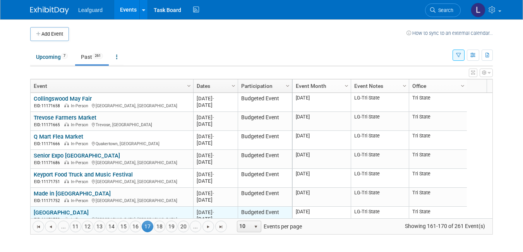
click at [89, 211] on link "[GEOGRAPHIC_DATA]" at bounding box center [61, 212] width 55 height 7
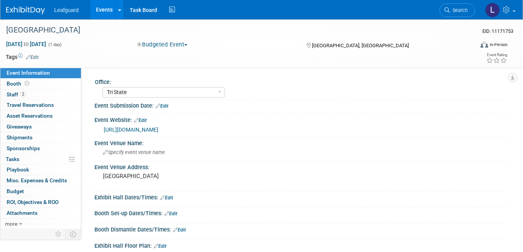
select select "Tri State"
click at [26, 82] on icon at bounding box center [27, 83] width 4 height 4
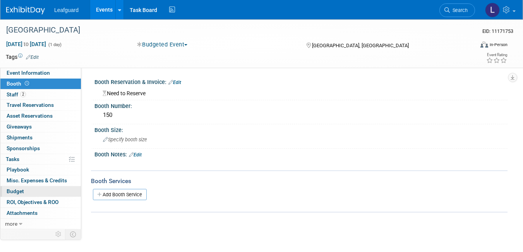
click at [41, 195] on link "Budget" at bounding box center [40, 191] width 81 height 10
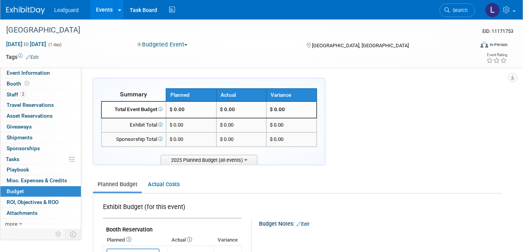
click at [220, 186] on ul "Planned Budget Actual Costs" at bounding box center [297, 185] width 409 height 17
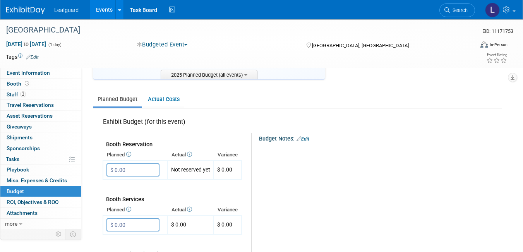
scroll to position [108, 0]
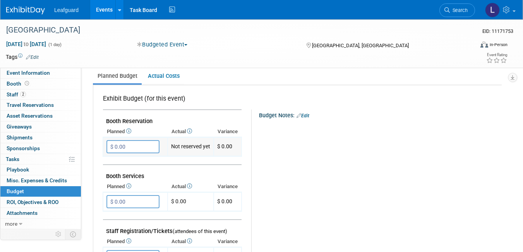
click at [119, 147] on input "$ 0.00" at bounding box center [132, 146] width 53 height 13
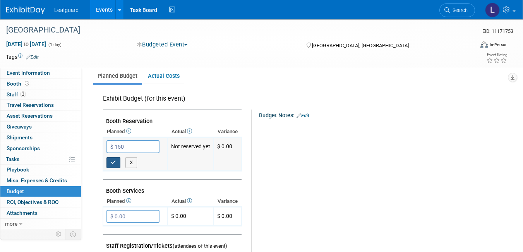
type input "$ 150.00"
click at [114, 163] on icon "button" at bounding box center [113, 162] width 5 height 5
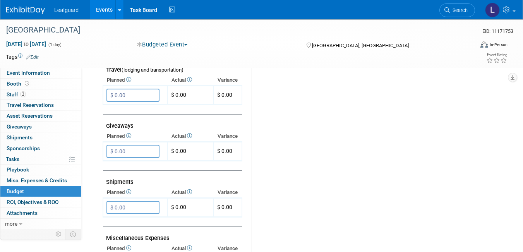
scroll to position [325, 0]
click at [124, 96] on input "$ 0.00" at bounding box center [132, 94] width 53 height 13
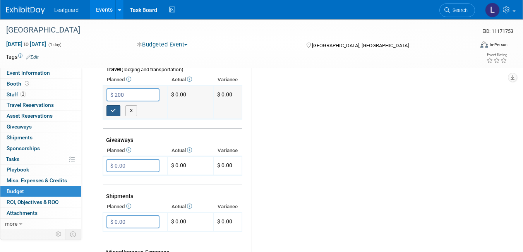
type input "$ 200.00"
click at [119, 108] on button "button" at bounding box center [113, 110] width 14 height 11
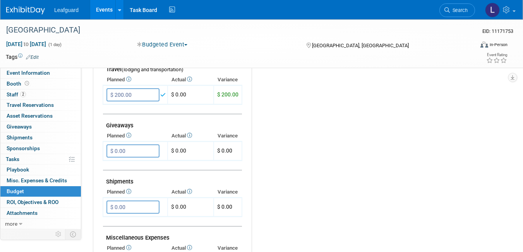
click at [290, 135] on div "Budget Notes: Edit X" at bounding box center [373, 93] width 243 height 401
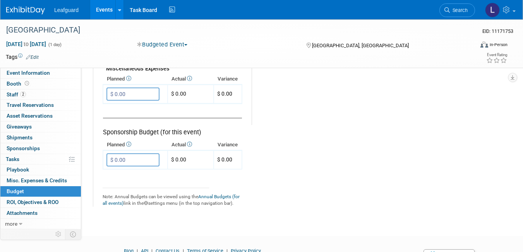
scroll to position [495, 0]
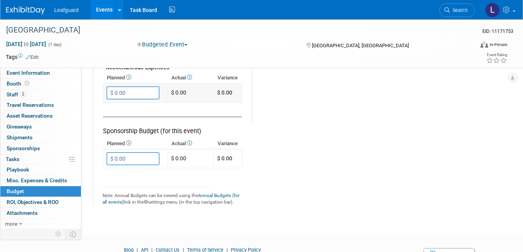
click at [130, 94] on input "$ 0.00" at bounding box center [132, 92] width 53 height 13
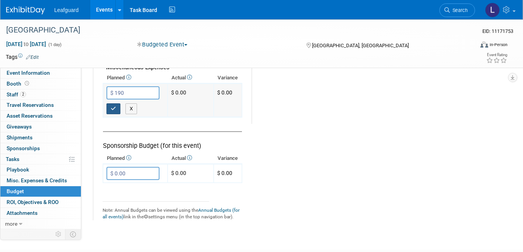
type input "$ 190.00"
click at [110, 110] on button "button" at bounding box center [113, 108] width 14 height 11
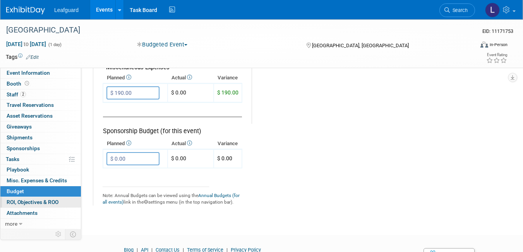
click at [42, 200] on span "ROI, Objectives & ROO 0" at bounding box center [33, 202] width 52 height 6
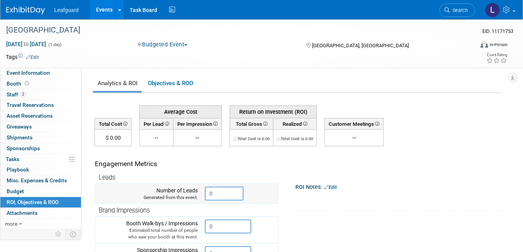
click at [218, 190] on input "0" at bounding box center [224, 194] width 39 height 14
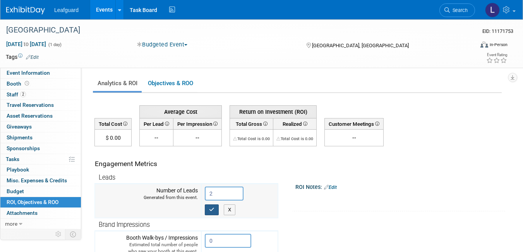
type input "2"
click at [214, 213] on button "button" at bounding box center [212, 209] width 14 height 11
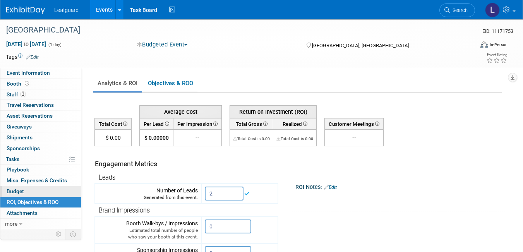
click at [31, 191] on link "Budget" at bounding box center [40, 191] width 81 height 10
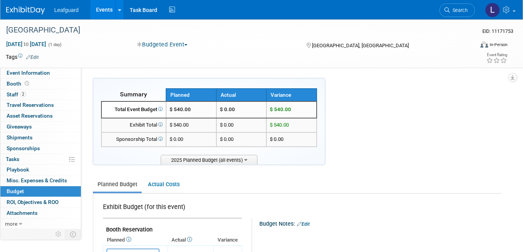
click at [106, 13] on link "Events" at bounding box center [104, 9] width 28 height 19
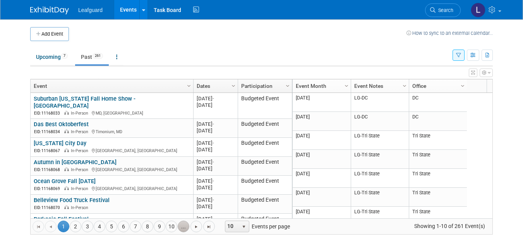
click at [183, 231] on link "..." at bounding box center [184, 227] width 12 height 12
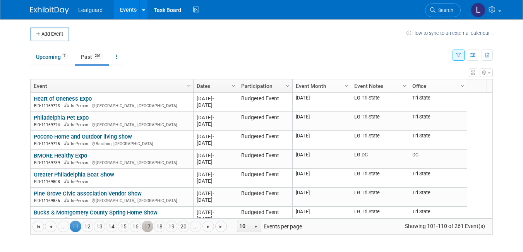
click at [149, 227] on link "17" at bounding box center [148, 227] width 12 height 12
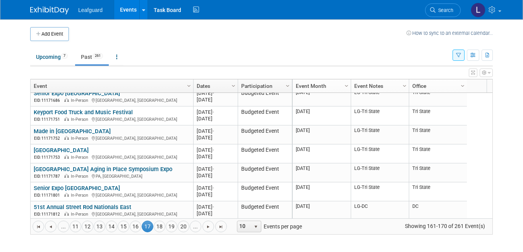
scroll to position [64, 0]
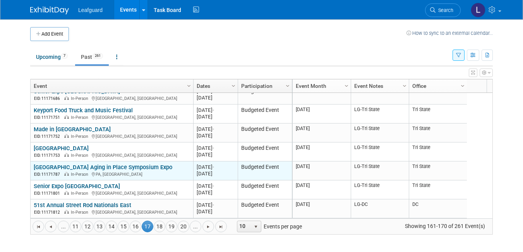
click at [106, 168] on link "[GEOGRAPHIC_DATA] Aging in Place Symposium Expo" at bounding box center [103, 167] width 139 height 7
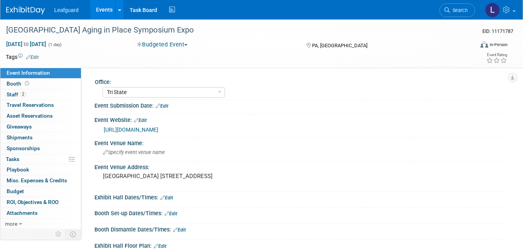
select select "Tri State"
click at [44, 88] on link "Booth" at bounding box center [40, 84] width 81 height 10
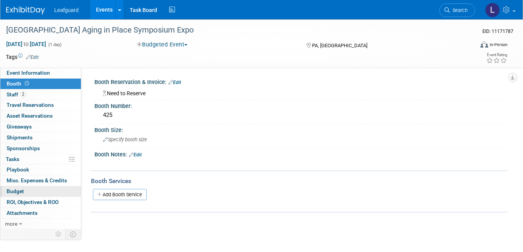
click at [39, 188] on link "Budget" at bounding box center [40, 191] width 81 height 10
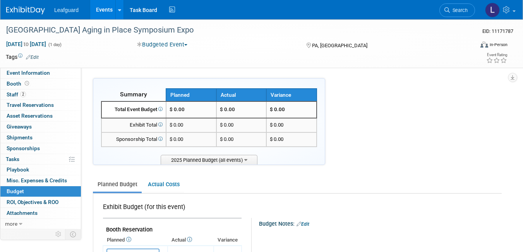
click at [306, 186] on ul "Planned Budget Actual Costs" at bounding box center [297, 185] width 409 height 17
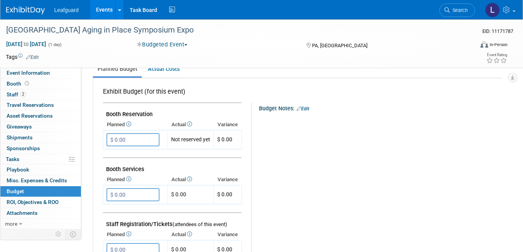
scroll to position [124, 0]
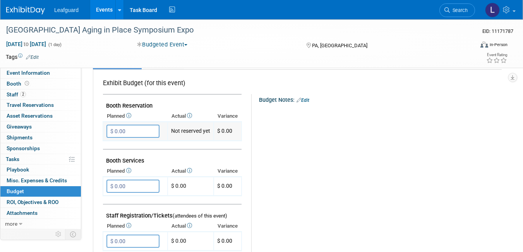
click at [127, 124] on td "$ 0.00 X" at bounding box center [135, 131] width 65 height 19
click at [130, 139] on td "$ 0.00 X" at bounding box center [135, 131] width 65 height 19
click at [129, 135] on input "$ 0.00" at bounding box center [132, 131] width 53 height 13
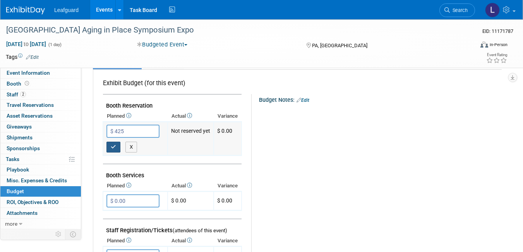
type input "$ 425.00"
click at [117, 144] on button "button" at bounding box center [113, 147] width 14 height 11
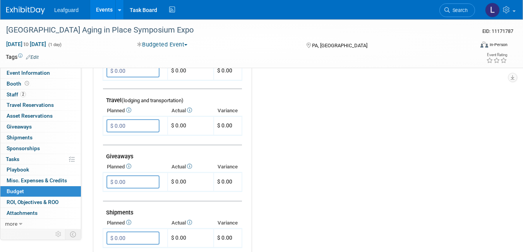
scroll to position [310, 0]
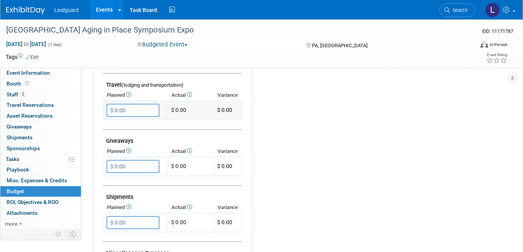
click at [128, 111] on input "$ 0.00" at bounding box center [132, 110] width 53 height 13
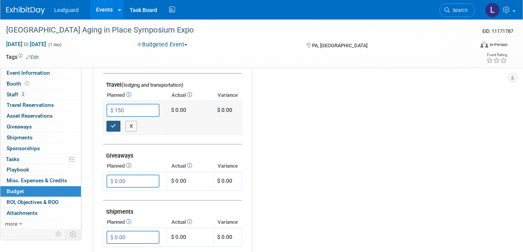
type input "$ 150.00"
click at [113, 126] on icon "button" at bounding box center [113, 125] width 5 height 5
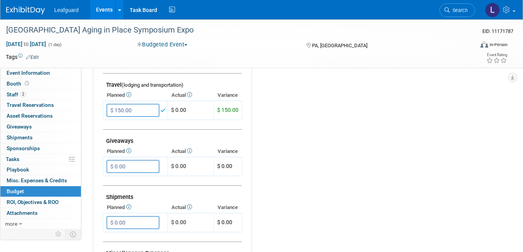
click at [264, 187] on div "Budget Notes: Edit X" at bounding box center [373, 108] width 243 height 401
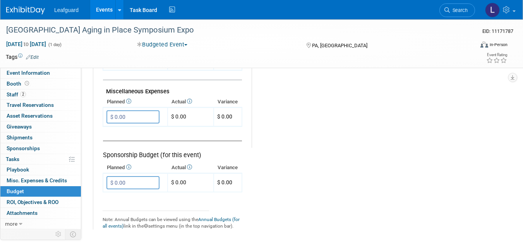
scroll to position [480, 0]
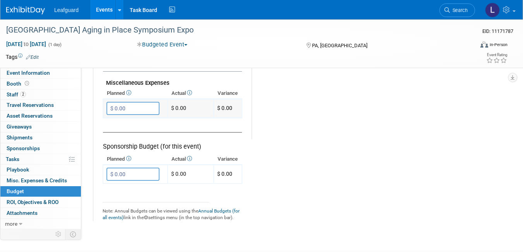
click at [132, 109] on input "$ 0.00" at bounding box center [132, 108] width 53 height 13
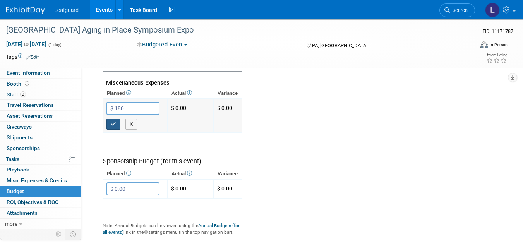
type input "$ 180.00"
click at [110, 124] on button "button" at bounding box center [113, 124] width 14 height 11
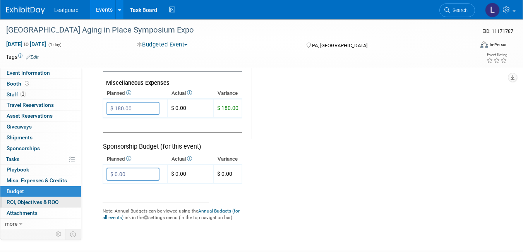
click at [55, 203] on span "ROI, Objectives & ROO 0" at bounding box center [33, 202] width 52 height 6
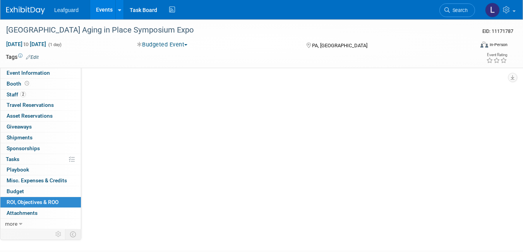
scroll to position [0, 0]
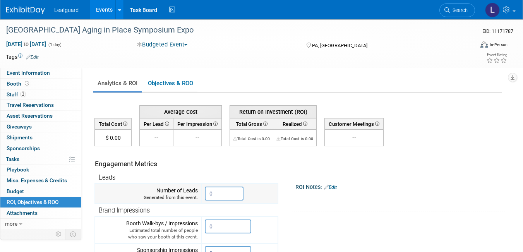
click at [224, 192] on input "0" at bounding box center [224, 194] width 39 height 14
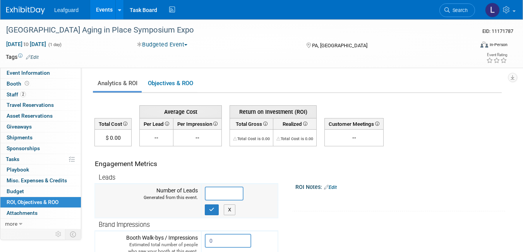
type input "2"
type input "3"
click at [217, 204] on button "button" at bounding box center [212, 209] width 14 height 11
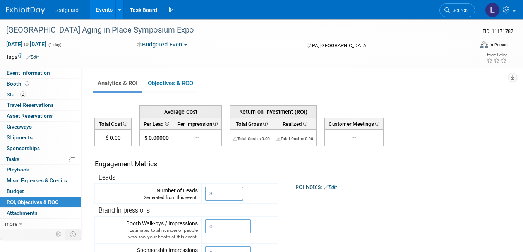
click at [108, 9] on link "Events" at bounding box center [104, 9] width 28 height 19
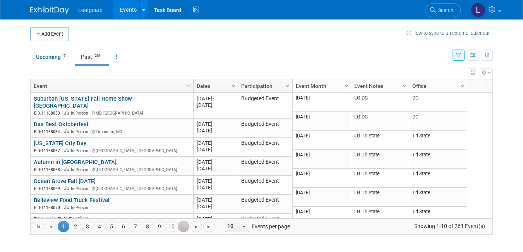
click at [184, 224] on link "..." at bounding box center [184, 227] width 12 height 12
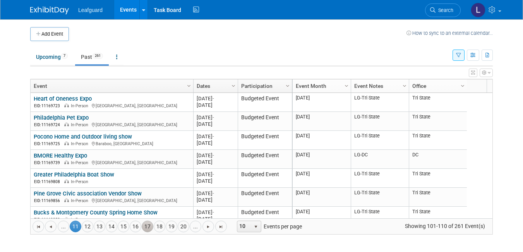
click at [147, 230] on link "17" at bounding box center [148, 227] width 12 height 12
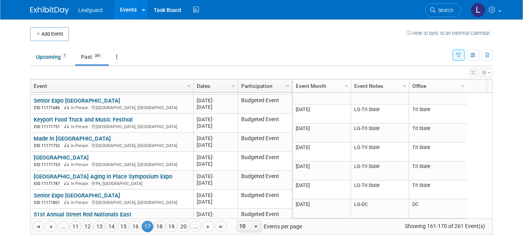
scroll to position [64, 0]
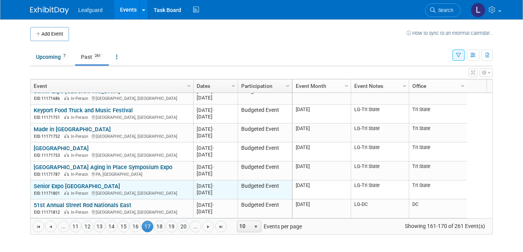
click at [67, 189] on link "Senior Expo [GEOGRAPHIC_DATA]" at bounding box center [77, 186] width 86 height 7
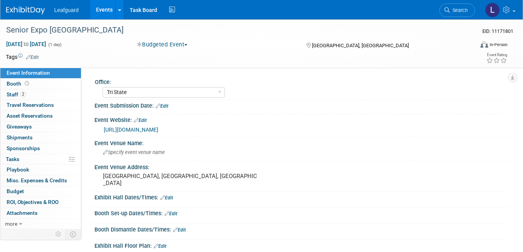
select select "Tri State"
click at [48, 89] on link "Booth" at bounding box center [40, 84] width 81 height 10
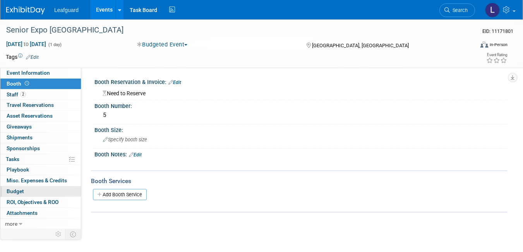
click at [47, 192] on link "Budget" at bounding box center [40, 191] width 81 height 10
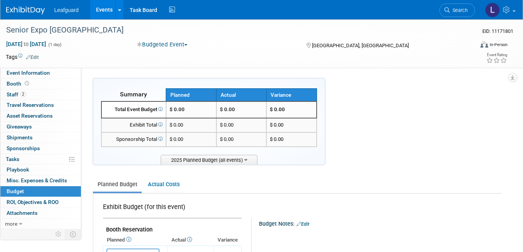
click at [344, 182] on ul "Planned Budget Actual Costs" at bounding box center [297, 185] width 409 height 17
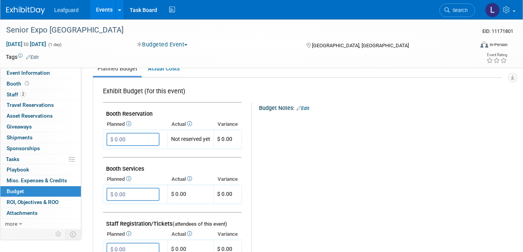
scroll to position [124, 0]
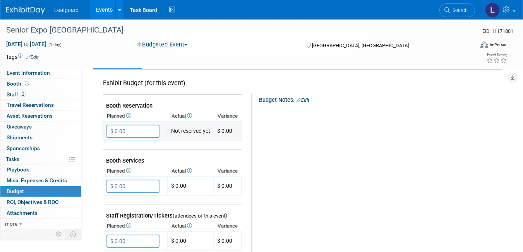
click at [127, 134] on input "$ 0.00" at bounding box center [132, 131] width 53 height 13
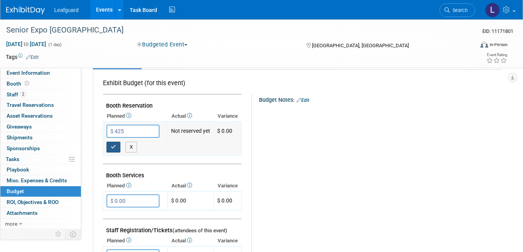
type input "$ 425.00"
click at [114, 147] on icon "button" at bounding box center [113, 146] width 5 height 5
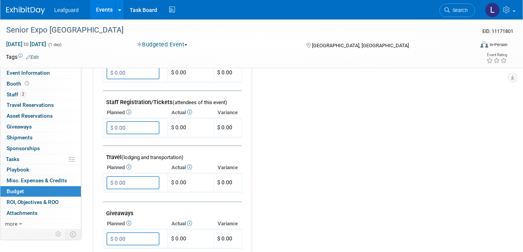
scroll to position [263, 0]
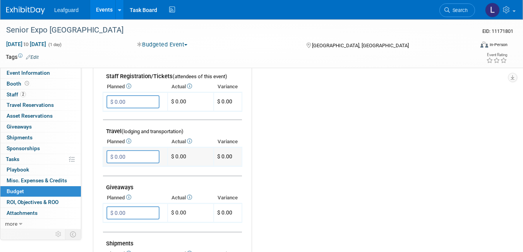
click at [131, 157] on input "$ 0.00" at bounding box center [132, 156] width 53 height 13
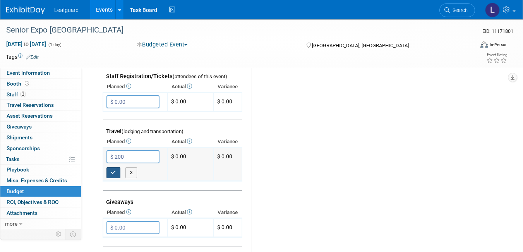
type input "$ 200.00"
click at [114, 174] on icon "button" at bounding box center [113, 172] width 5 height 5
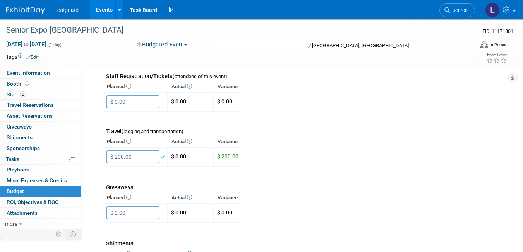
click at [274, 182] on div "Budget Notes: Edit X" at bounding box center [373, 155] width 243 height 401
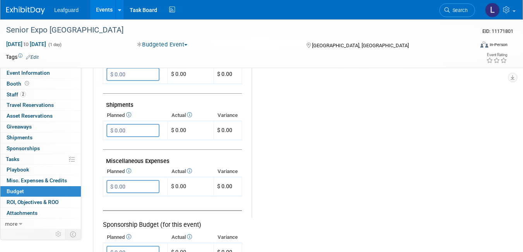
scroll to position [403, 0]
click at [122, 186] on input "$ 0.00" at bounding box center [132, 185] width 53 height 13
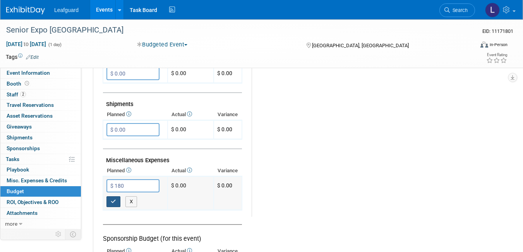
type input "$ 180.00"
click at [111, 201] on icon "button" at bounding box center [113, 201] width 5 height 5
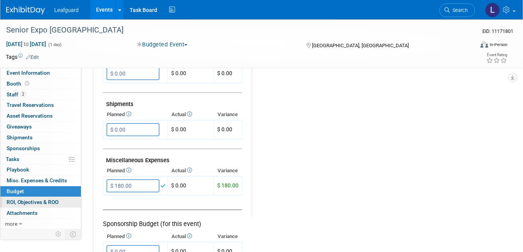
click at [69, 201] on link "0 ROI, Objectives & ROO 0" at bounding box center [40, 202] width 81 height 10
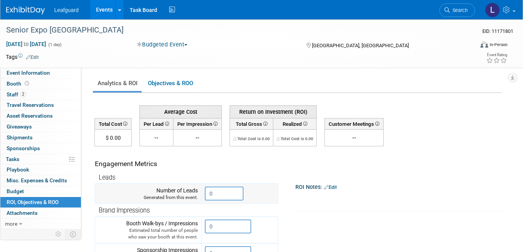
click at [217, 192] on input "0" at bounding box center [224, 194] width 39 height 14
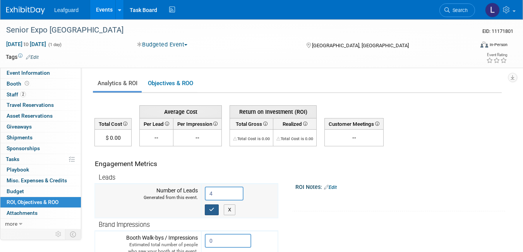
type input "4"
click at [210, 212] on icon "button" at bounding box center [211, 209] width 5 height 5
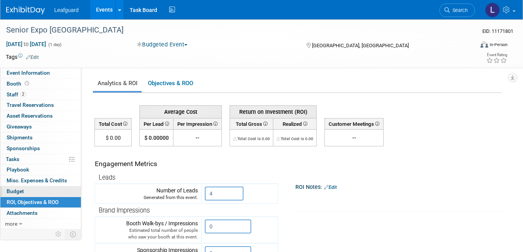
click at [41, 190] on link "Budget" at bounding box center [40, 191] width 81 height 10
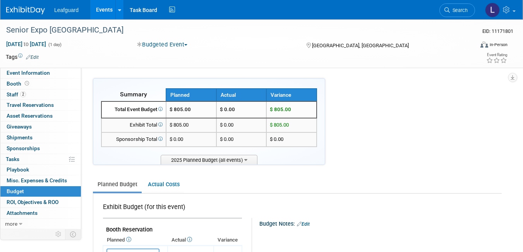
click at [104, 14] on link "Events" at bounding box center [104, 9] width 28 height 19
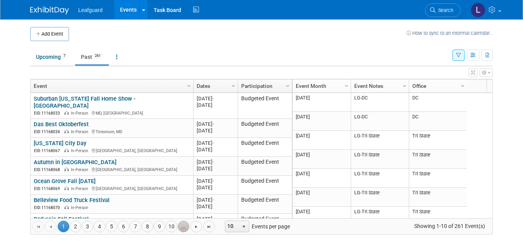
click at [181, 222] on link "..." at bounding box center [184, 227] width 12 height 12
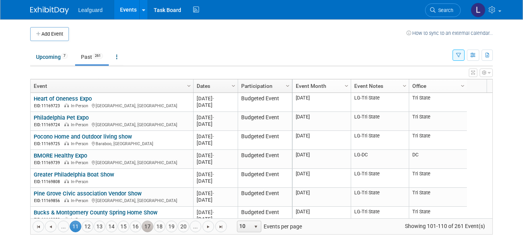
click at [151, 228] on link "17" at bounding box center [148, 227] width 12 height 12
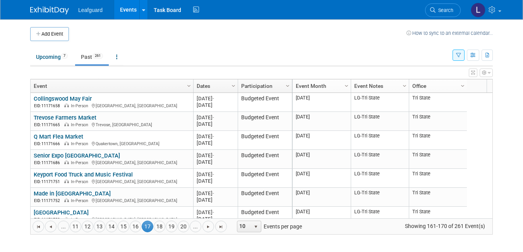
drag, startPoint x: 493, startPoint y: 172, endPoint x: 488, endPoint y: 208, distance: 36.7
click at [488, 213] on div "Add Event How to sync to an external calendar... New Event Duplicate Event Warn…" at bounding box center [261, 134] width 474 height 231
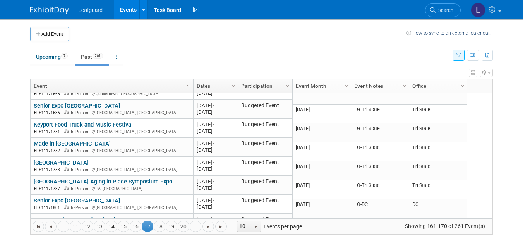
scroll to position [64, 0]
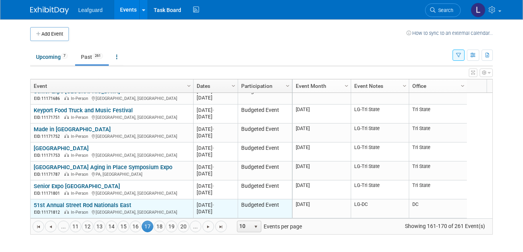
click at [114, 207] on link "51st Annual Street Rod Nationals East" at bounding box center [83, 205] width 98 height 7
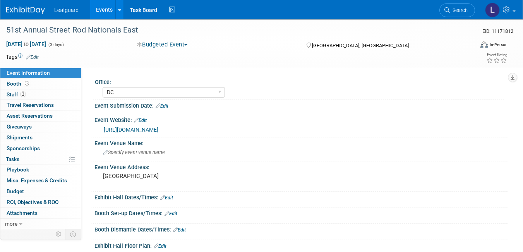
select select "DC"
click at [45, 83] on link "Booth" at bounding box center [40, 84] width 81 height 10
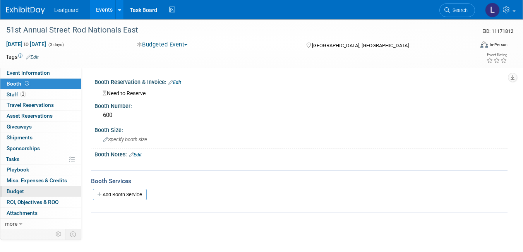
click at [37, 192] on link "Budget" at bounding box center [40, 191] width 81 height 10
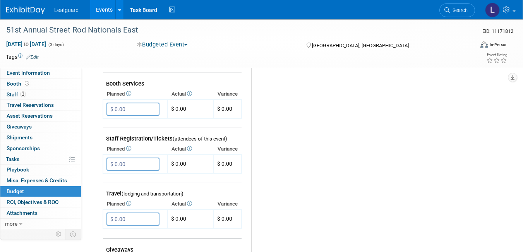
scroll to position [217, 0]
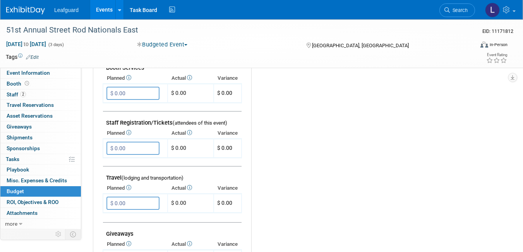
click at [273, 129] on div "Budget Notes: Edit X" at bounding box center [373, 201] width 244 height 401
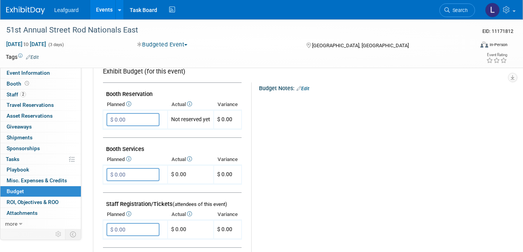
scroll to position [124, 0]
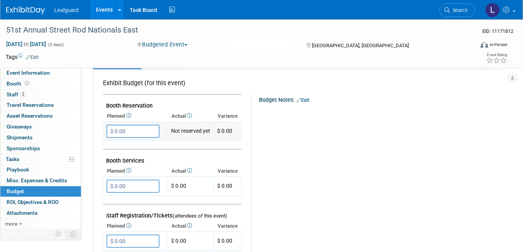
click at [120, 133] on input "$ 0.00" at bounding box center [132, 131] width 53 height 13
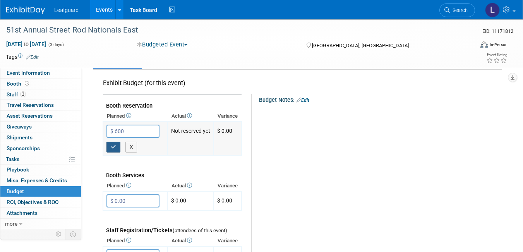
type input "$ 600.00"
click at [117, 145] on button "button" at bounding box center [113, 147] width 14 height 11
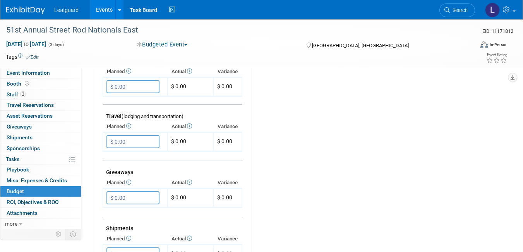
scroll to position [279, 0]
click at [120, 143] on input "$ 0.00" at bounding box center [132, 141] width 53 height 13
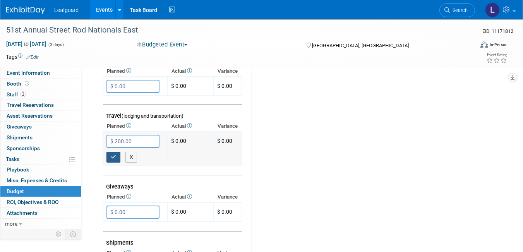
click at [116, 154] on icon "button" at bounding box center [113, 156] width 5 height 5
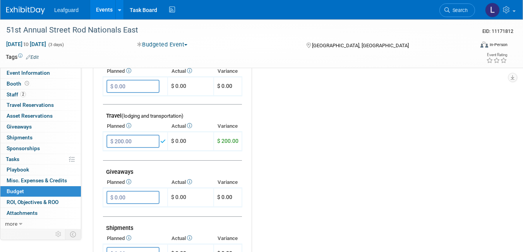
click at [293, 171] on div "Budget Notes: Edit X" at bounding box center [373, 139] width 243 height 401
click at [133, 143] on input "$ 200.00" at bounding box center [132, 141] width 53 height 13
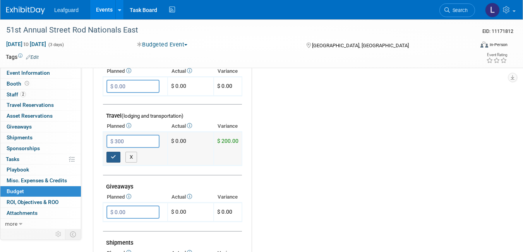
type input "$ 300.00"
click at [115, 158] on icon "button" at bounding box center [113, 156] width 5 height 5
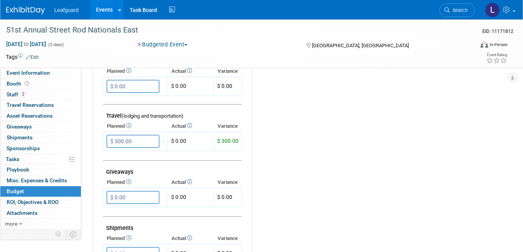
click at [308, 164] on div "Budget Notes: Edit X" at bounding box center [373, 139] width 243 height 401
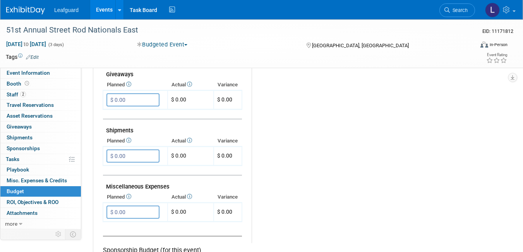
scroll to position [418, 0]
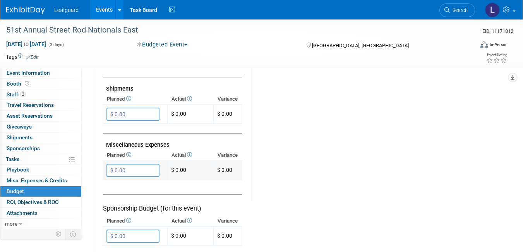
click at [127, 175] on input "$ 0.00" at bounding box center [132, 170] width 53 height 13
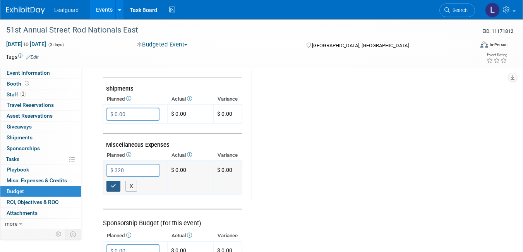
type input "$ 320.00"
click at [111, 187] on icon "button" at bounding box center [113, 185] width 5 height 5
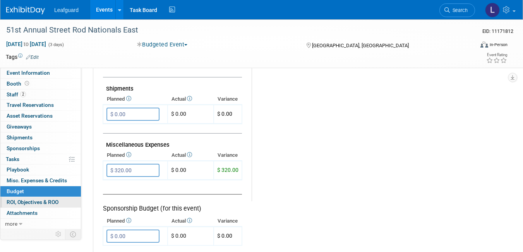
click at [46, 206] on link "0 ROI, Objectives & ROO 0" at bounding box center [40, 202] width 81 height 10
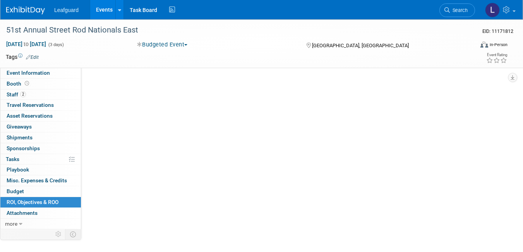
scroll to position [0, 0]
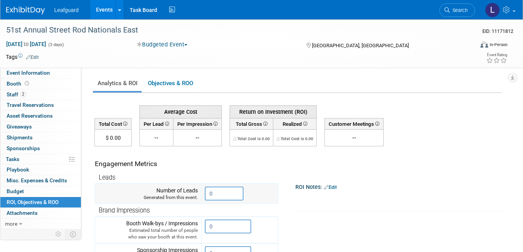
click at [221, 188] on input "0" at bounding box center [224, 194] width 39 height 14
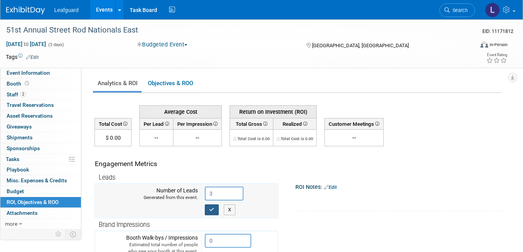
type input "3"
click at [210, 211] on icon "button" at bounding box center [211, 209] width 5 height 5
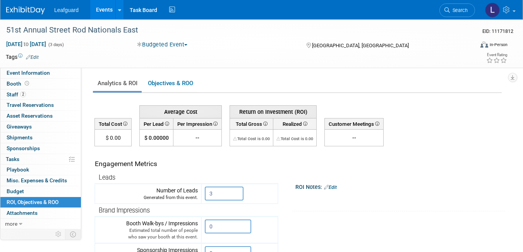
click at [98, 19] on link "Events" at bounding box center [104, 9] width 28 height 19
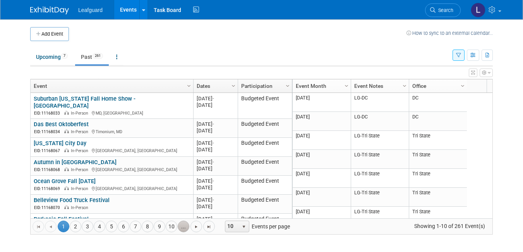
click at [179, 228] on link "..." at bounding box center [184, 227] width 12 height 12
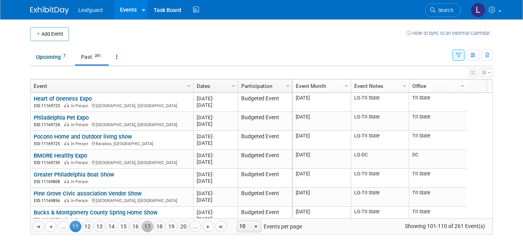
click at [149, 227] on link "17" at bounding box center [148, 227] width 12 height 12
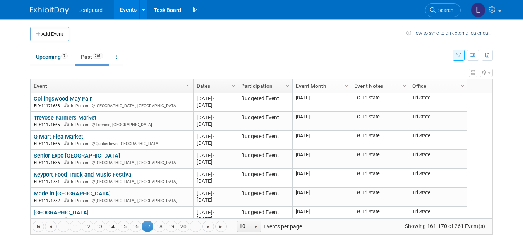
drag, startPoint x: 493, startPoint y: 141, endPoint x: 477, endPoint y: 196, distance: 57.9
click at [477, 196] on div "Add Event How to sync to an external calendar... New Event Duplicate Event Warn…" at bounding box center [261, 134] width 474 height 231
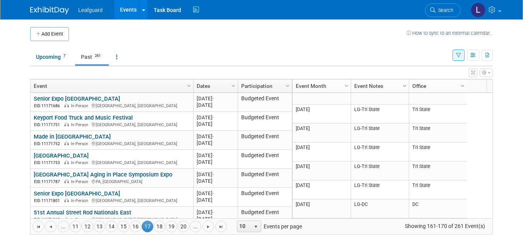
scroll to position [64, 0]
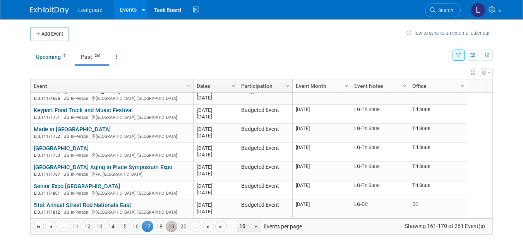
click at [177, 225] on link "19" at bounding box center [172, 227] width 12 height 12
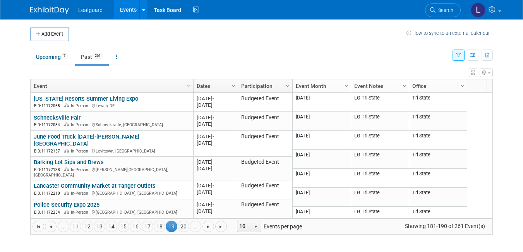
click at [177, 225] on span "19" at bounding box center [172, 227] width 12 height 12
click at [173, 243] on div "Add Event How to sync to an external calendar... New Event Duplicate Event Warn…" at bounding box center [261, 134] width 474 height 231
click at [158, 226] on link "18" at bounding box center [160, 227] width 12 height 12
